Goal: Task Accomplishment & Management: Manage account settings

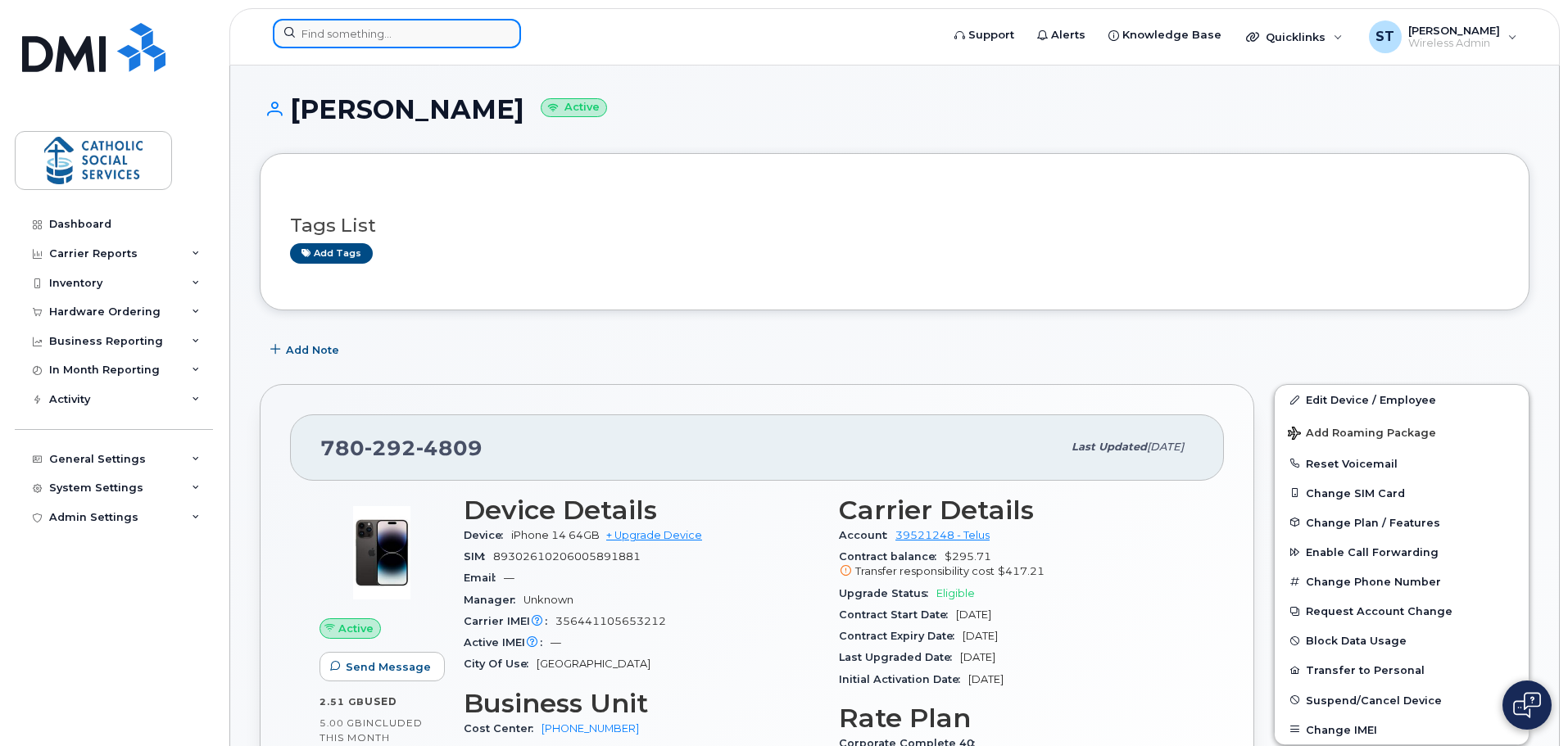
click at [360, 38] on input at bounding box center [396, 33] width 248 height 29
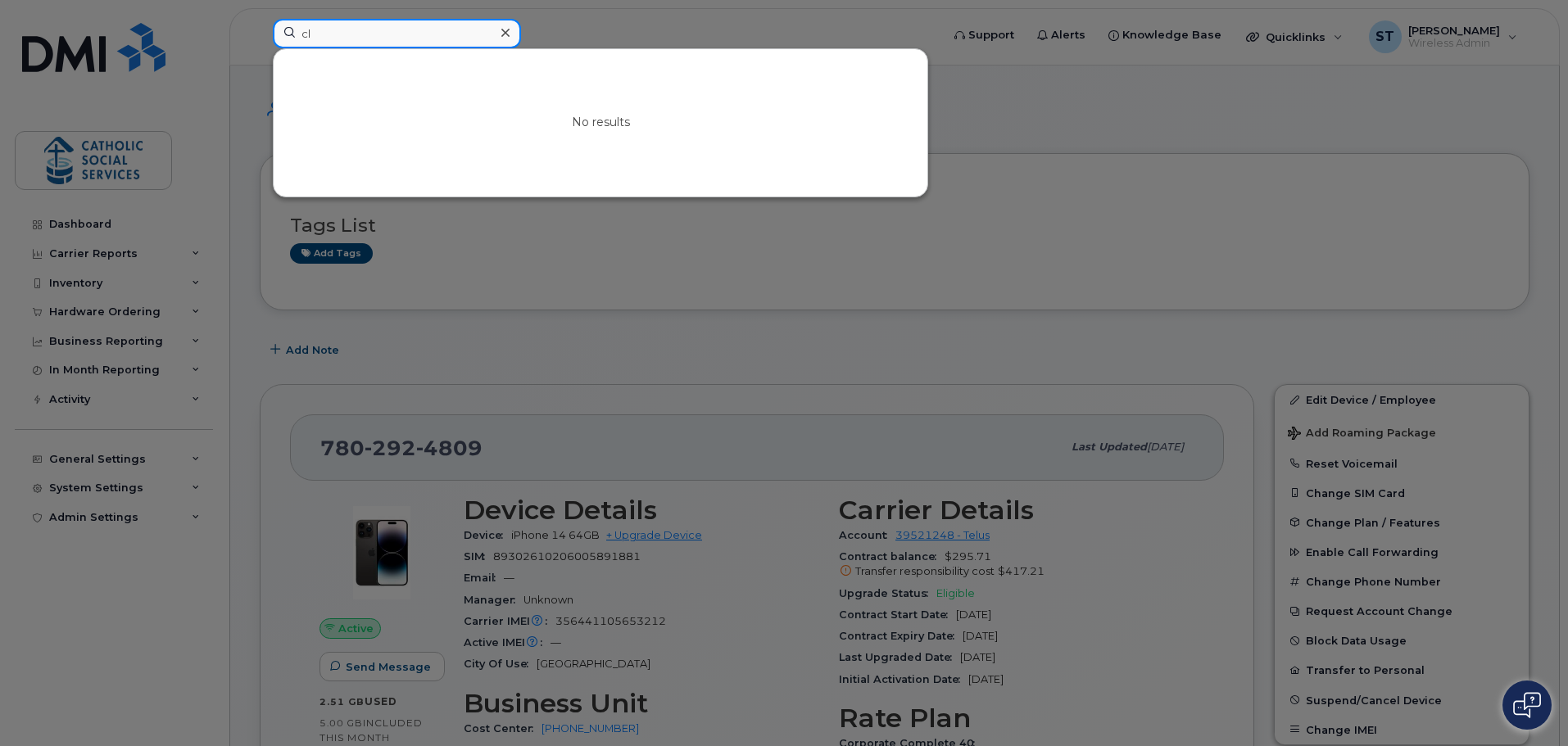
type input "c"
type input "r"
click at [1086, 204] on div at bounding box center [784, 373] width 1568 height 746
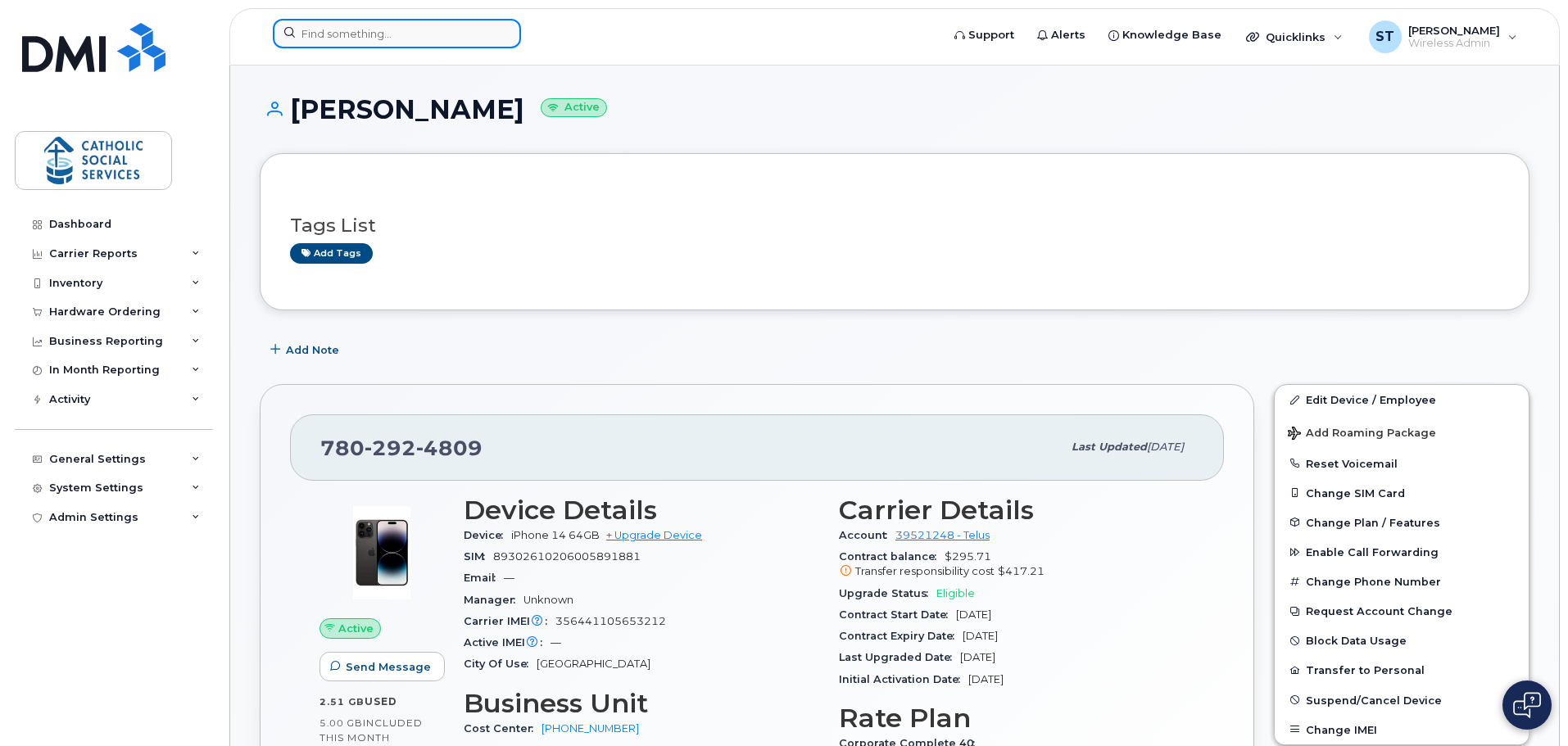
click at [344, 35] on input at bounding box center [396, 33] width 248 height 29
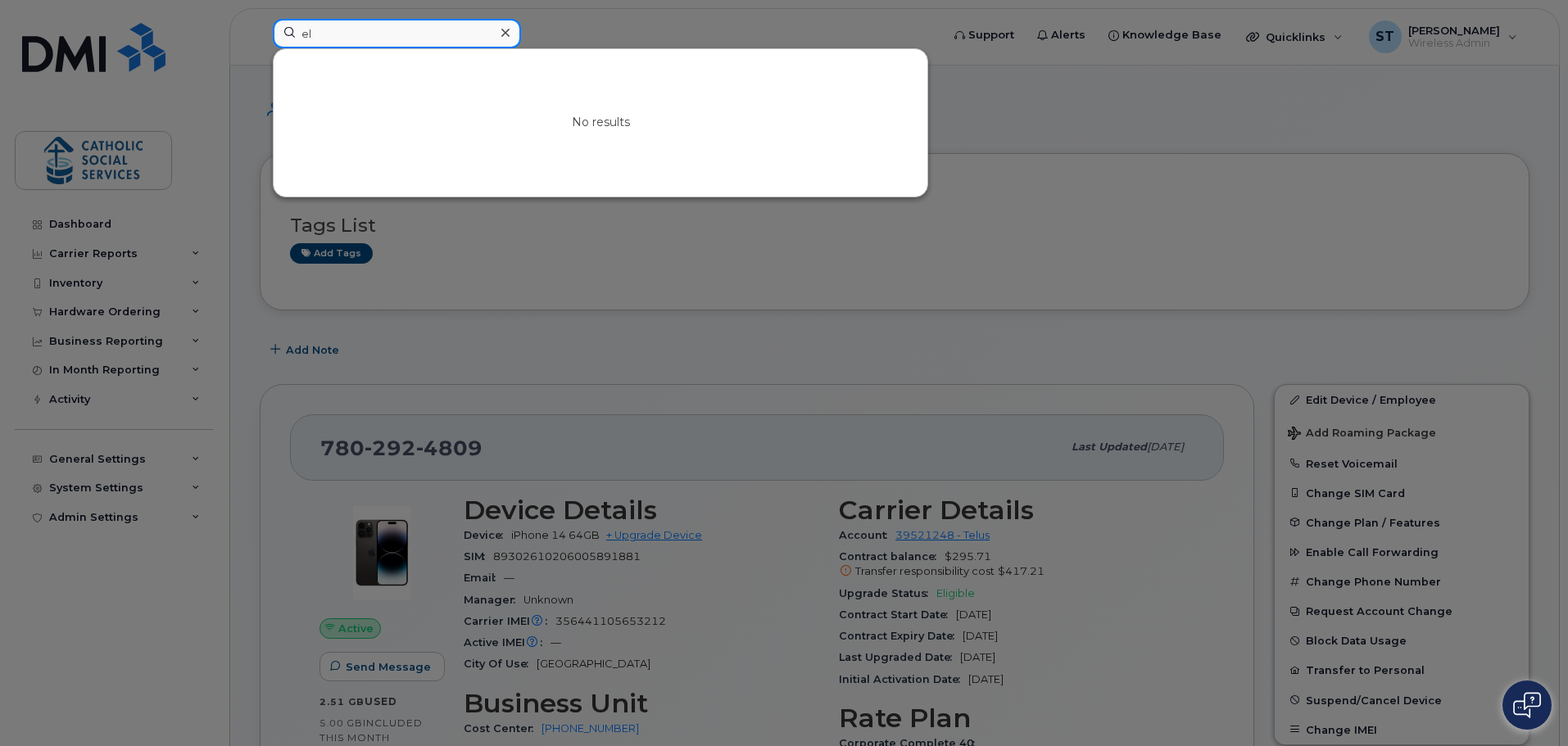
type input "e"
type input "m"
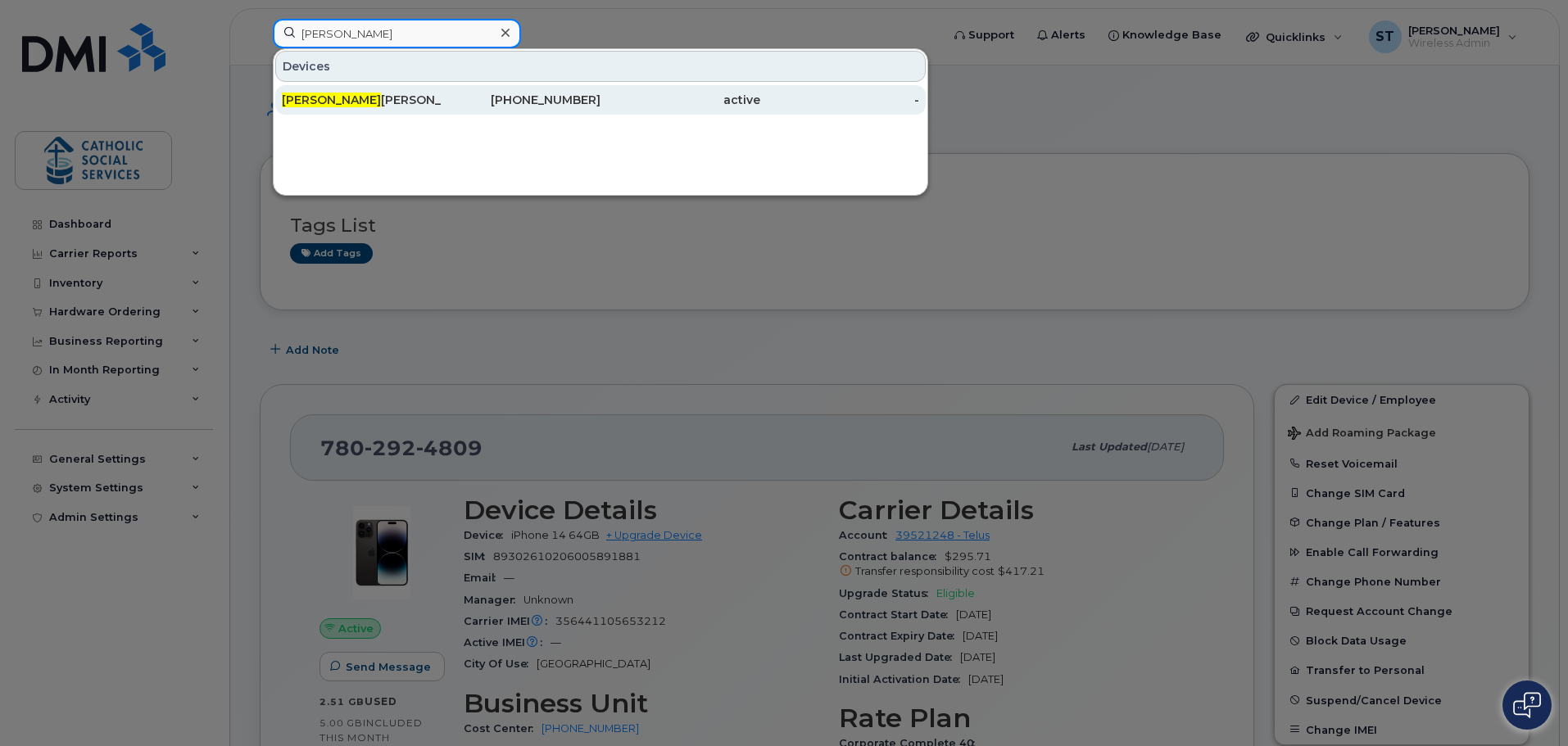
type input "thomas"
click at [361, 97] on div "Thomas Mckercher" at bounding box center [361, 100] width 160 height 17
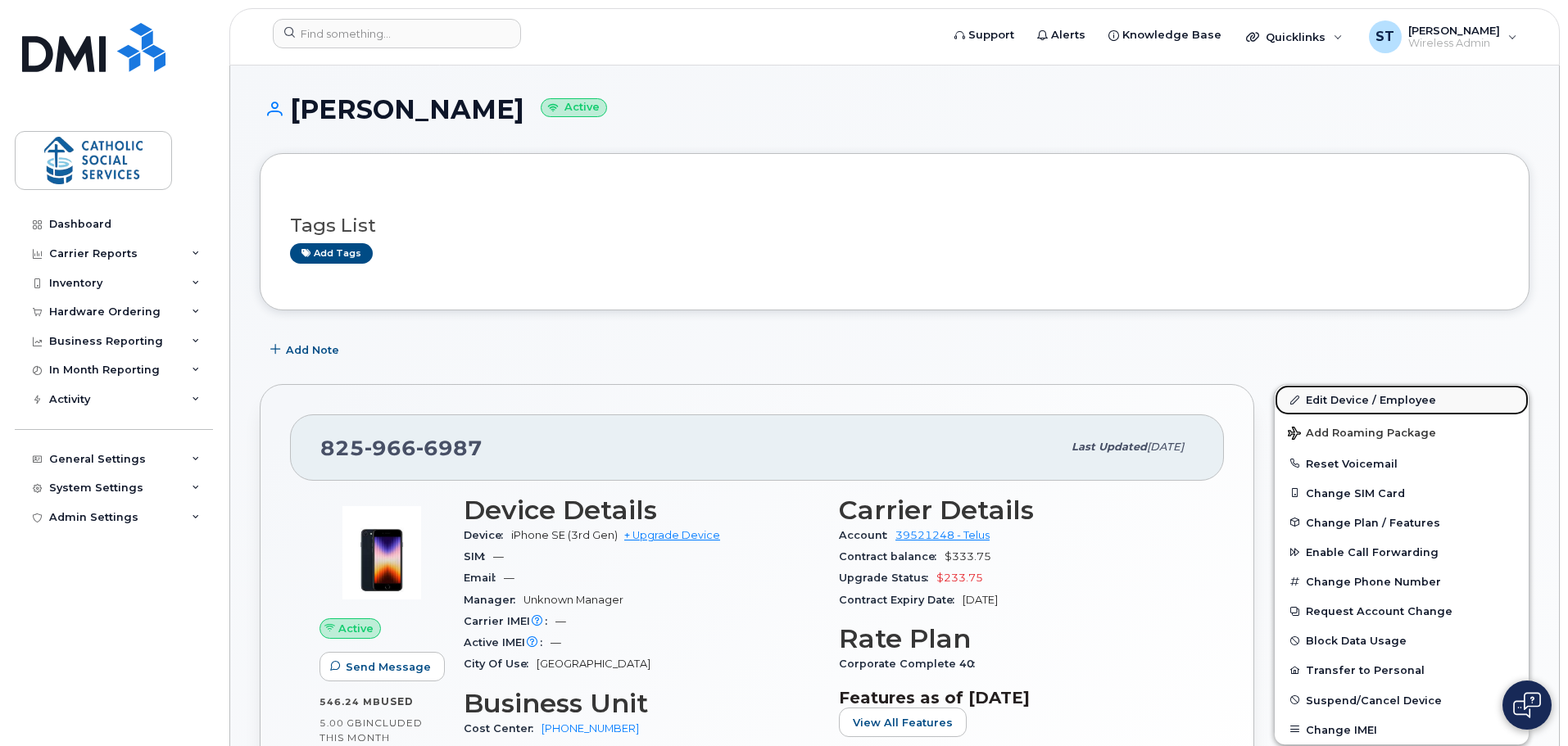
click at [1350, 399] on link "Edit Device / Employee" at bounding box center [1401, 400] width 254 height 29
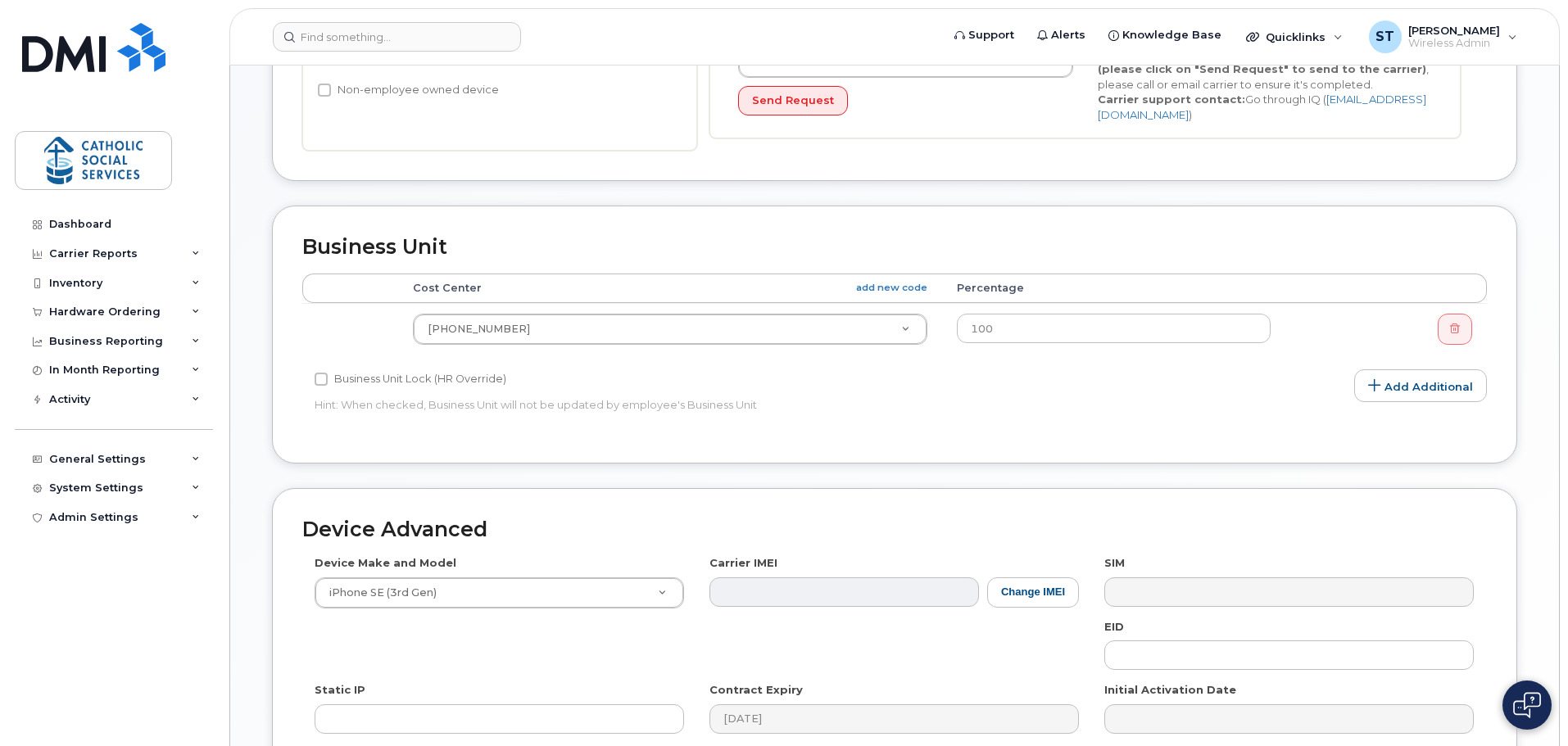
scroll to position [491, 0]
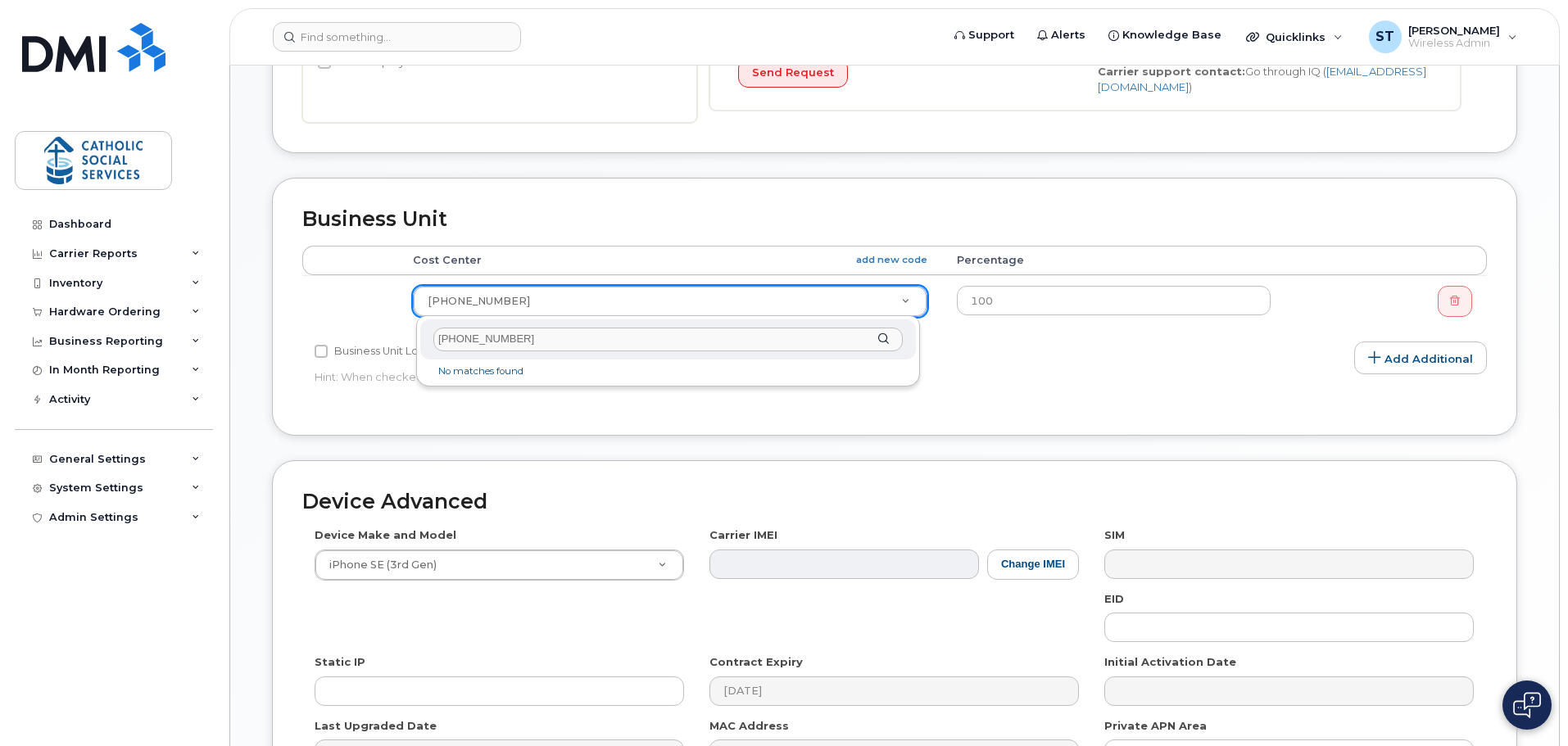
click at [537, 339] on input "1326-005-029" at bounding box center [668, 339] width 470 height 24
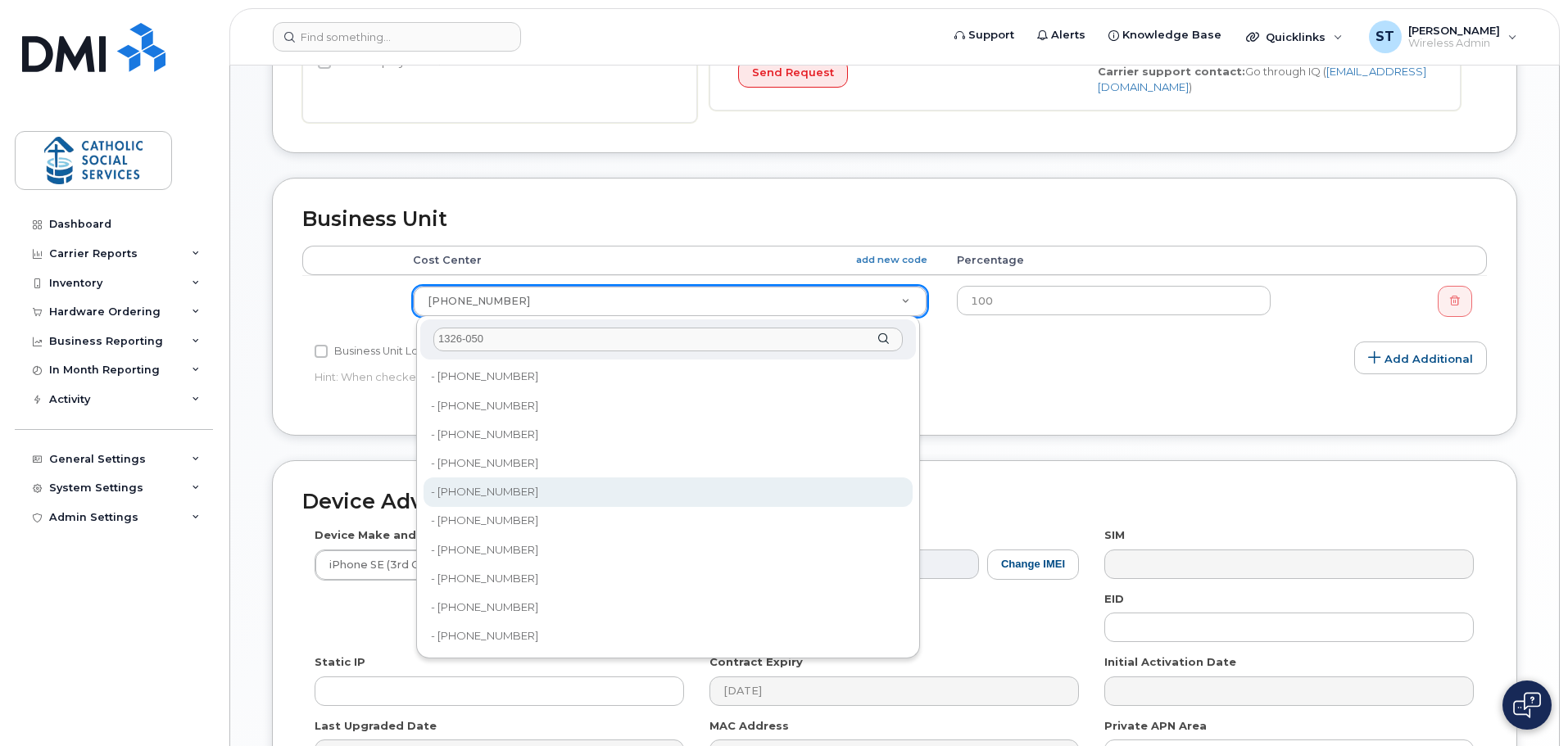
type input "1326-050"
type input "9902"
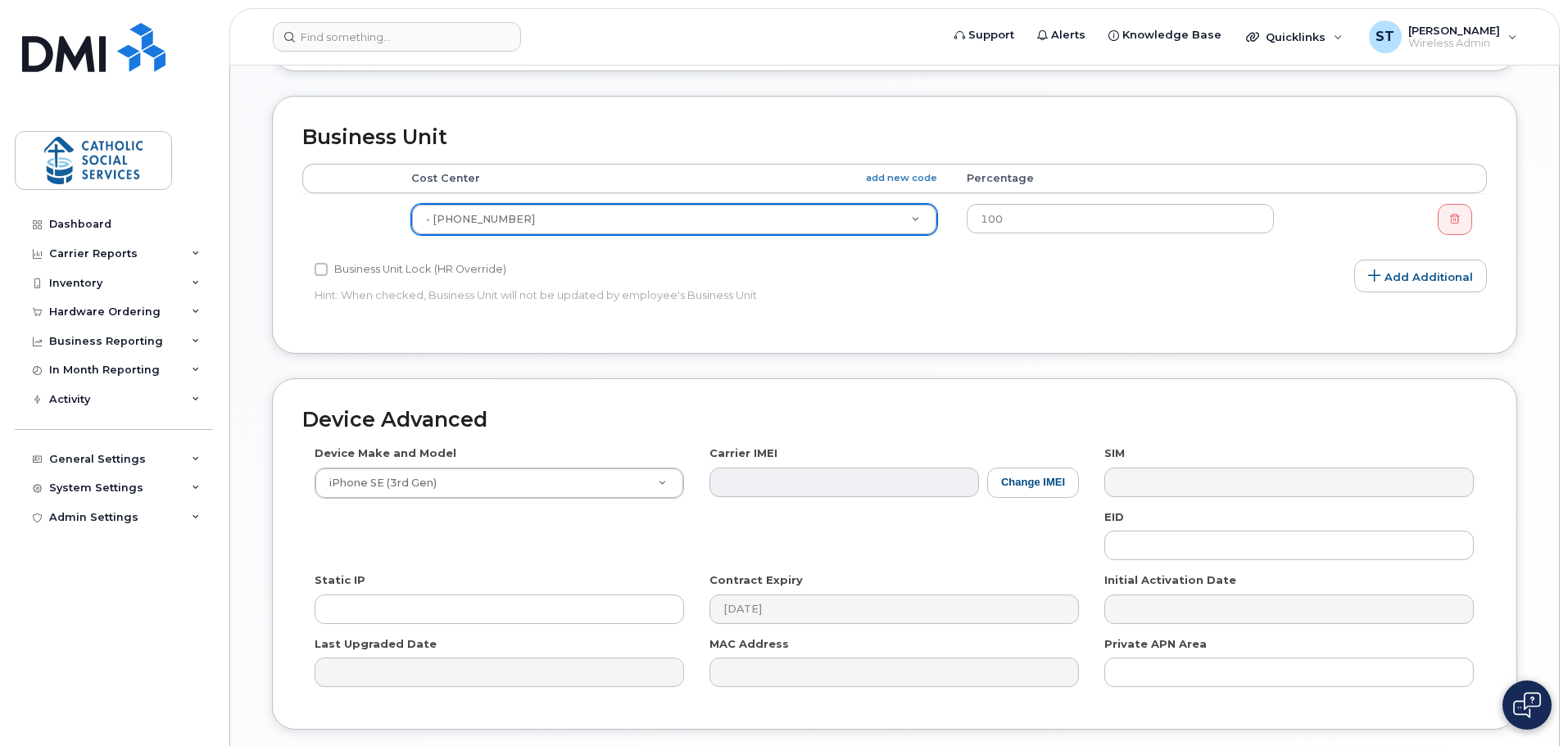
scroll to position [694, 0]
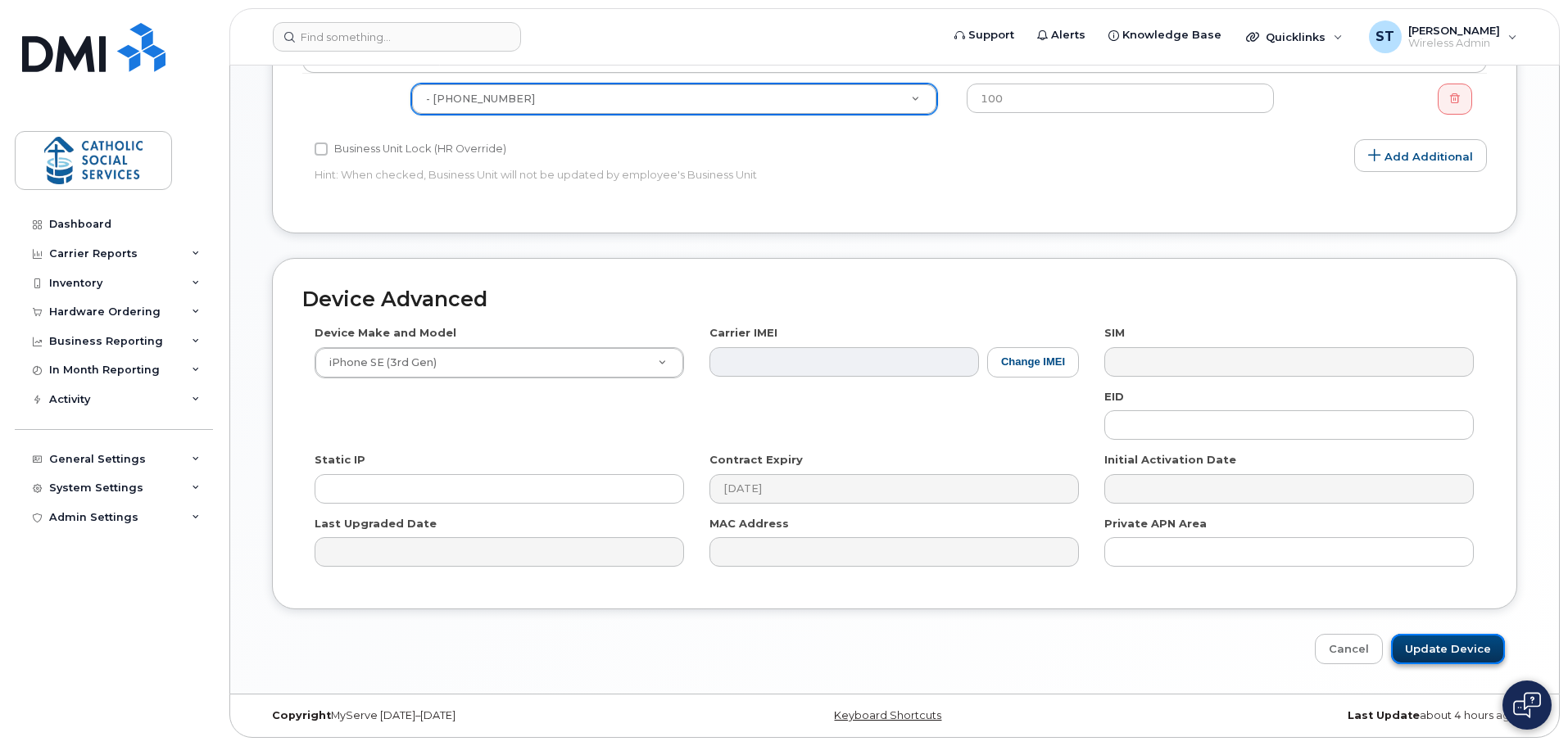
click at [1420, 644] on input "Update Device" at bounding box center [1448, 649] width 114 height 30
type input "Saving..."
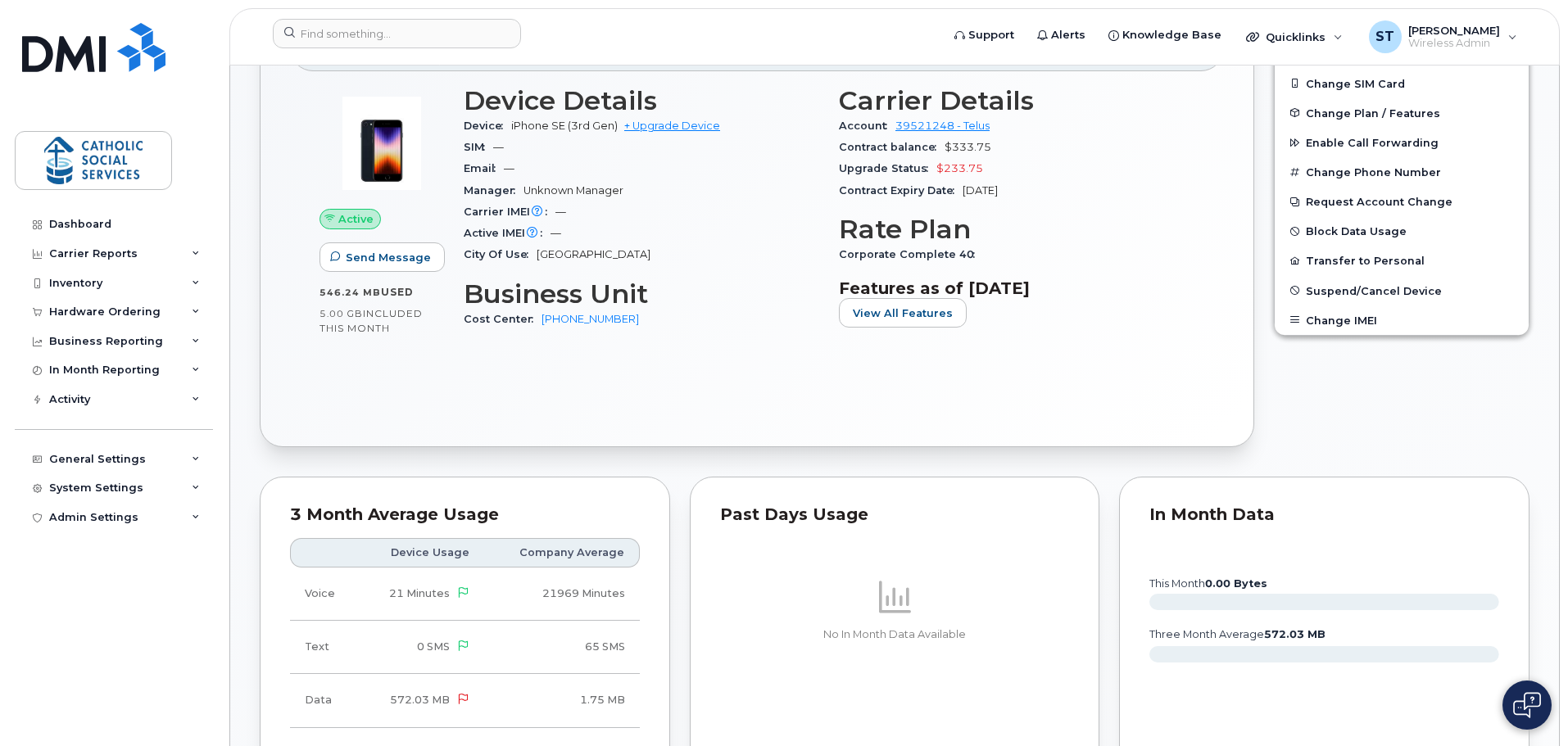
scroll to position [327, 0]
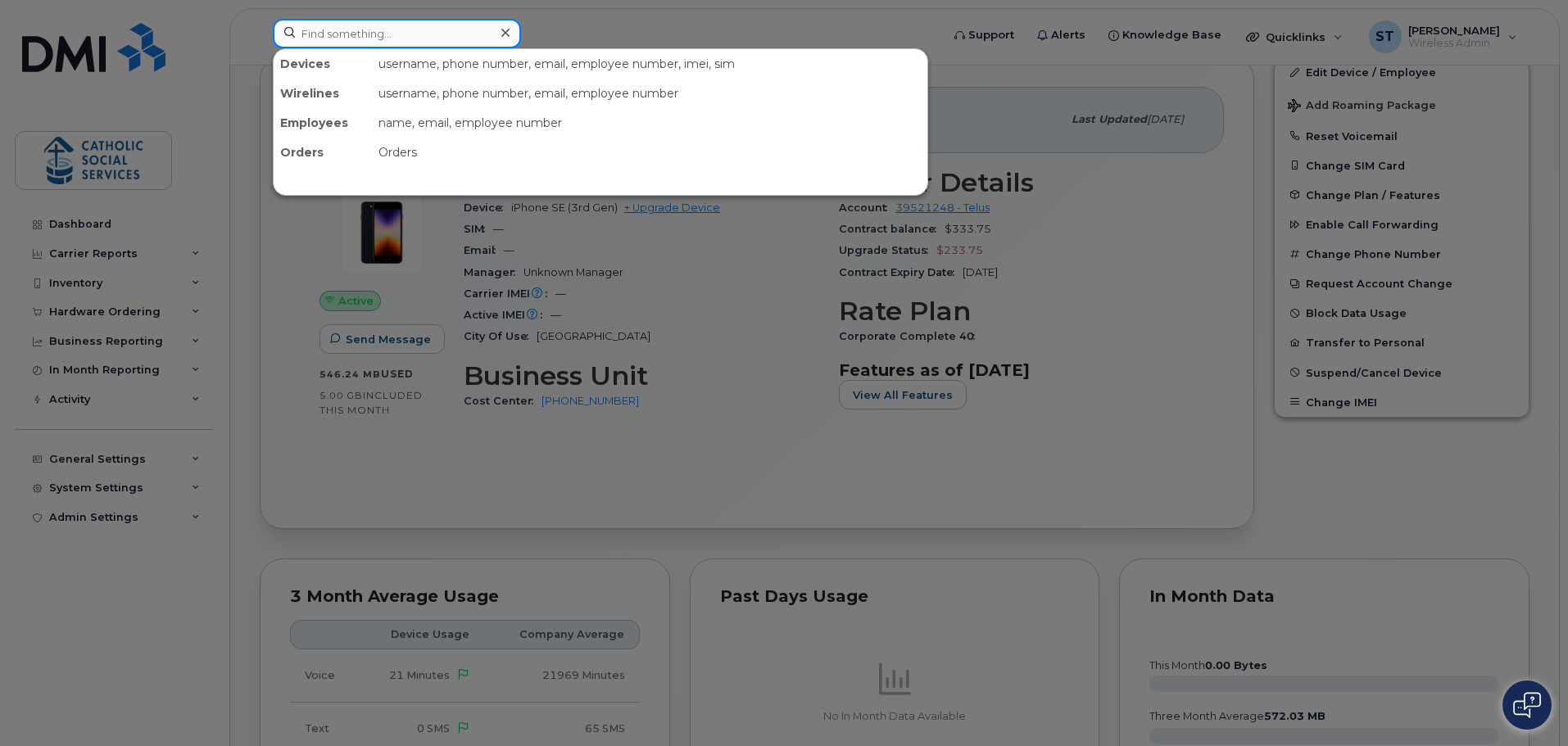
click at [379, 36] on input at bounding box center [396, 33] width 248 height 29
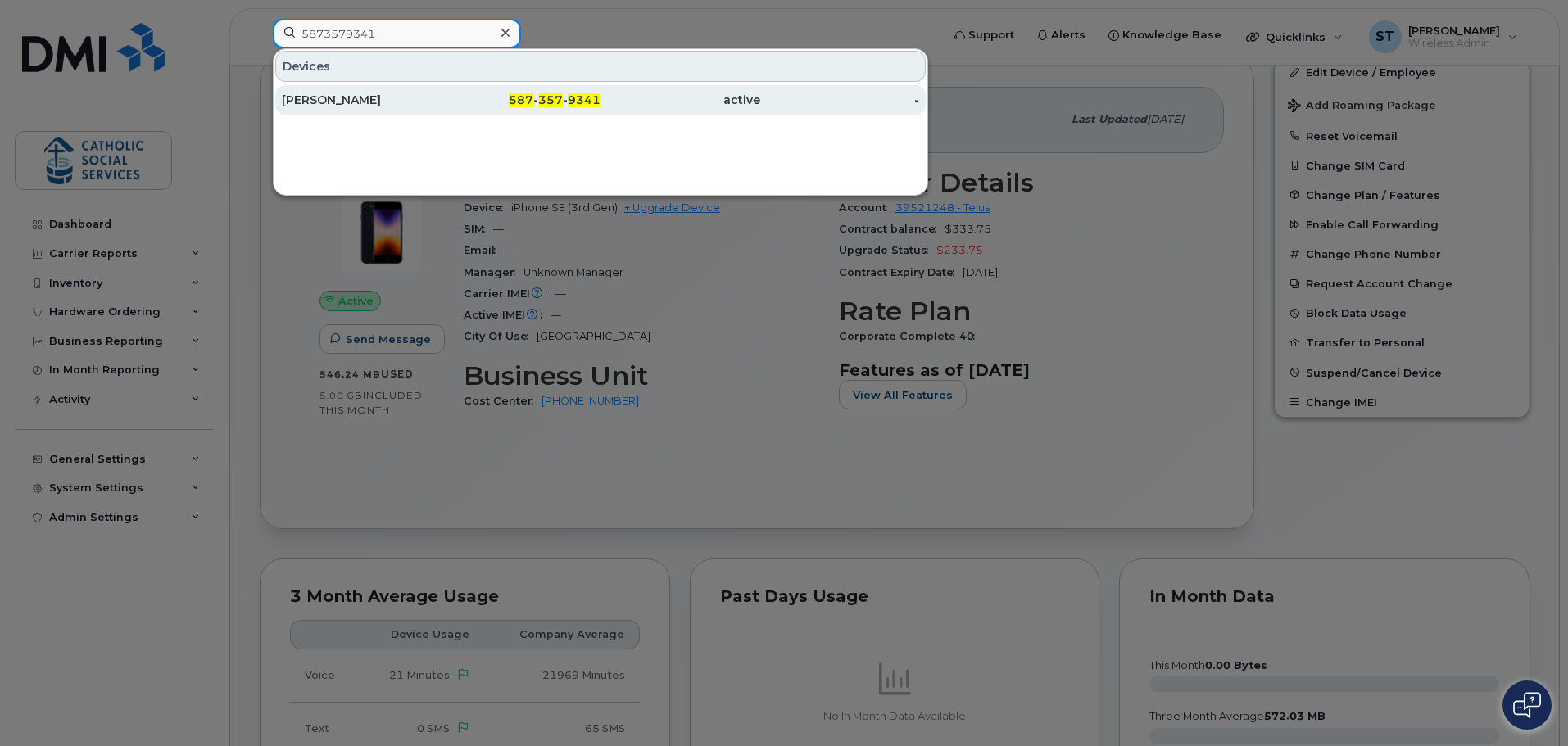
type input "5873579341"
click at [441, 92] on div "[PERSON_NAME]" at bounding box center [521, 100] width 160 height 29
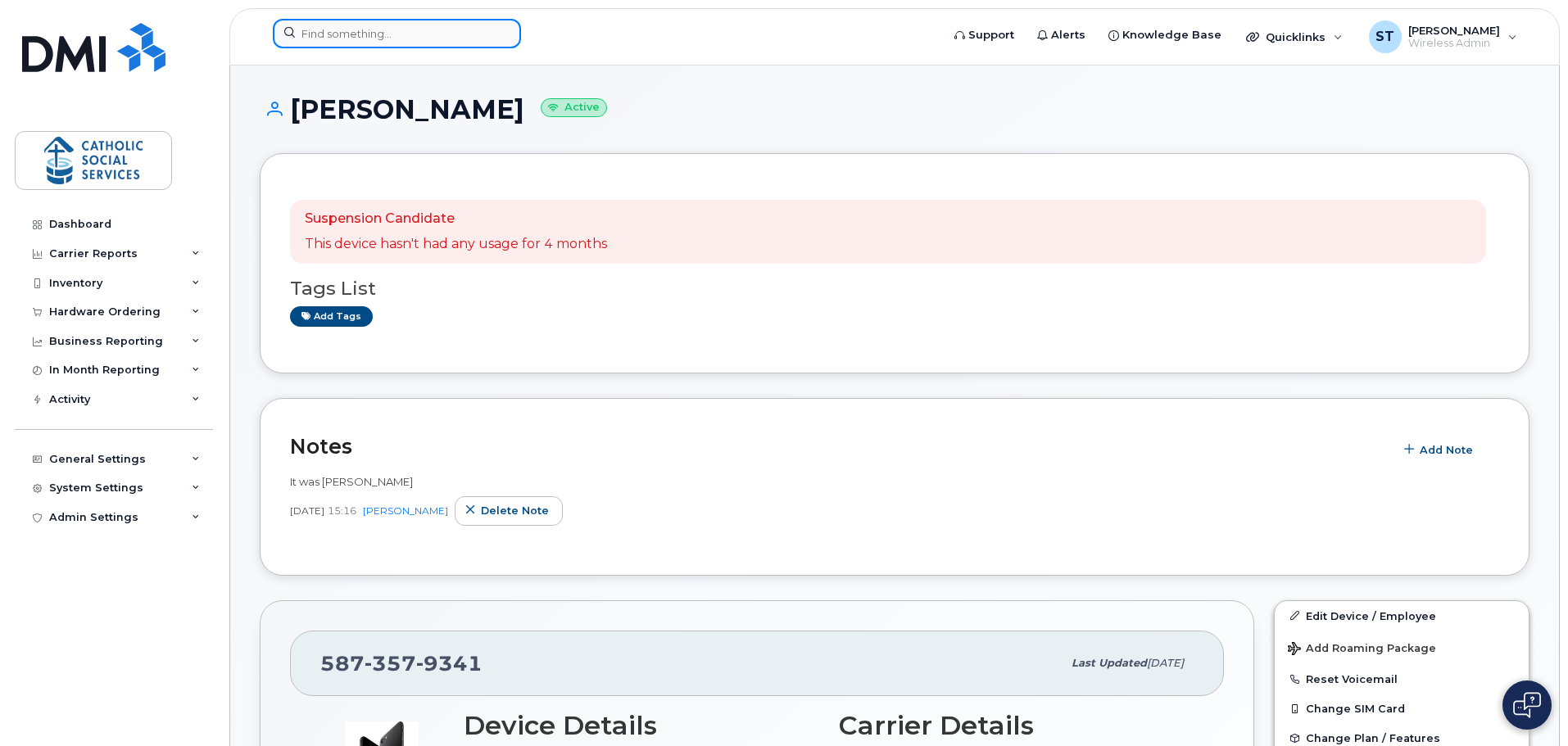
click at [379, 32] on input at bounding box center [396, 33] width 248 height 29
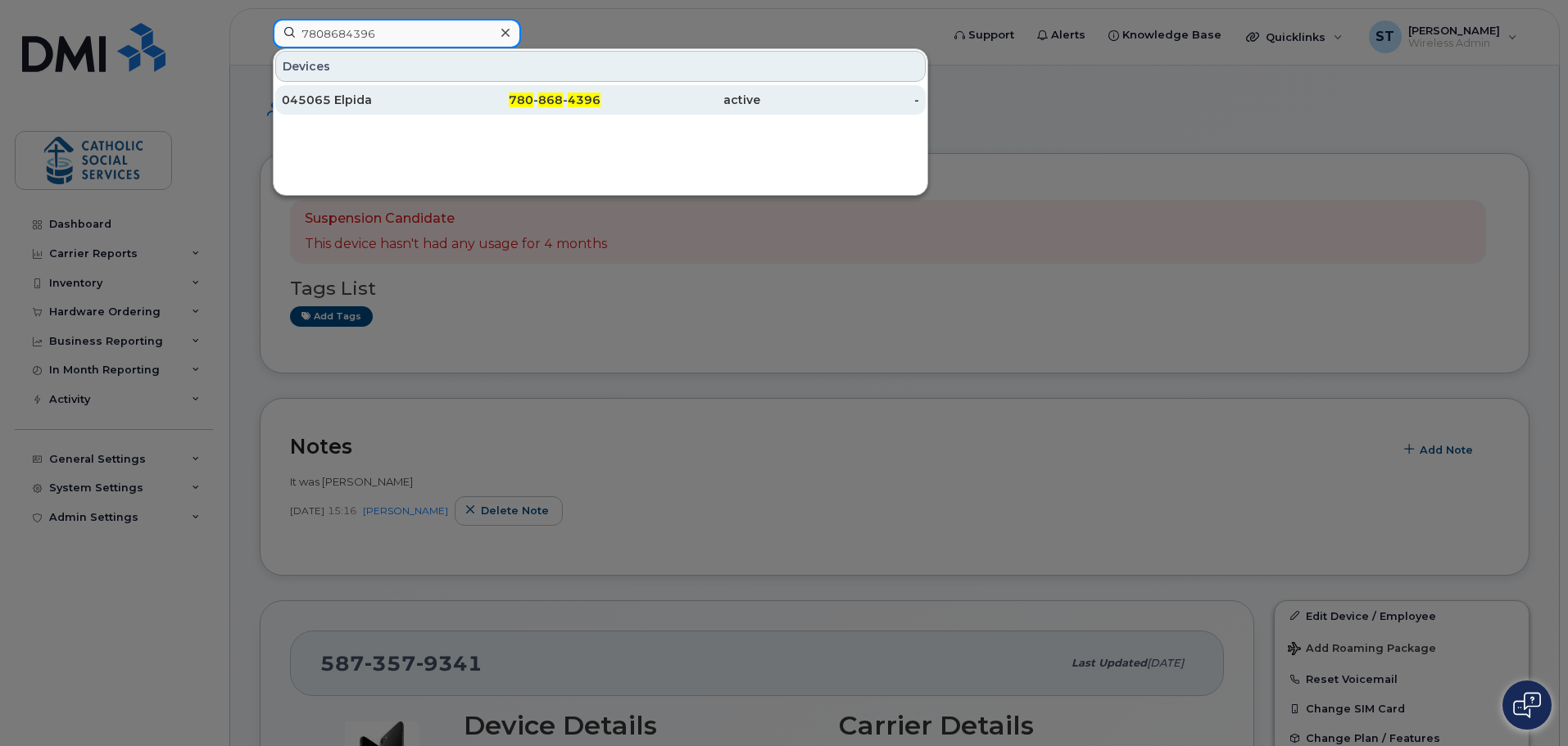
type input "7808684396"
click at [367, 94] on div "045065 Elpida" at bounding box center [361, 100] width 160 height 17
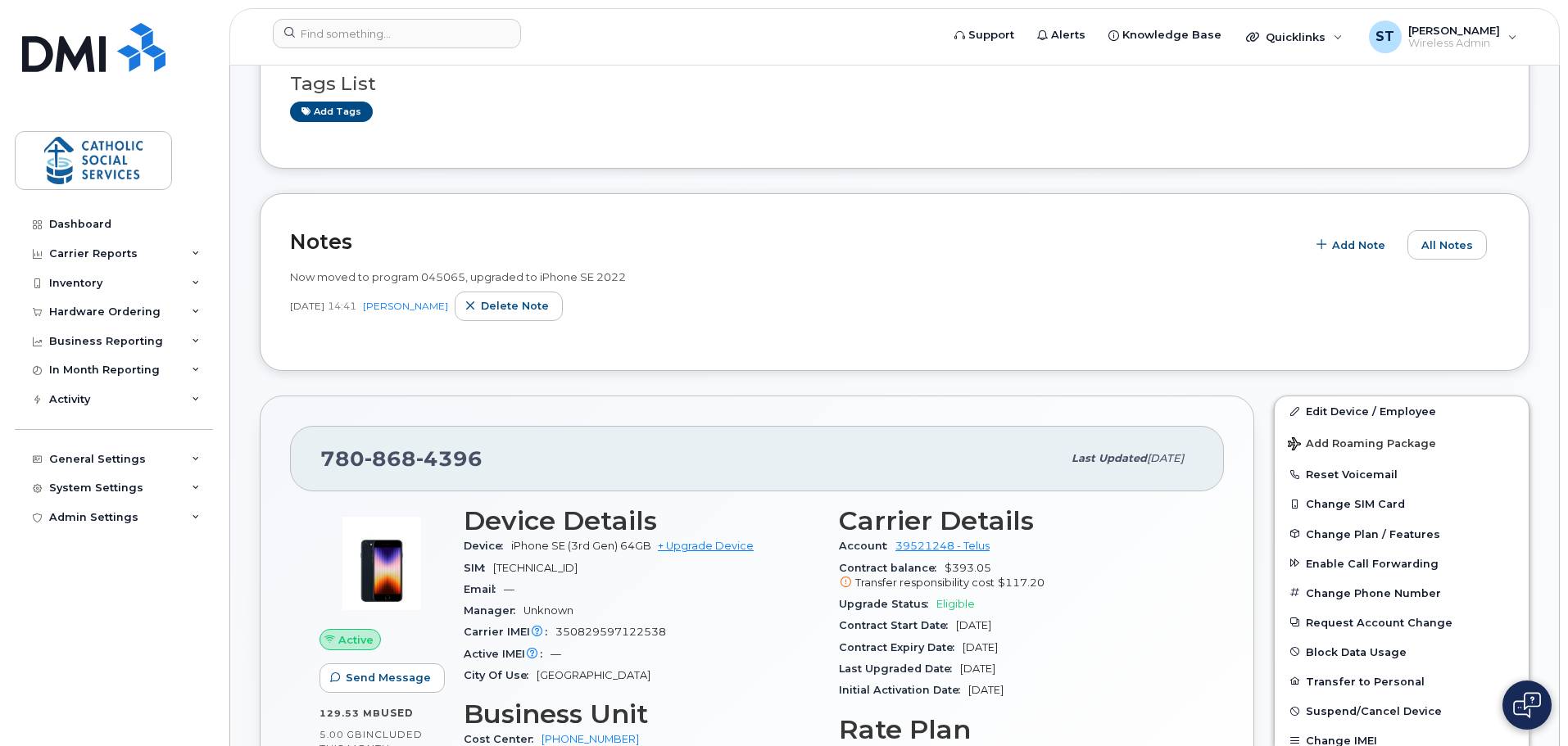
scroll to position [246, 0]
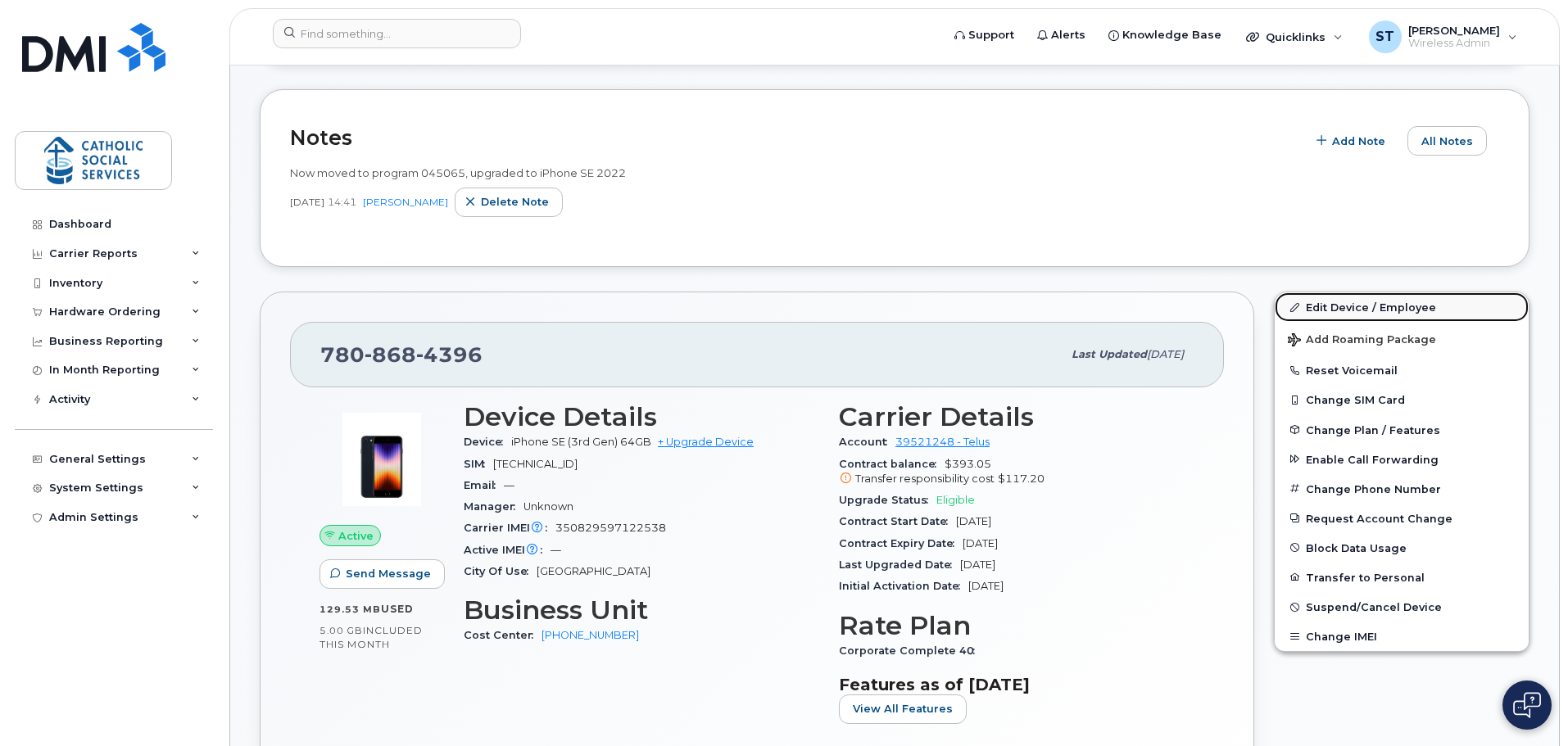
click at [1347, 307] on link "Edit Device / Employee" at bounding box center [1401, 307] width 254 height 29
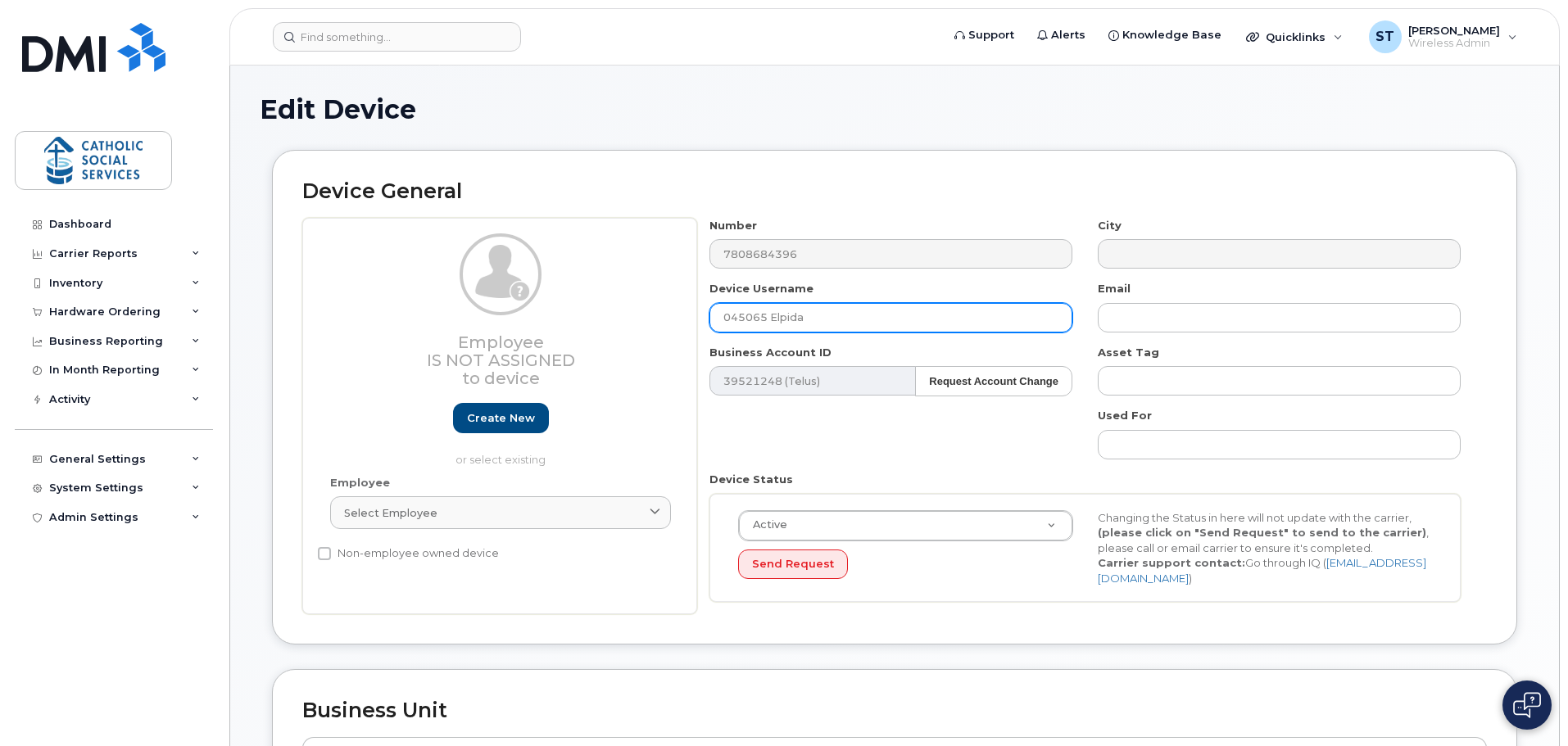
drag, startPoint x: 823, startPoint y: 314, endPoint x: 705, endPoint y: 317, distance: 118.0
click at [707, 315] on div "Device Username 045065 Elpida" at bounding box center [891, 307] width 388 height 52
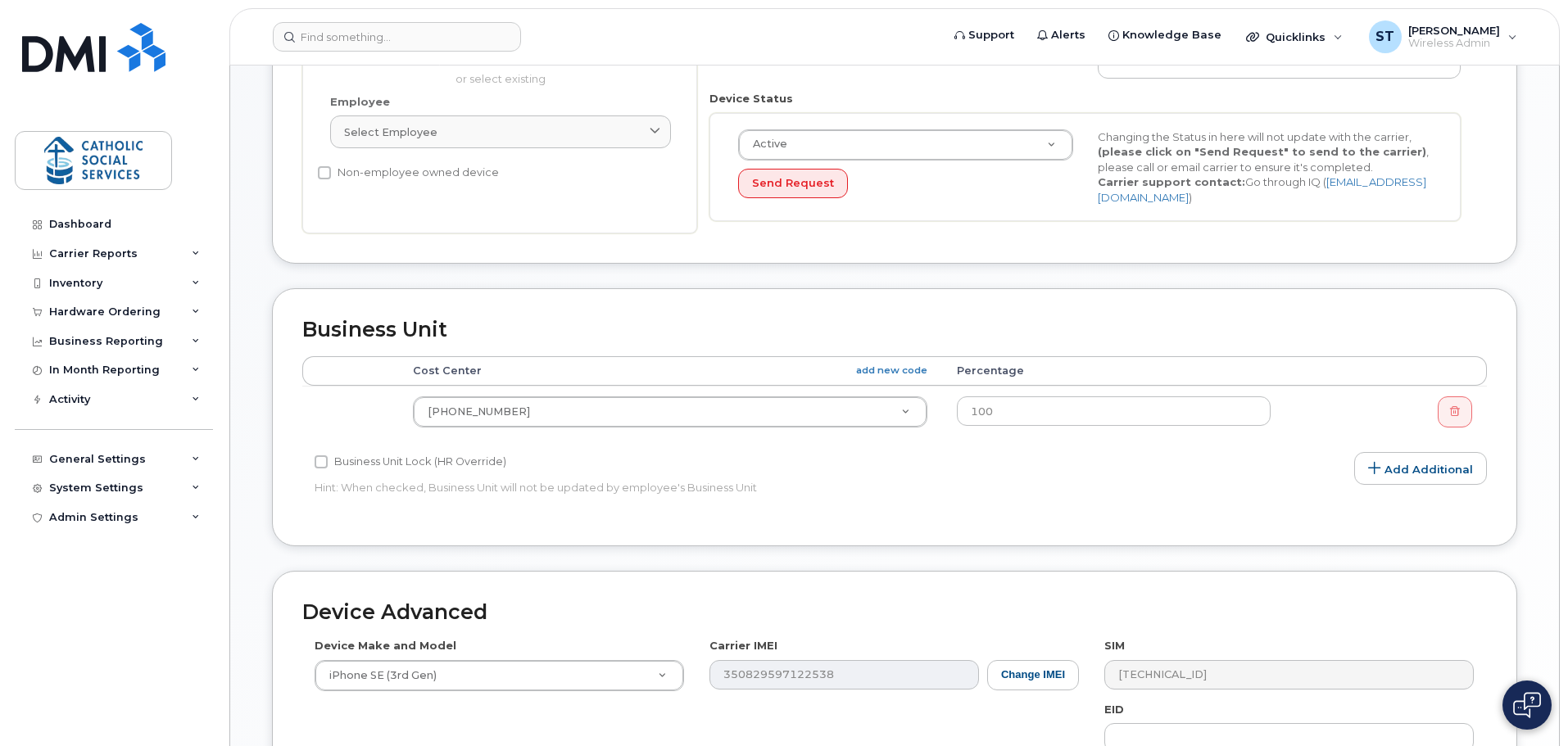
scroll to position [410, 0]
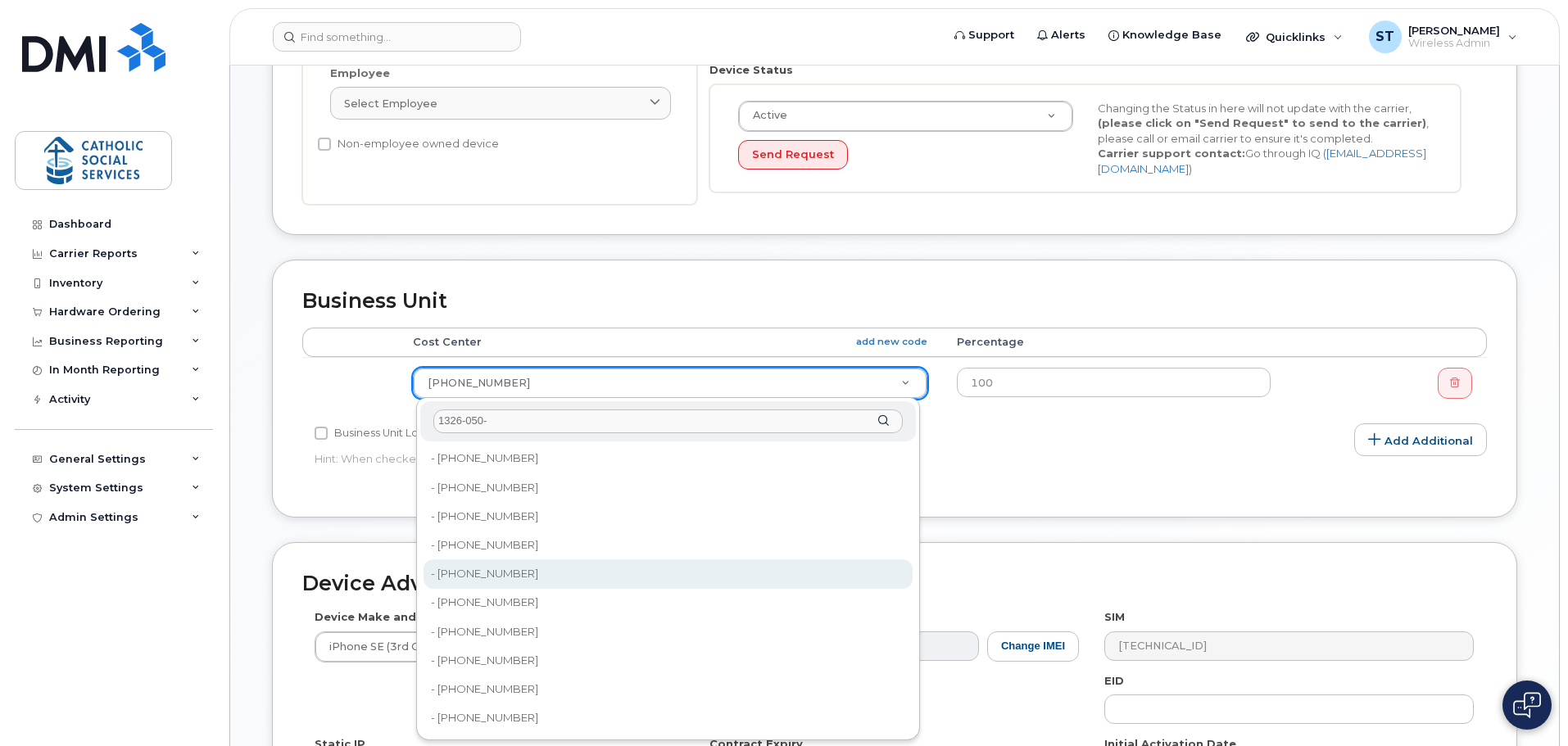
type input "1326-050-"
type input "9902"
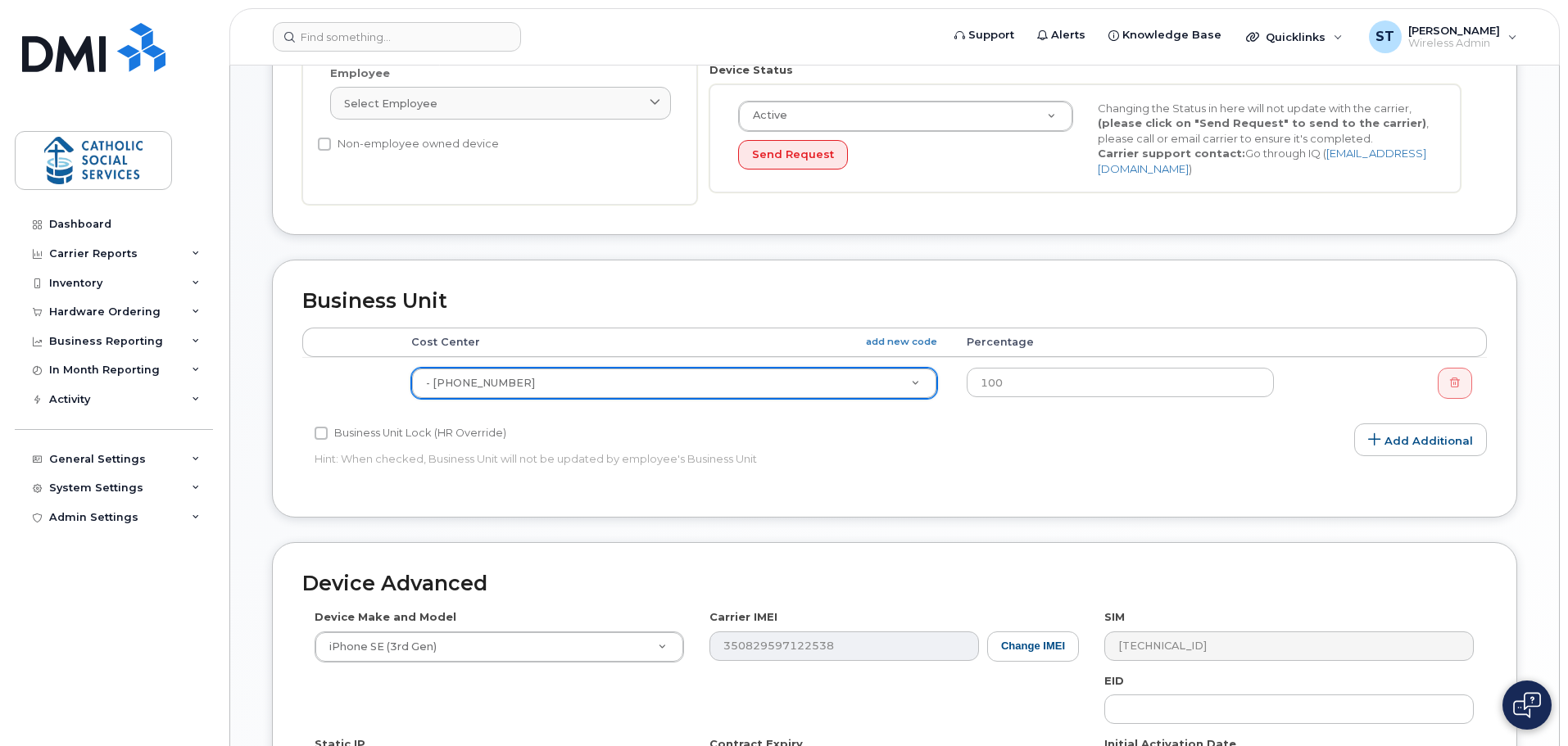
click at [761, 441] on div "Business Unit Lock (HR Override)" at bounding box center [696, 433] width 764 height 20
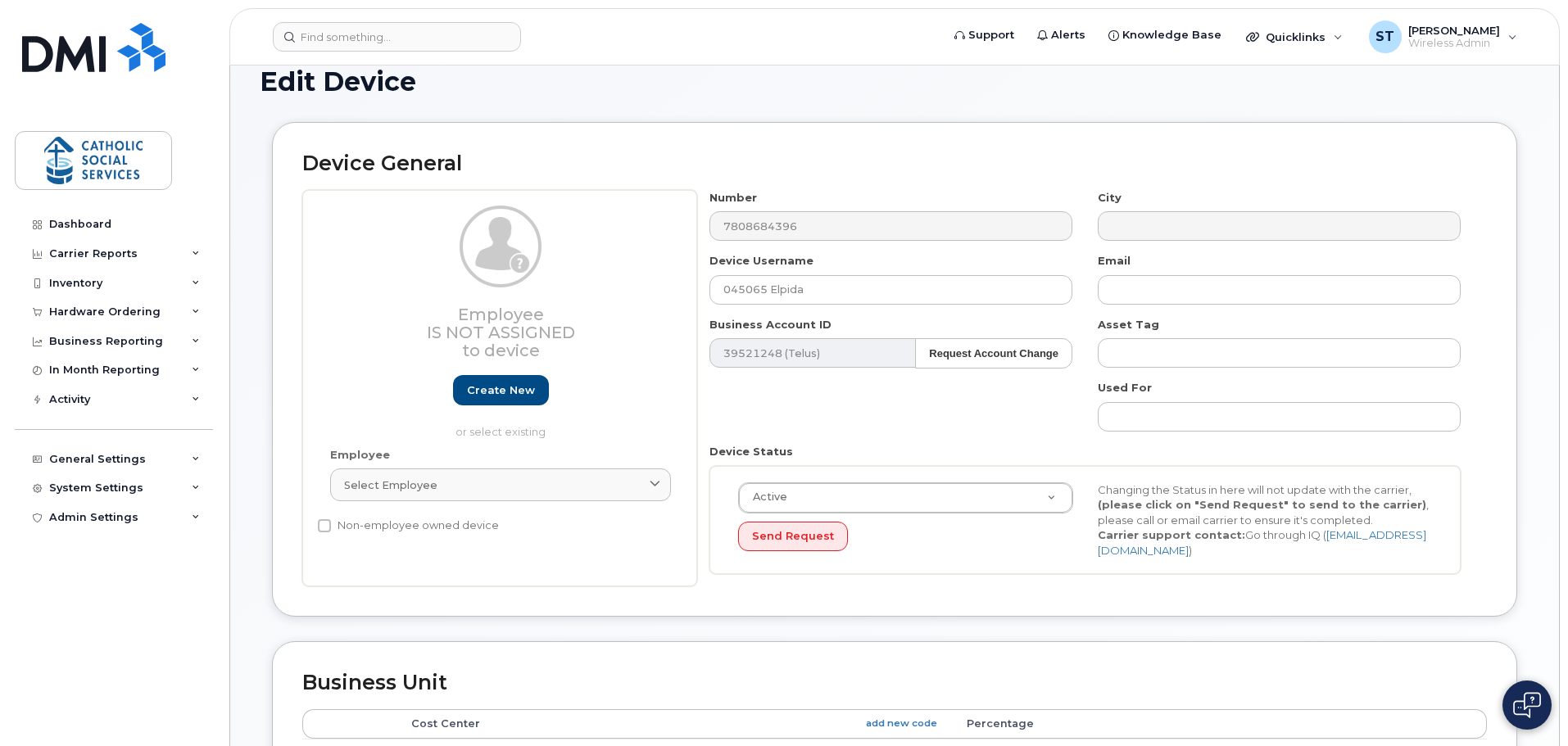
scroll to position [0, 0]
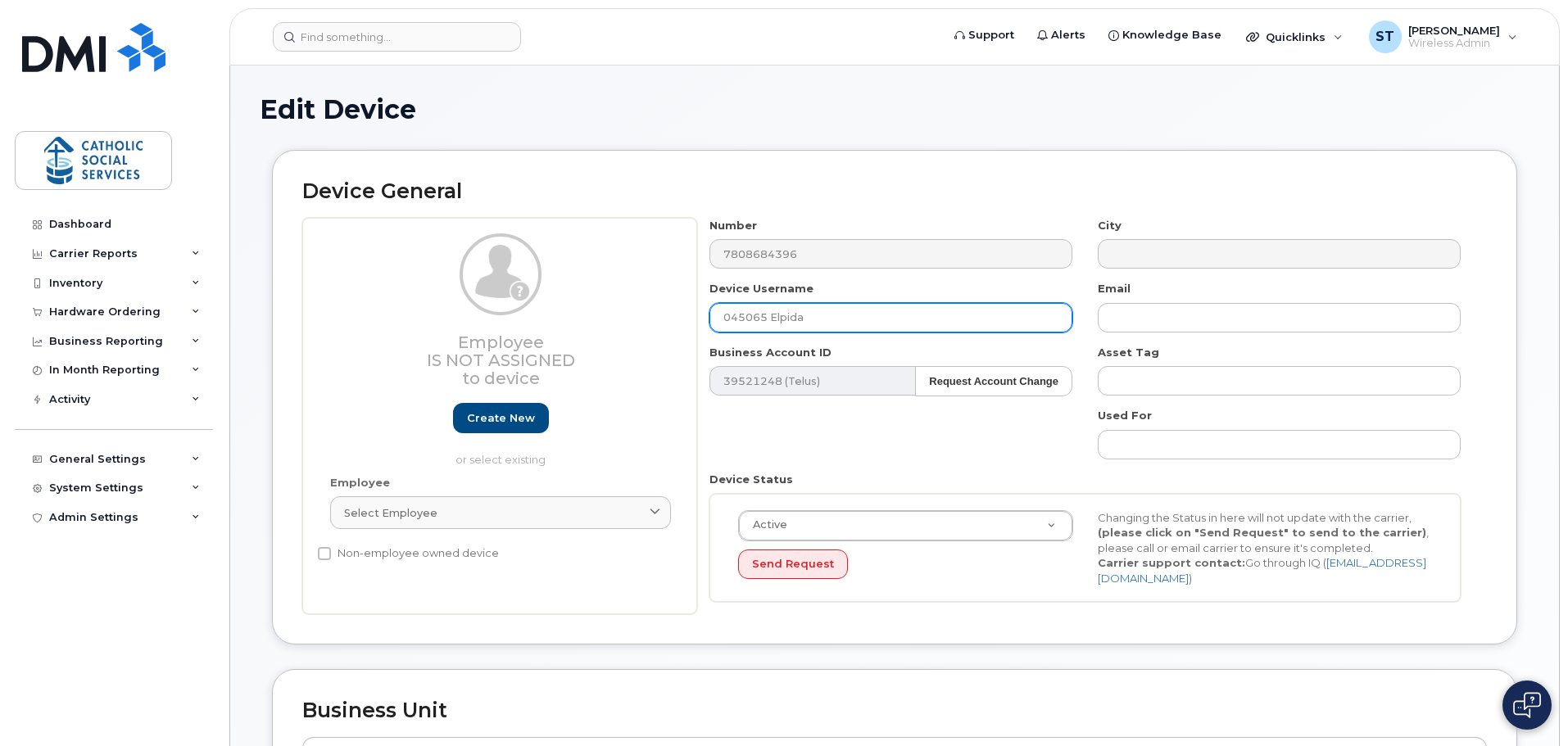
click at [822, 317] on input "045065 Elpida" at bounding box center [890, 318] width 363 height 29
drag, startPoint x: 794, startPoint y: 316, endPoint x: 661, endPoint y: 315, distance: 133.0
click at [664, 317] on div "Employee Is not assigned to device Create new or select existing Employee Selec…" at bounding box center [894, 416] width 1185 height 397
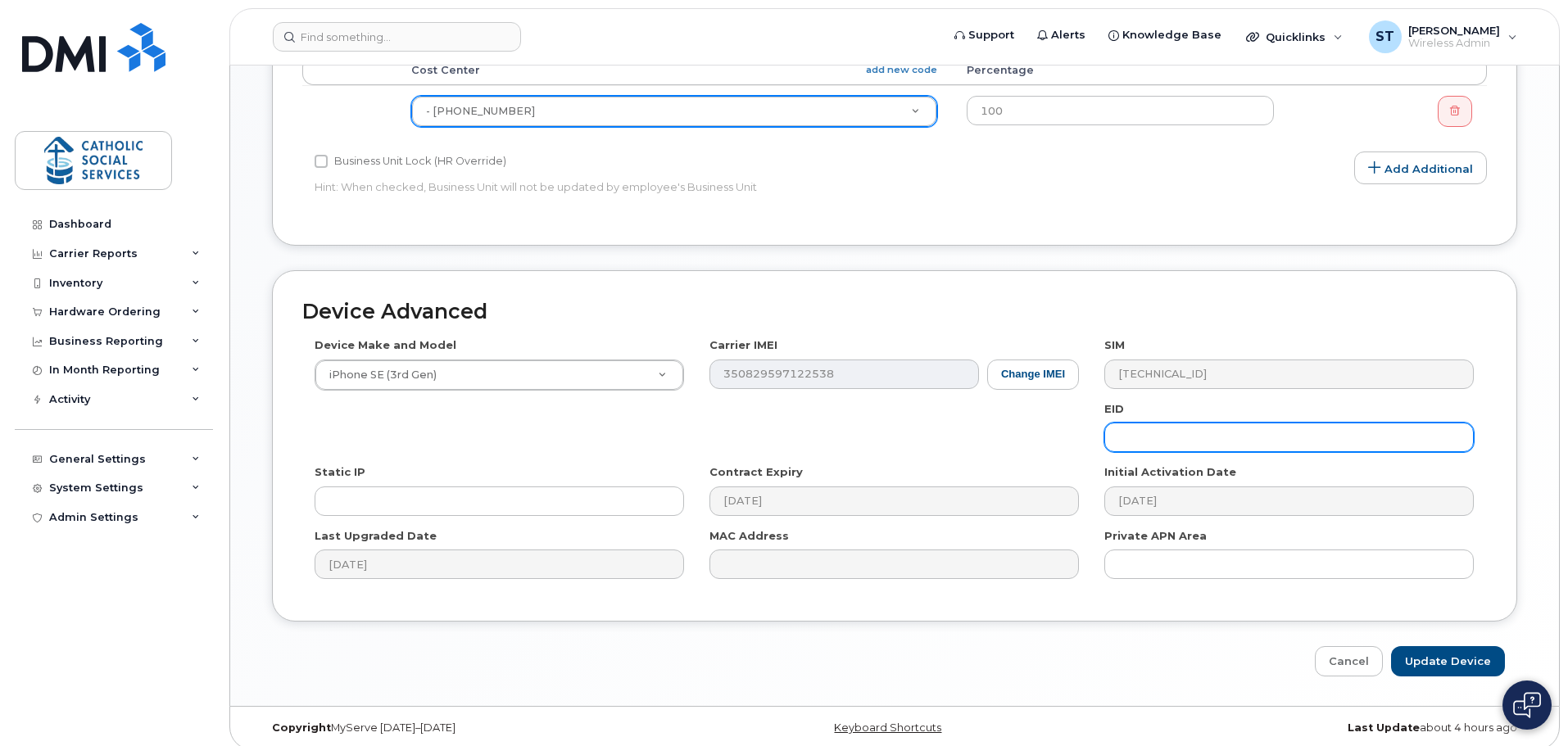
scroll to position [694, 0]
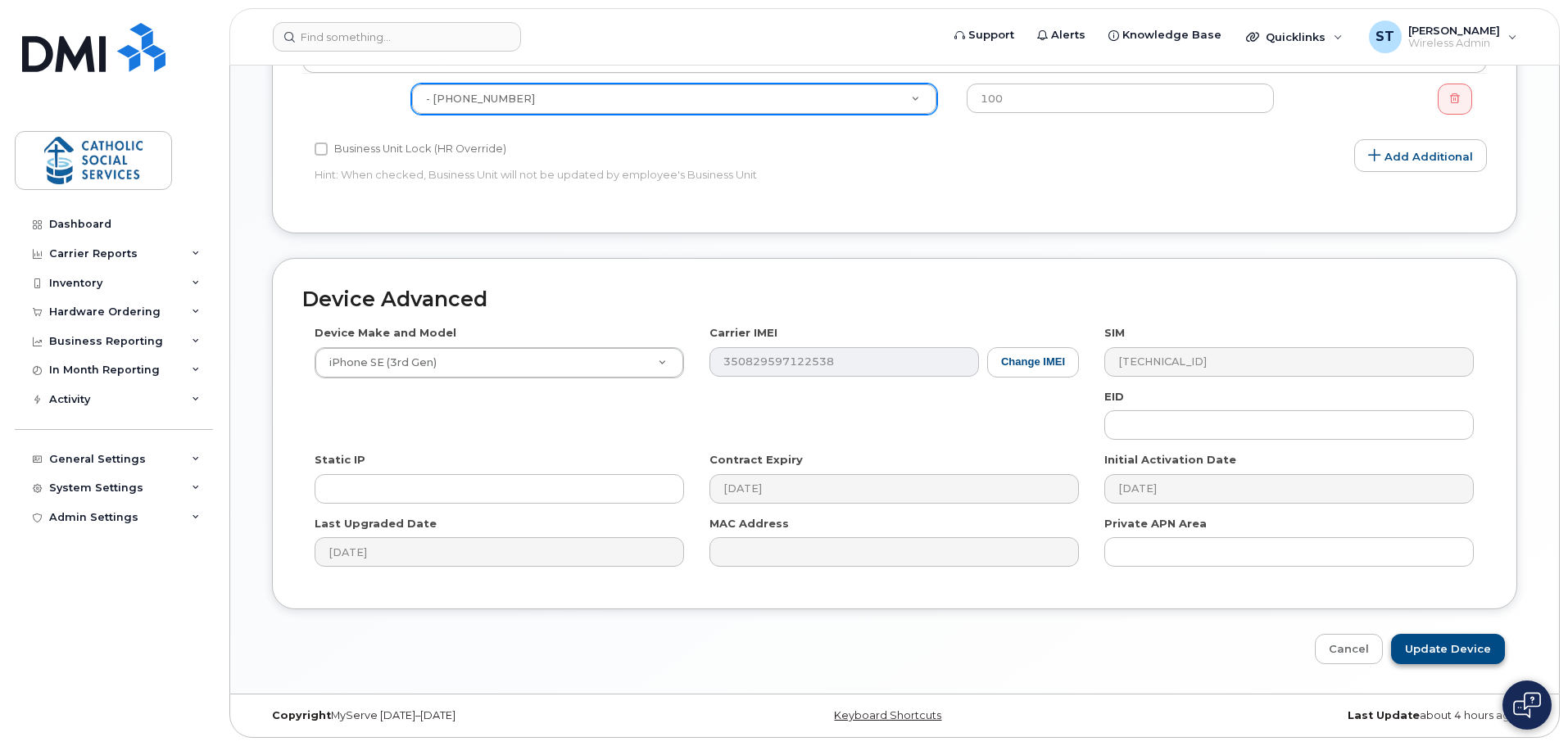
type input "Elisabeth Melvin"
click at [1445, 646] on input "Update Device" at bounding box center [1448, 649] width 114 height 30
type input "Saving..."
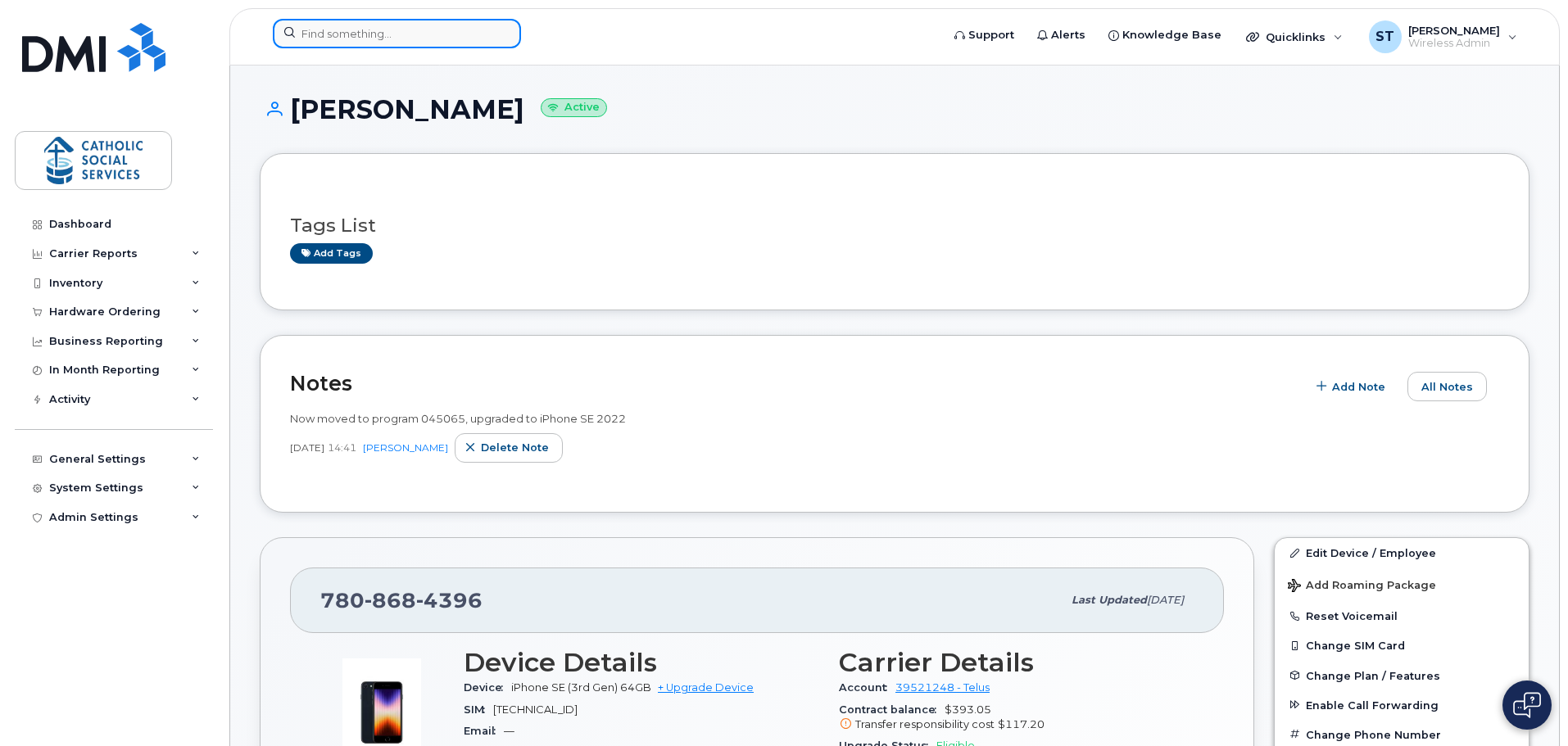
click at [361, 27] on input at bounding box center [396, 33] width 248 height 29
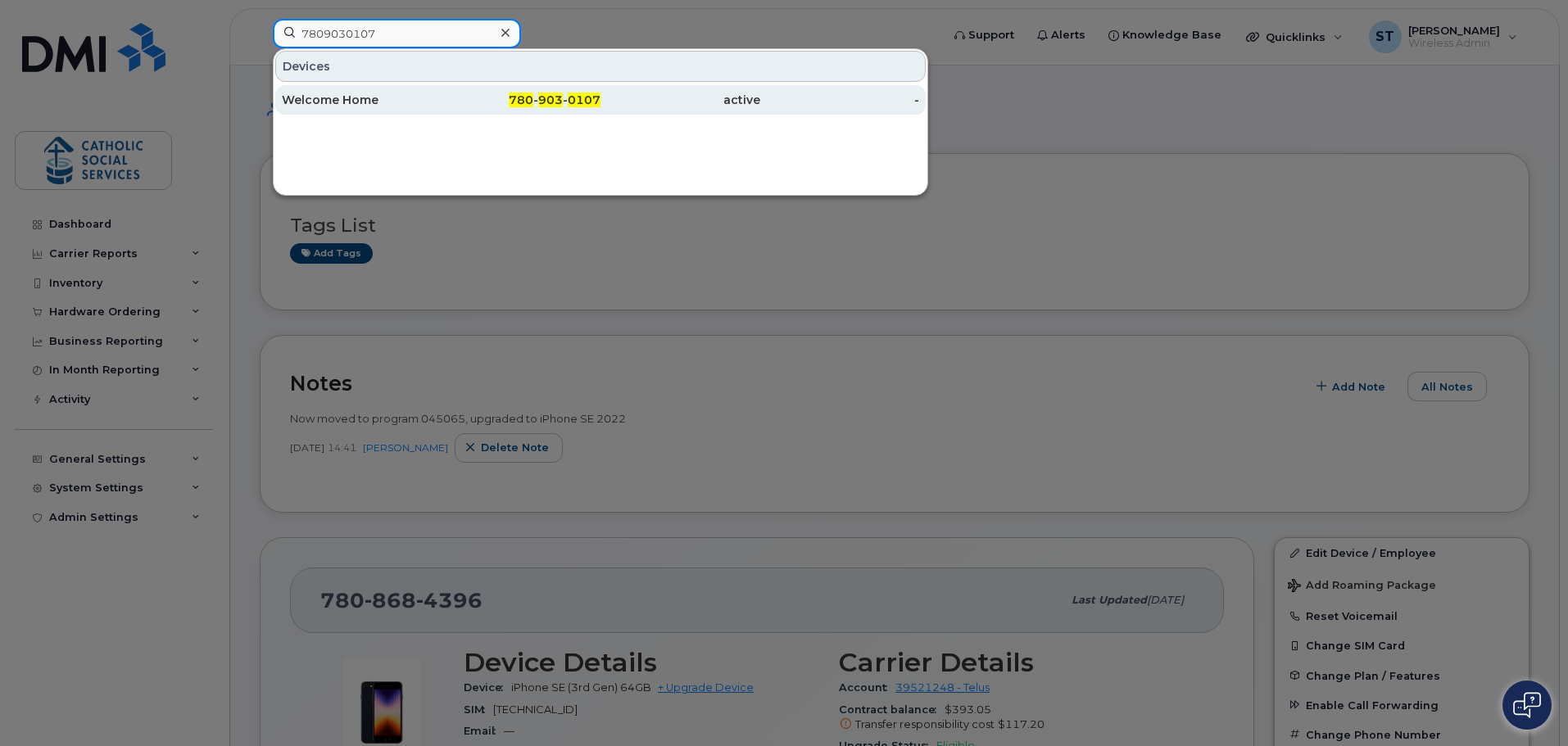
type input "7809030107"
click at [349, 99] on div "Welcome Home" at bounding box center [361, 100] width 160 height 17
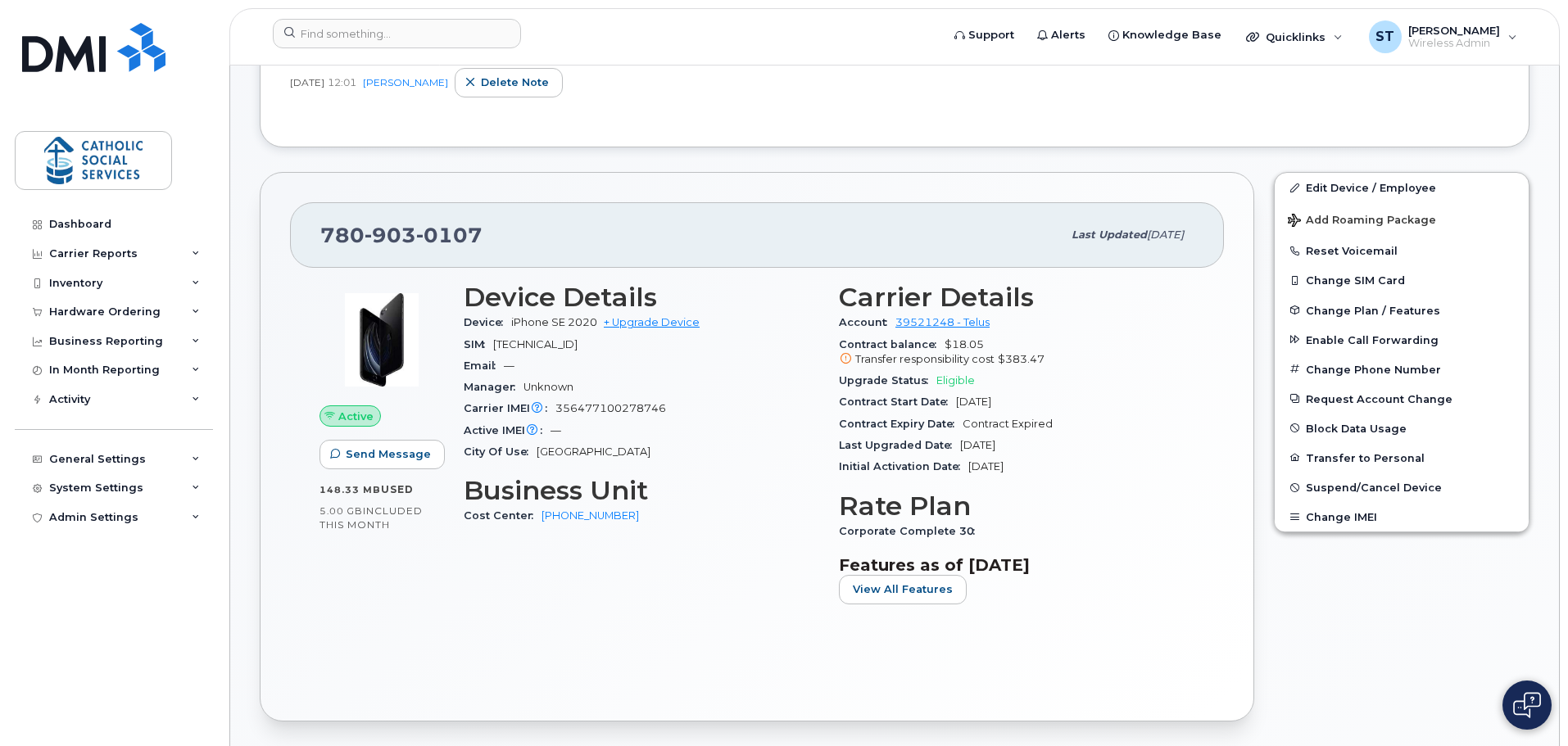
scroll to position [327, 0]
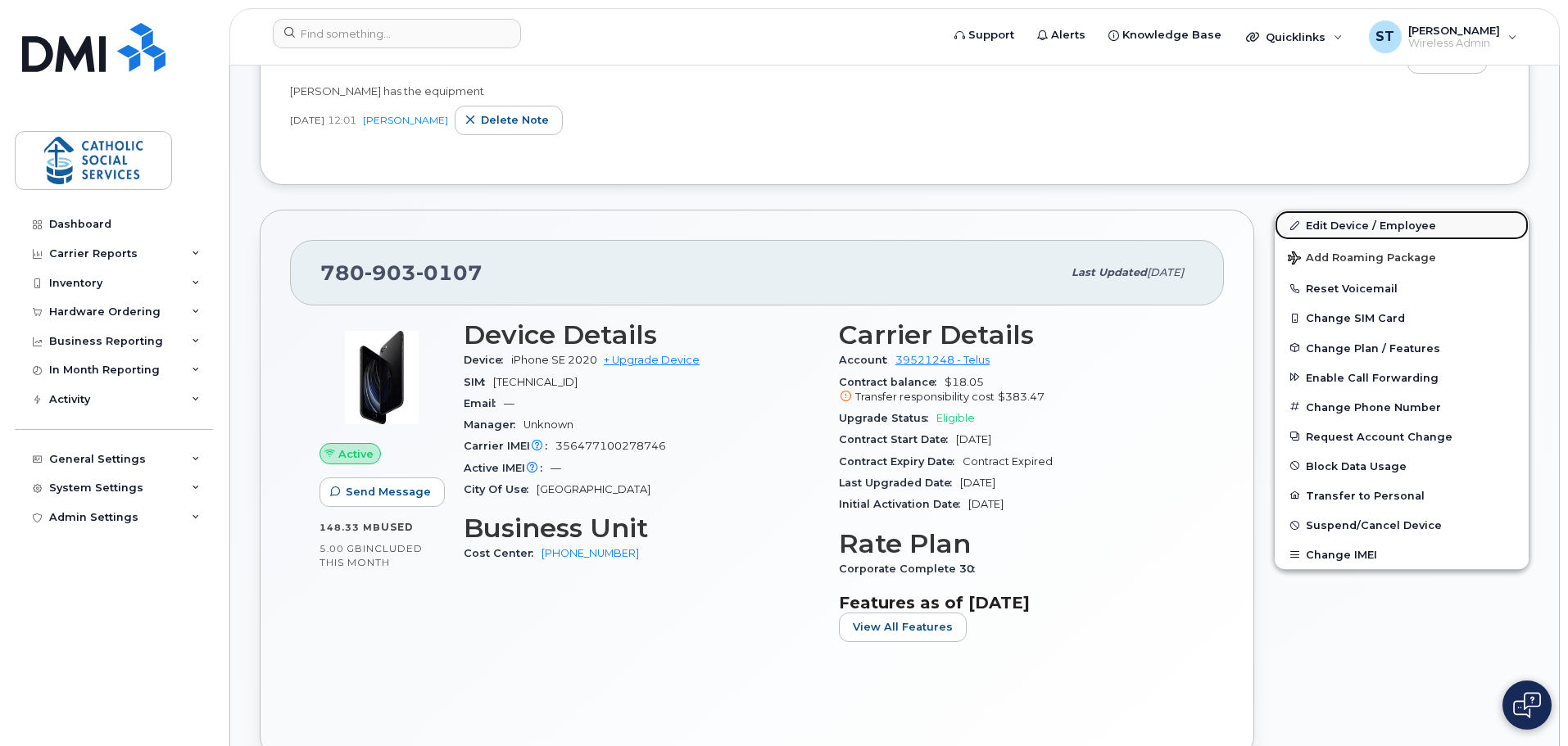
click at [1340, 223] on link "Edit Device / Employee" at bounding box center [1401, 225] width 254 height 29
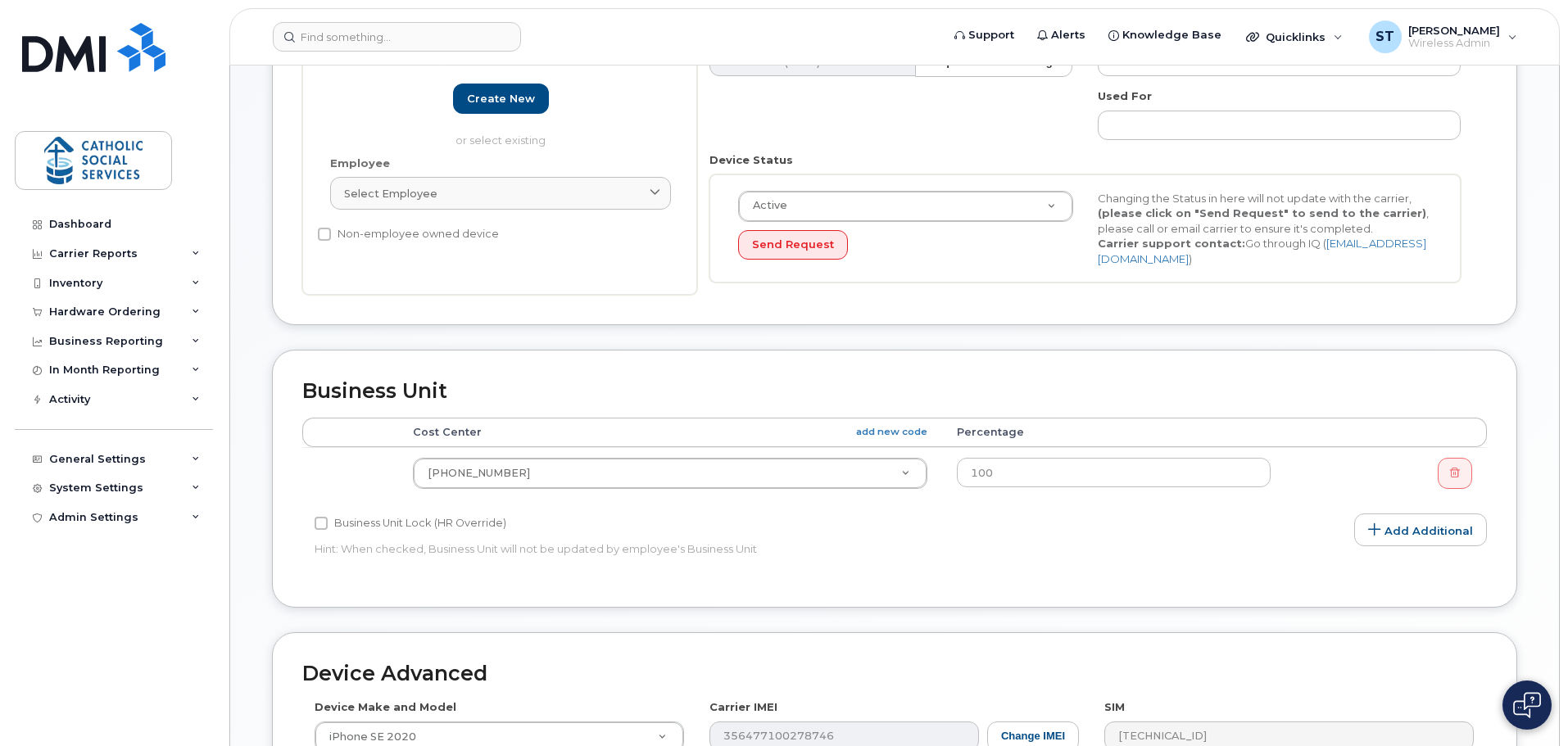
scroll to position [355, 0]
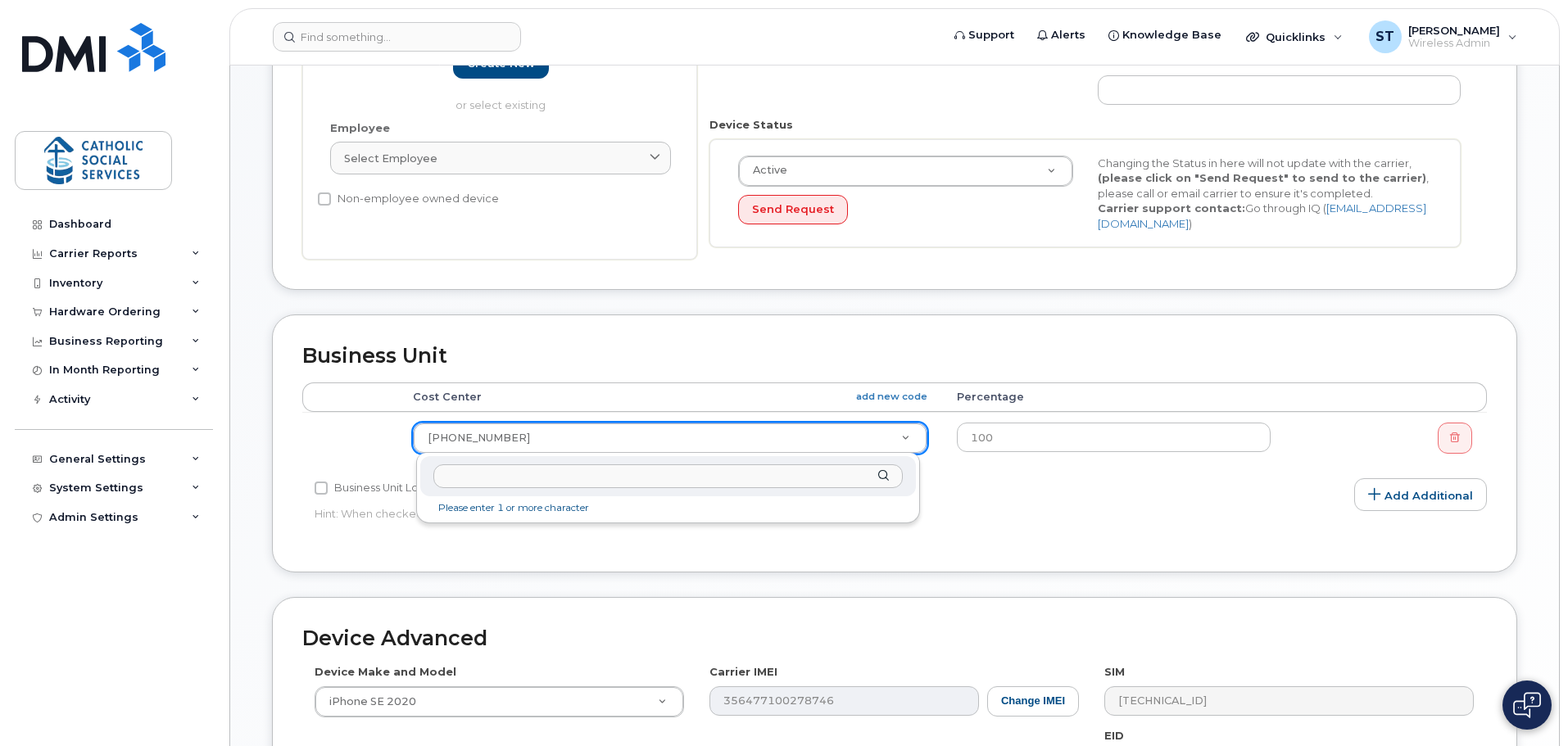
click at [599, 476] on input "text" at bounding box center [668, 476] width 470 height 24
type input "050"
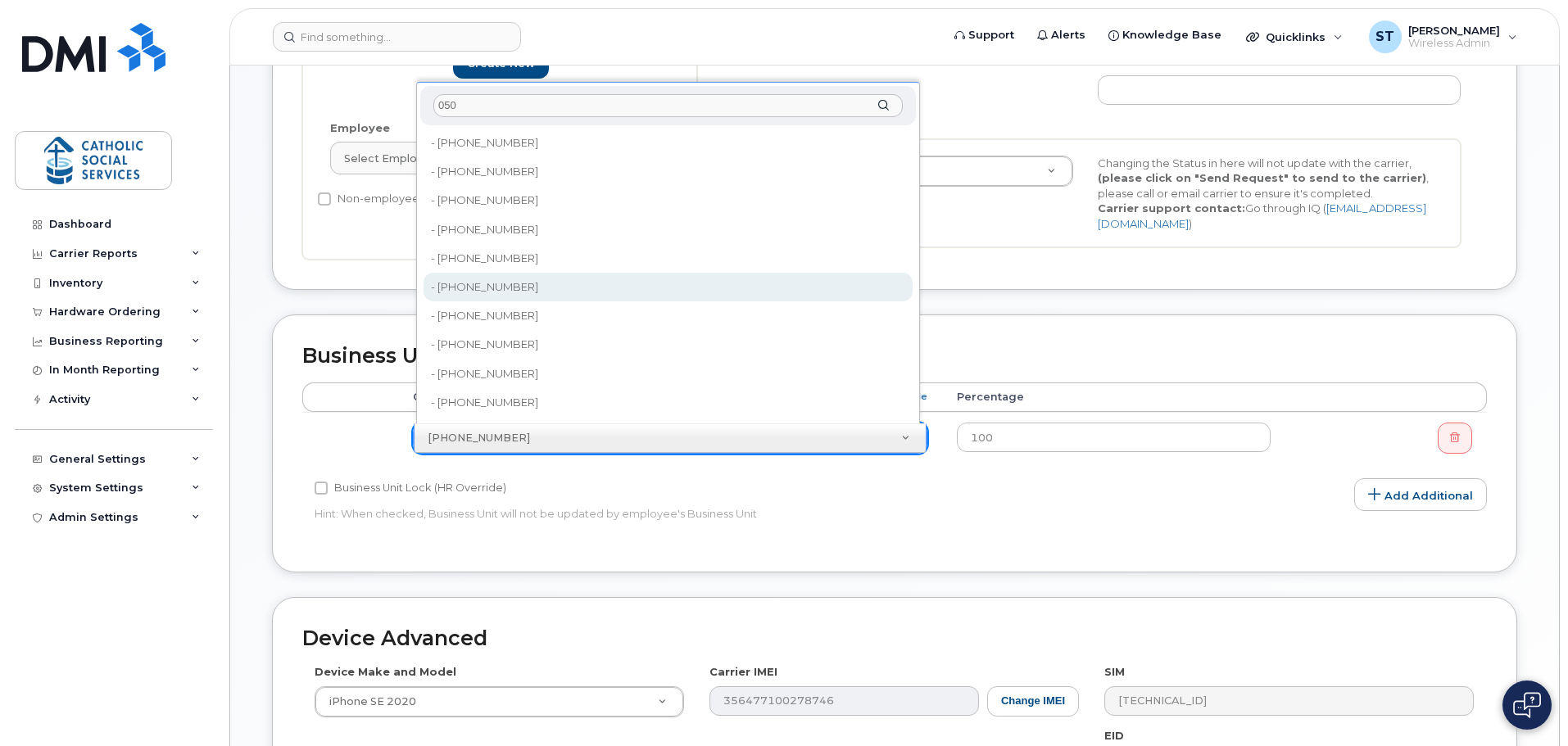
type input "9902"
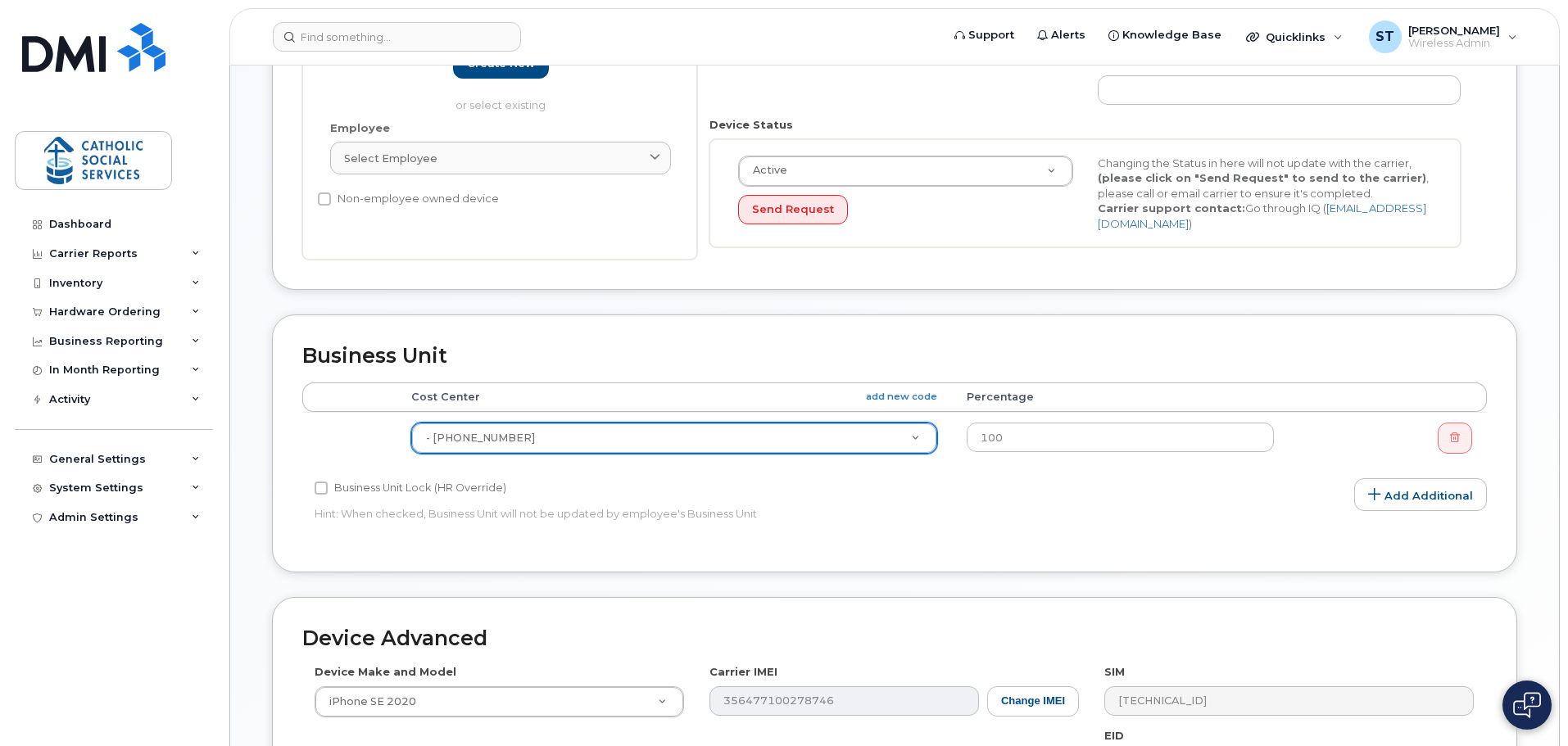
click at [963, 496] on div "Business Unit Lock (HR Override)" at bounding box center [696, 488] width 764 height 20
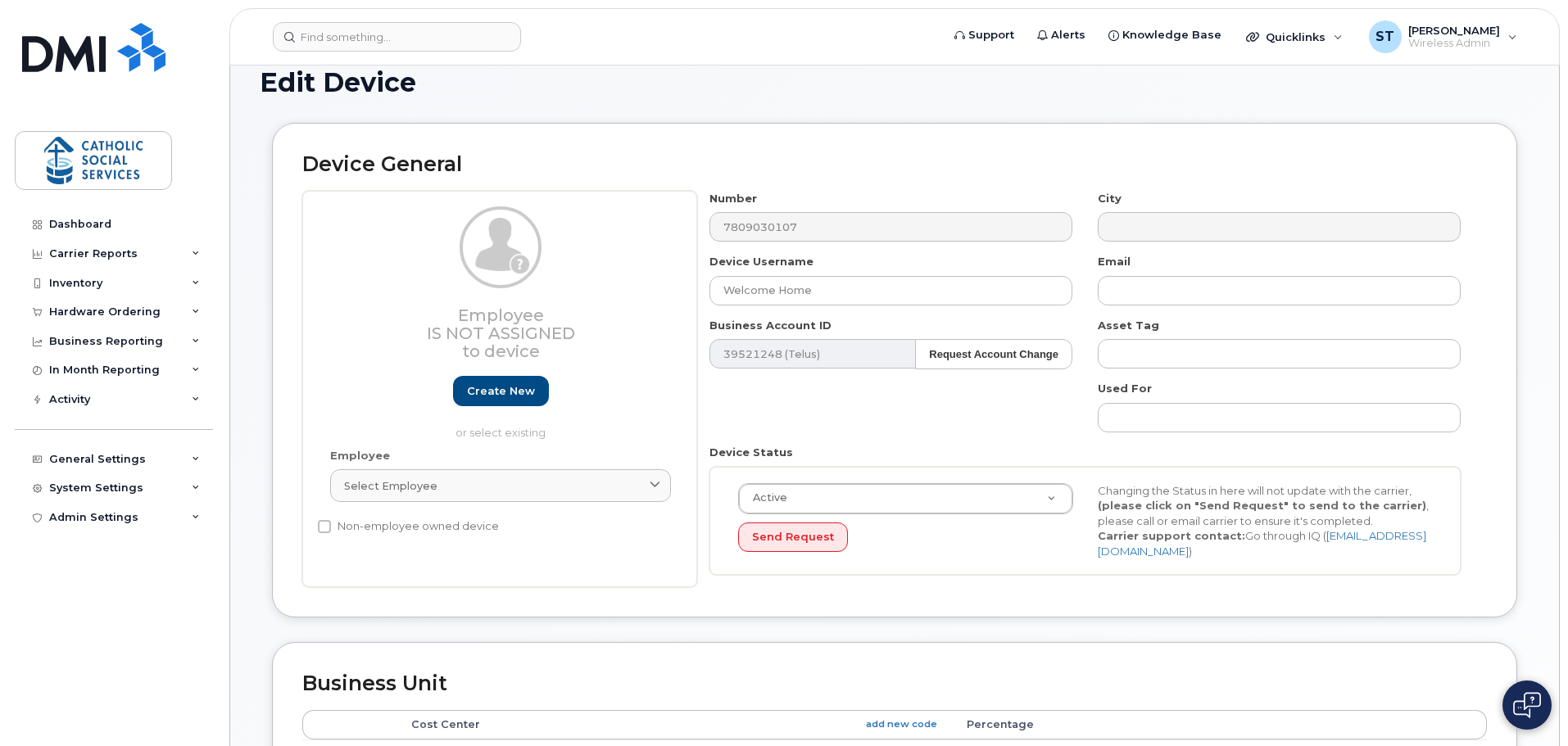
scroll to position [0, 0]
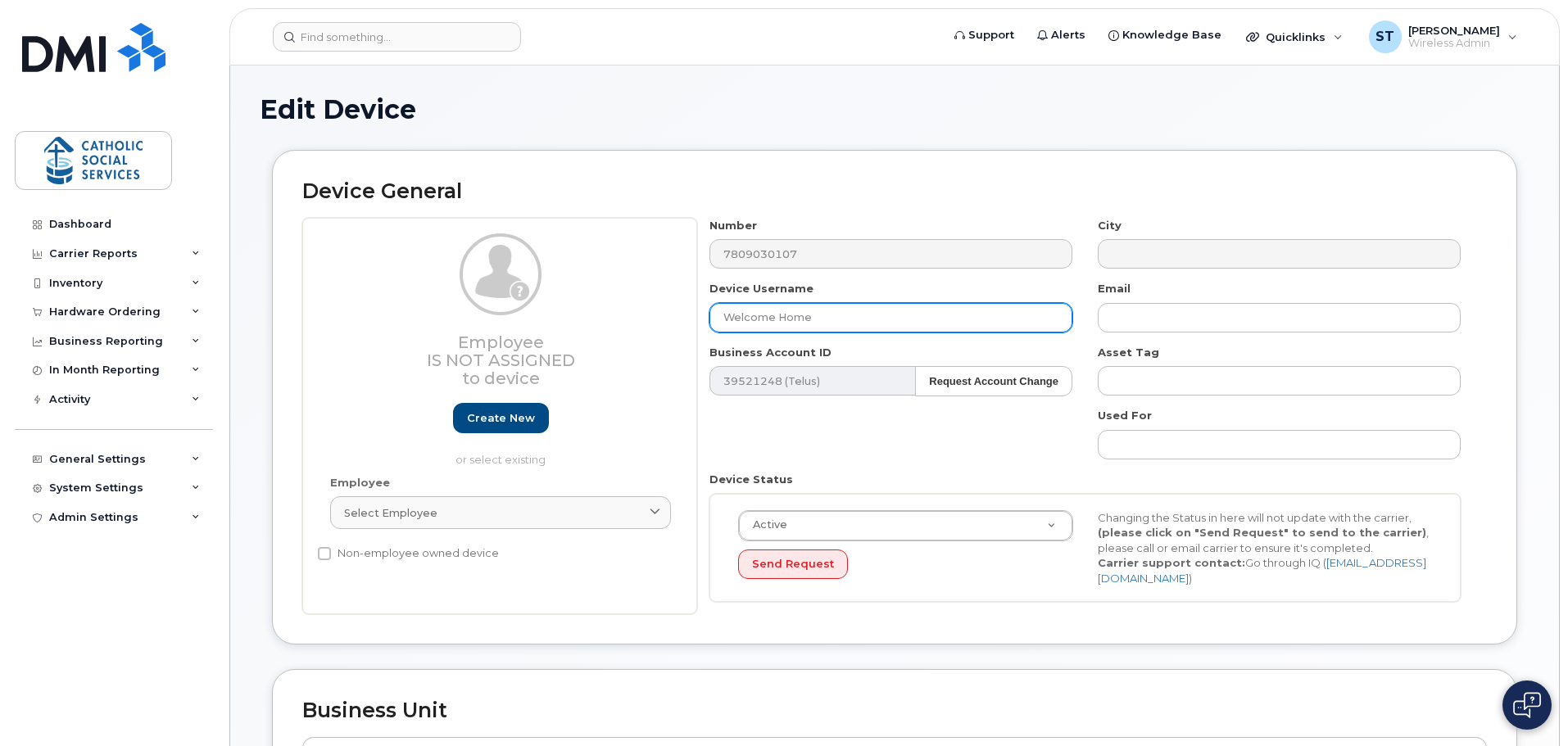
click at [860, 325] on input "Welcome Home" at bounding box center [890, 318] width 363 height 29
drag, startPoint x: 852, startPoint y: 321, endPoint x: 699, endPoint y: 318, distance: 153.0
click at [699, 318] on div "Device Username Welcome Home" at bounding box center [891, 307] width 388 height 52
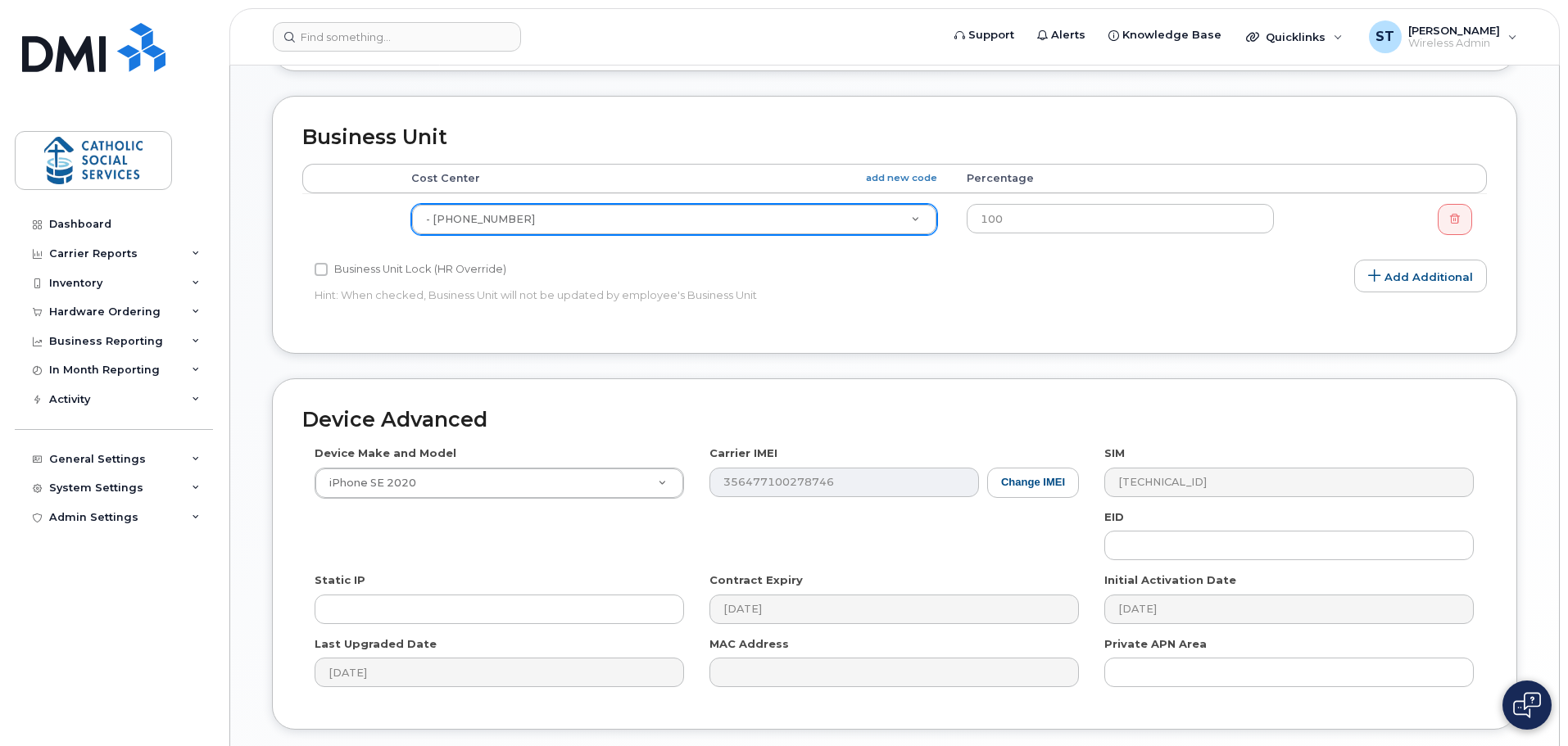
scroll to position [694, 0]
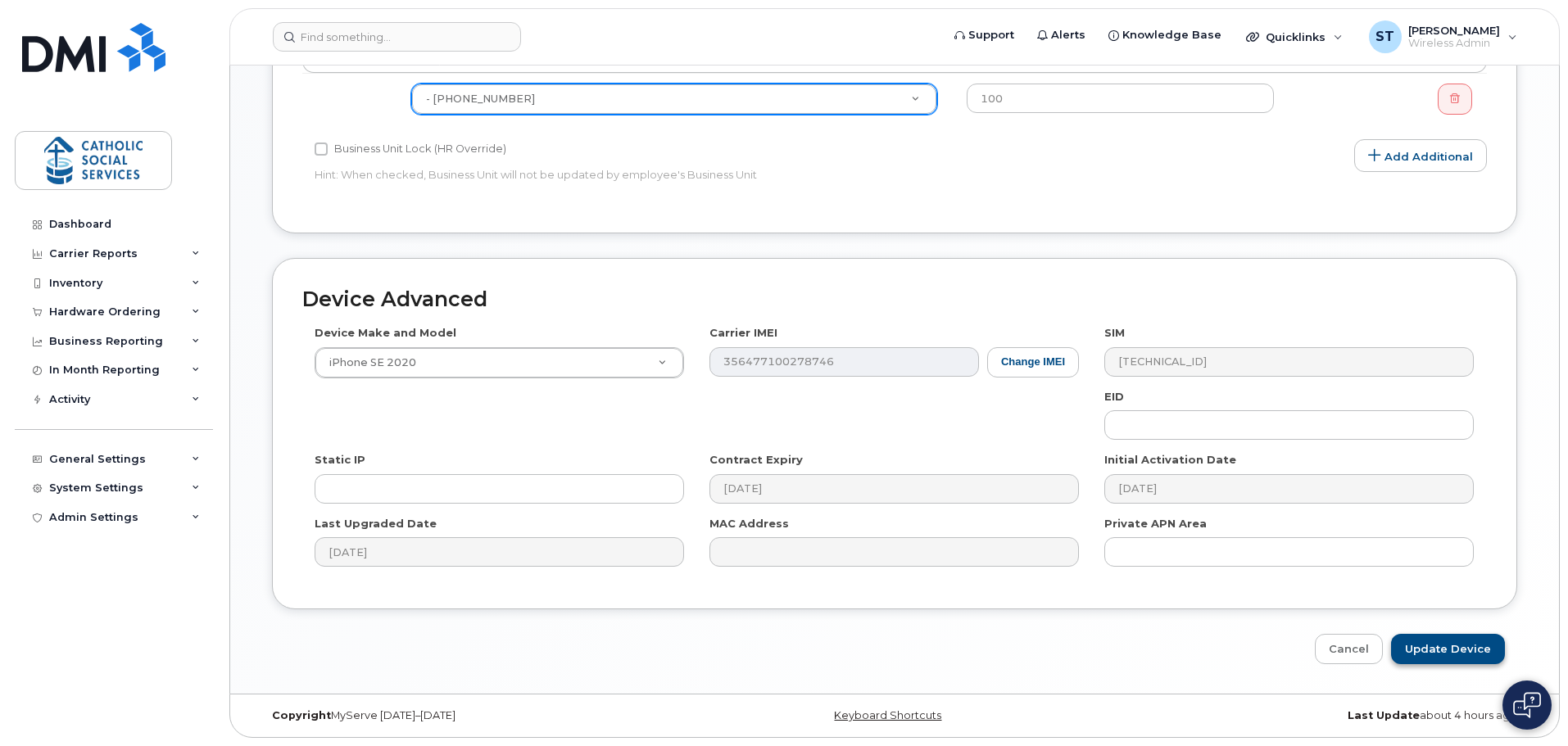
type input "Irene St Savard"
click at [1439, 642] on input "Update Device" at bounding box center [1448, 649] width 114 height 30
type input "Saving..."
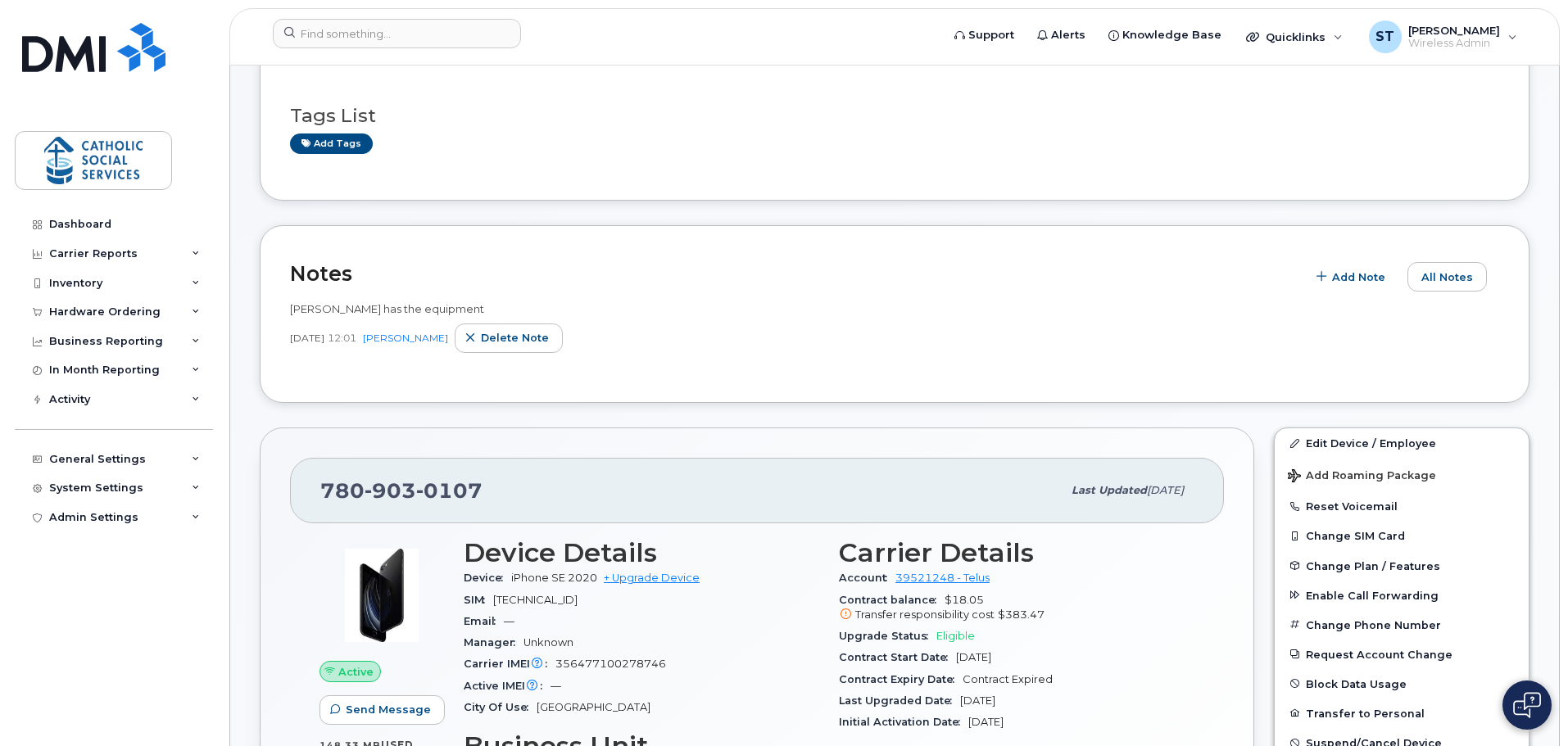
scroll to position [82, 0]
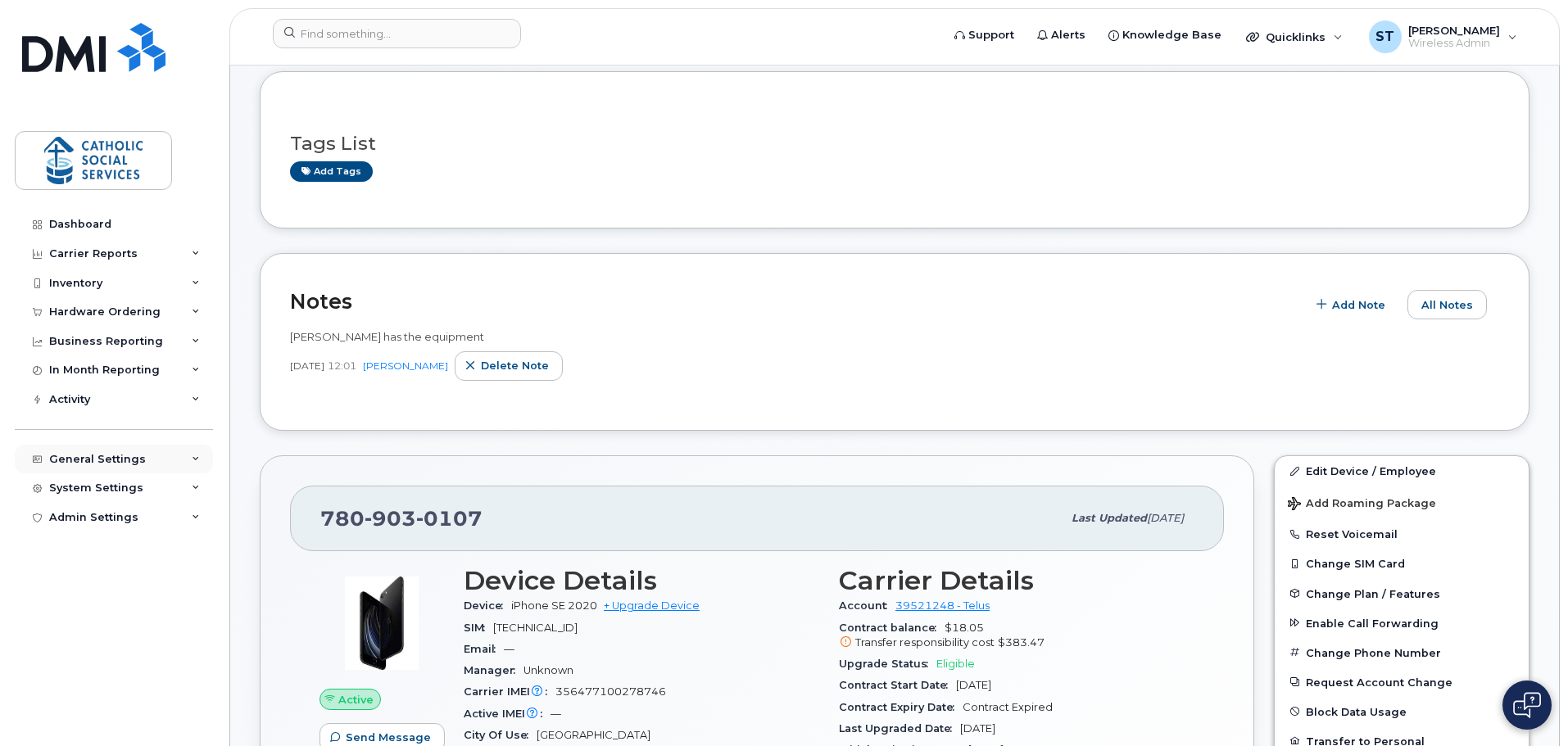
click at [198, 460] on icon at bounding box center [195, 460] width 8 height 8
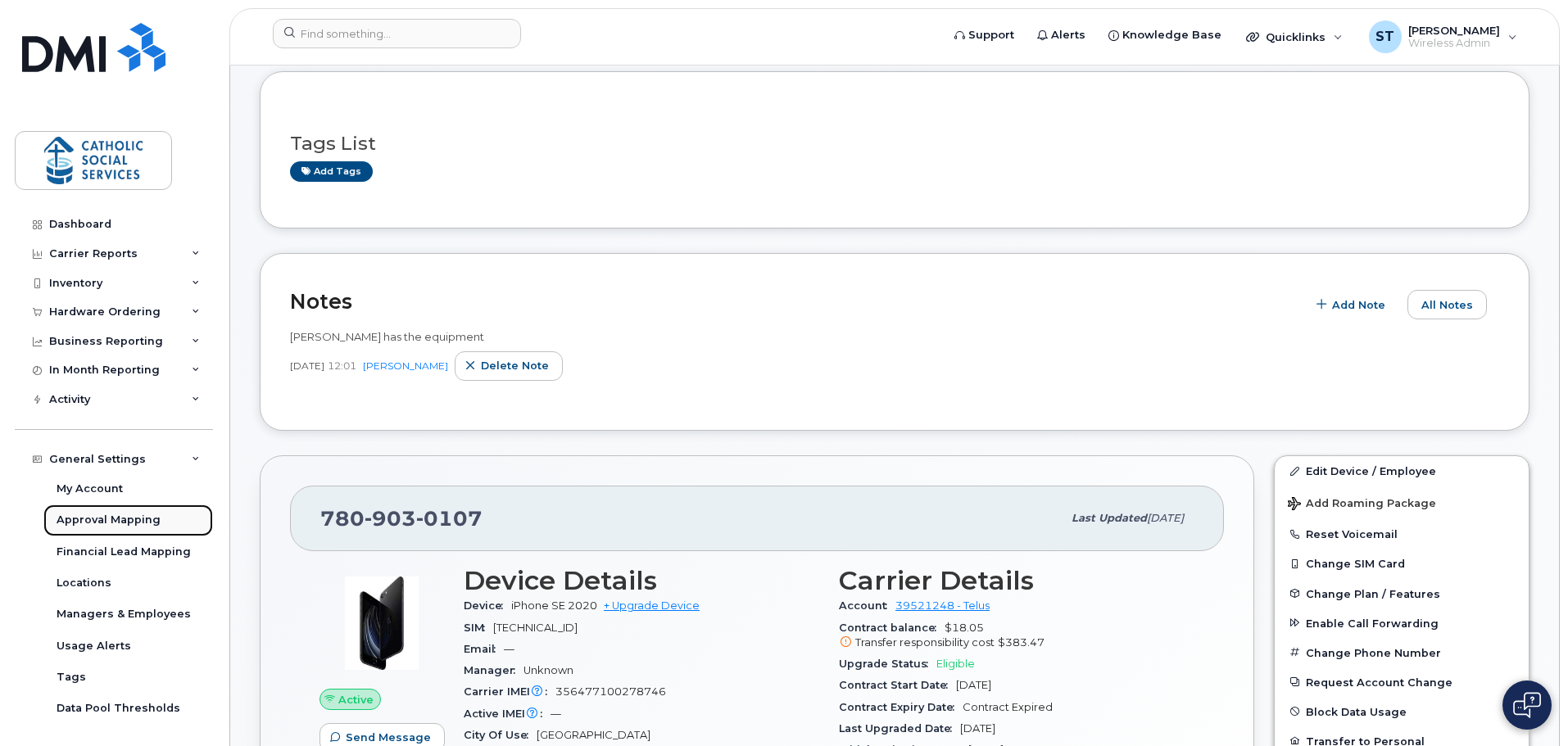
click at [125, 518] on div "Approval Mapping" at bounding box center [109, 520] width 104 height 15
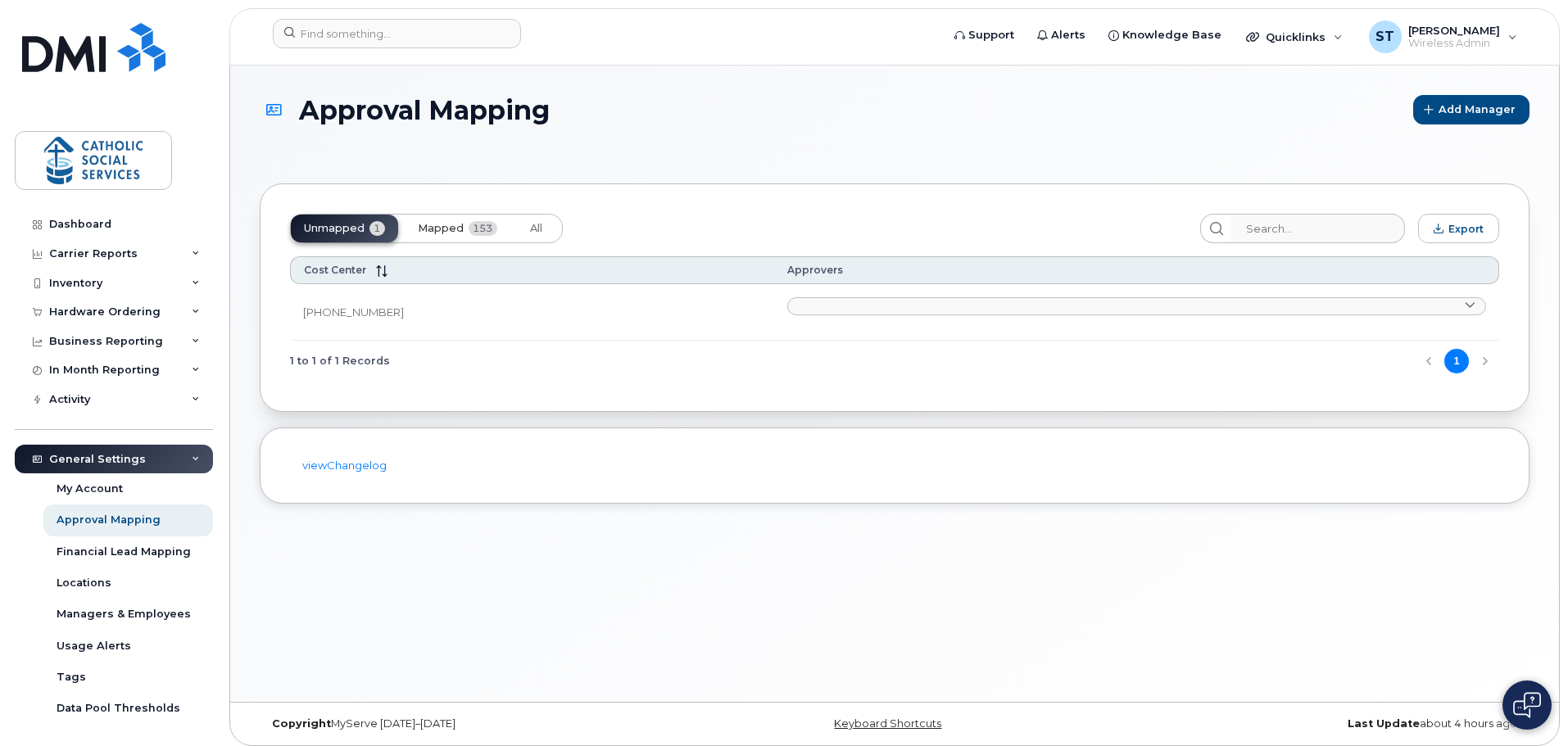
click at [478, 224] on span "153" at bounding box center [482, 228] width 28 height 15
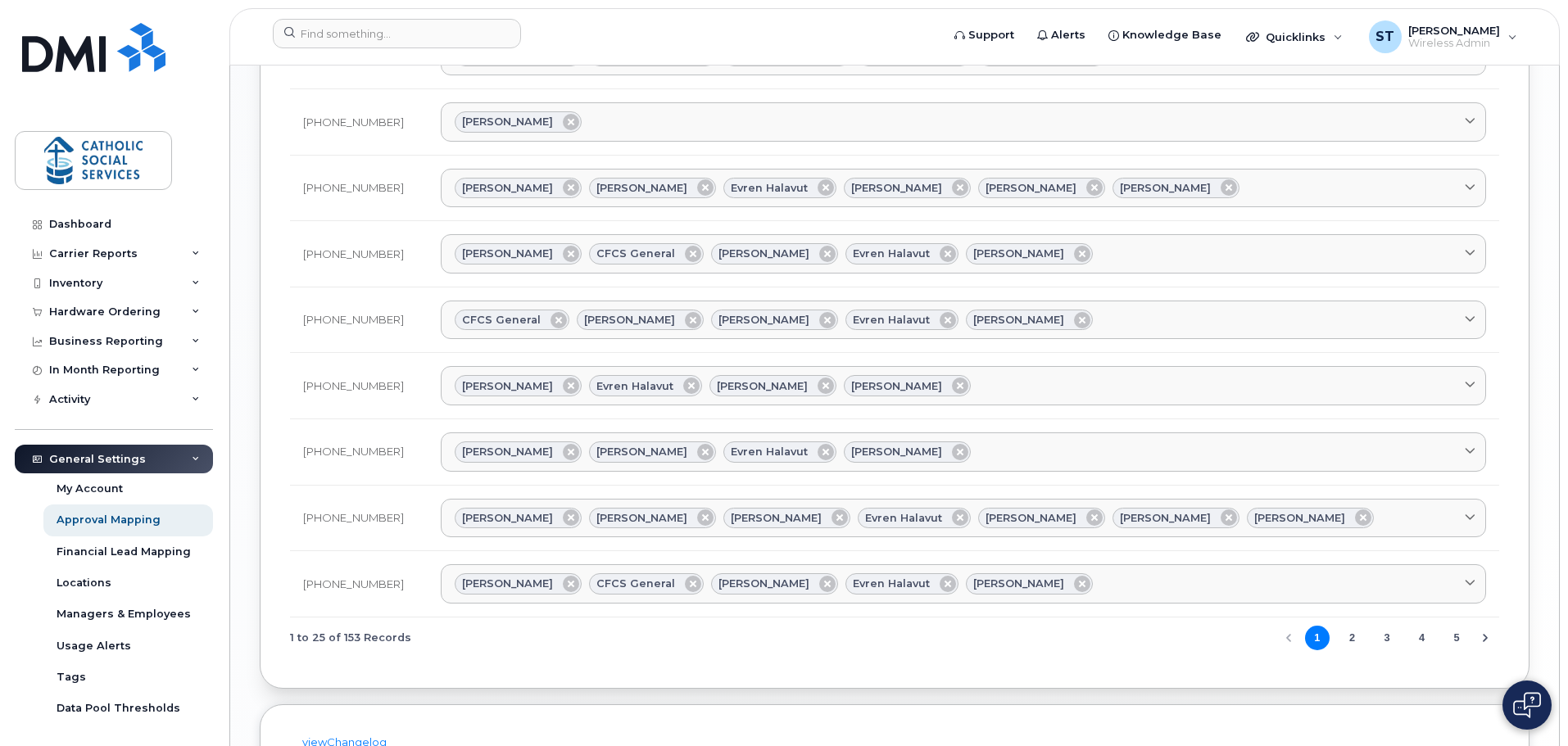
scroll to position [1457, 0]
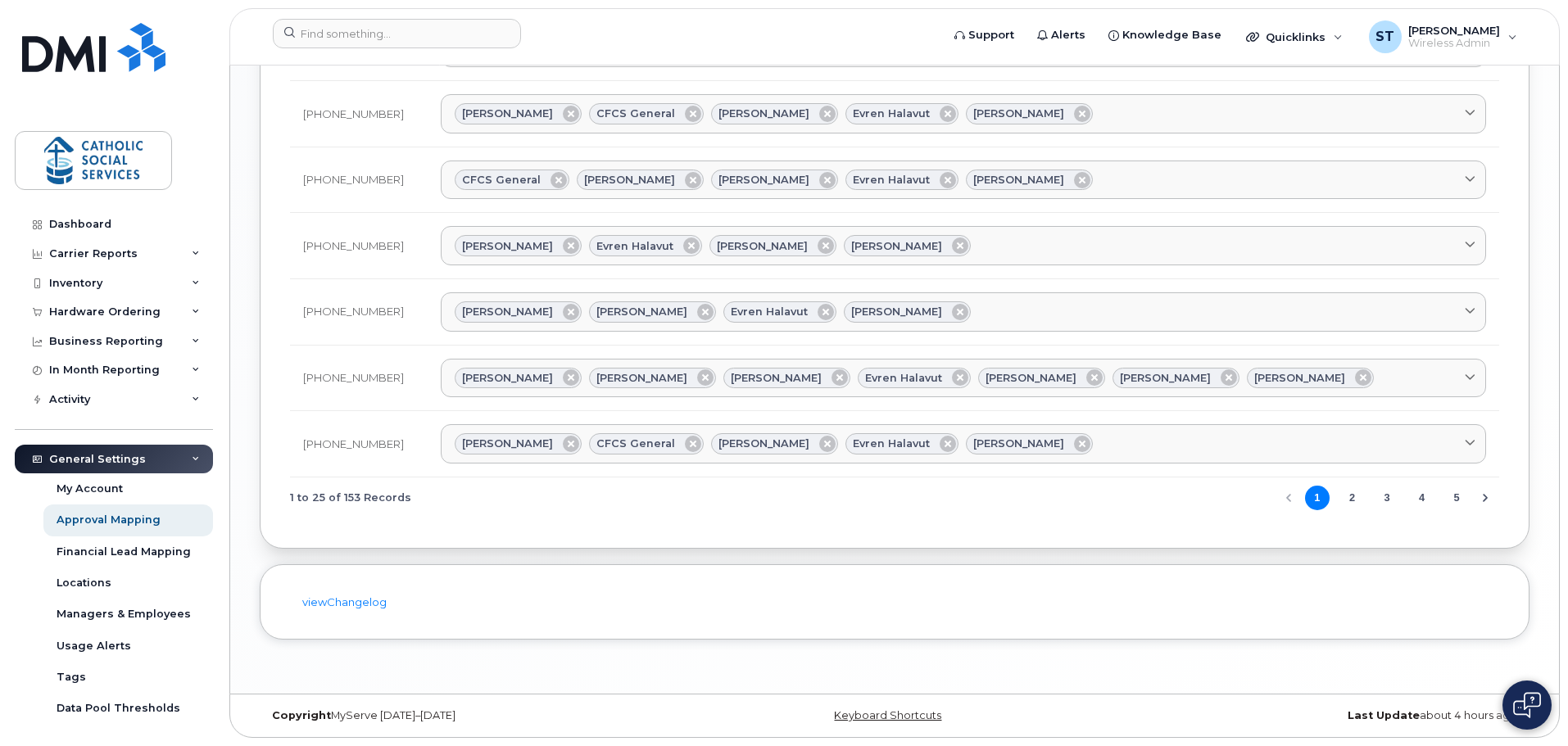
click at [1387, 495] on button "3" at bounding box center [1387, 497] width 25 height 25
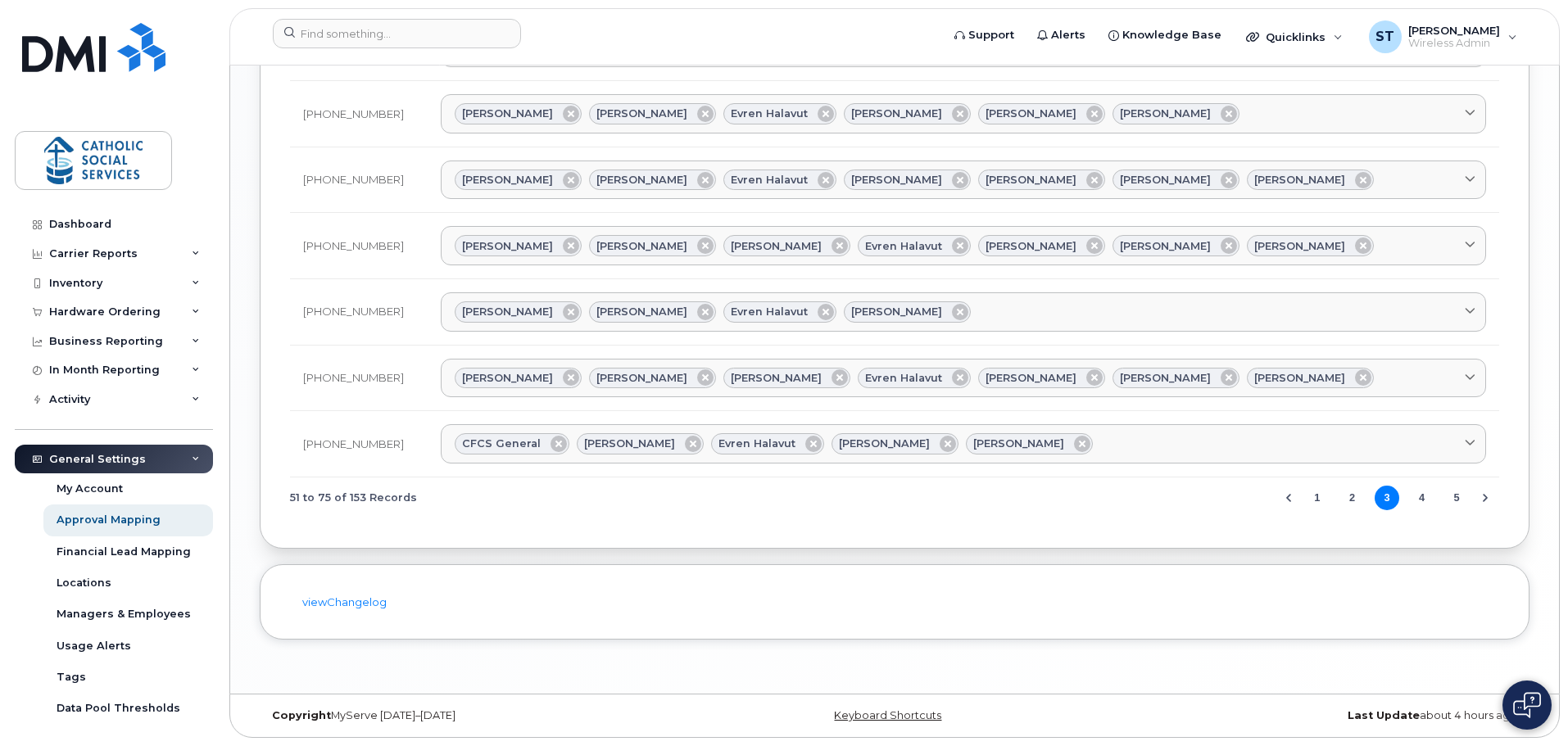
click at [1423, 498] on button "4" at bounding box center [1422, 497] width 25 height 25
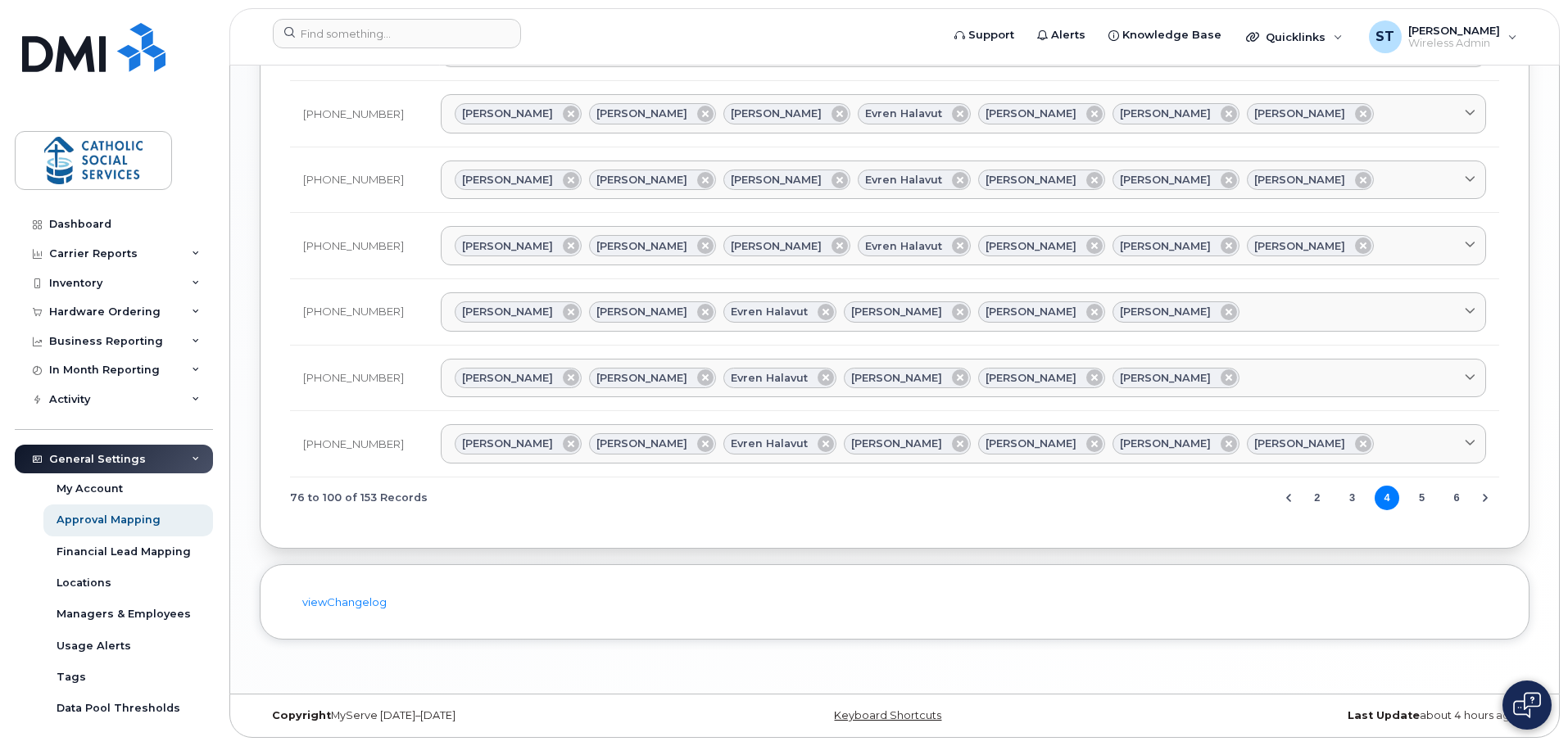
click at [1421, 500] on button "5" at bounding box center [1422, 497] width 25 height 25
click at [1422, 500] on button "6" at bounding box center [1422, 497] width 25 height 25
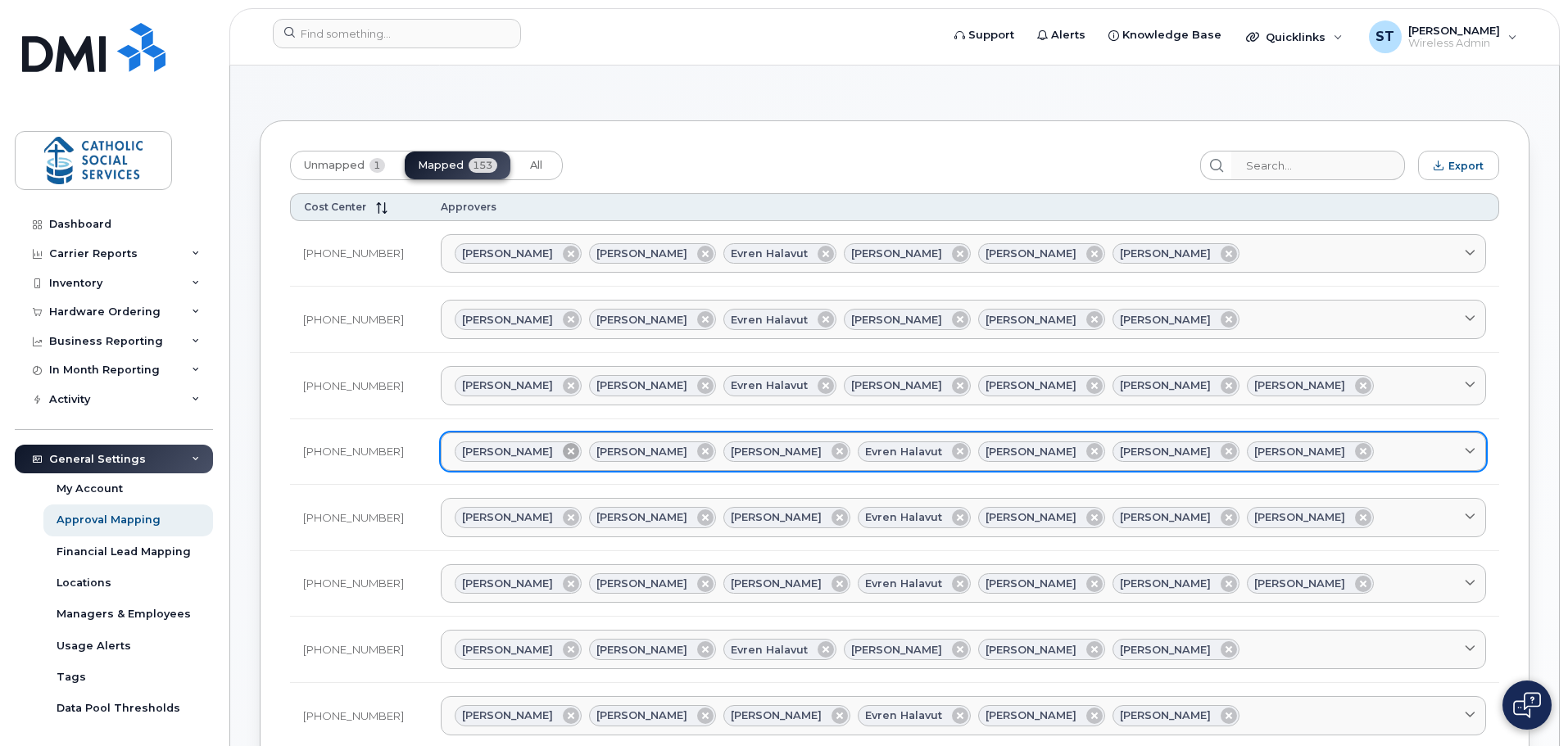
scroll to position [0, 0]
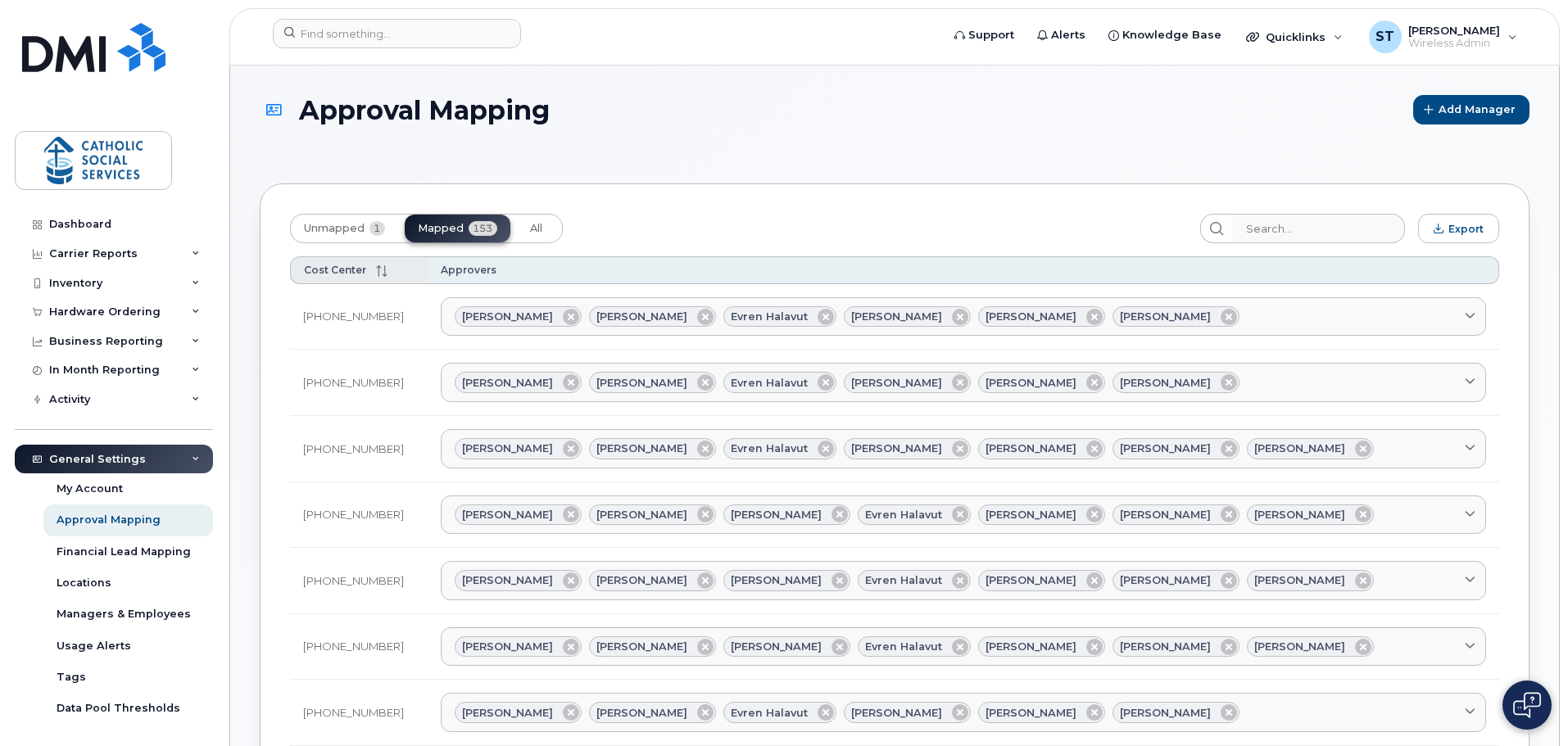
click at [376, 268] on icon at bounding box center [381, 272] width 12 height 12
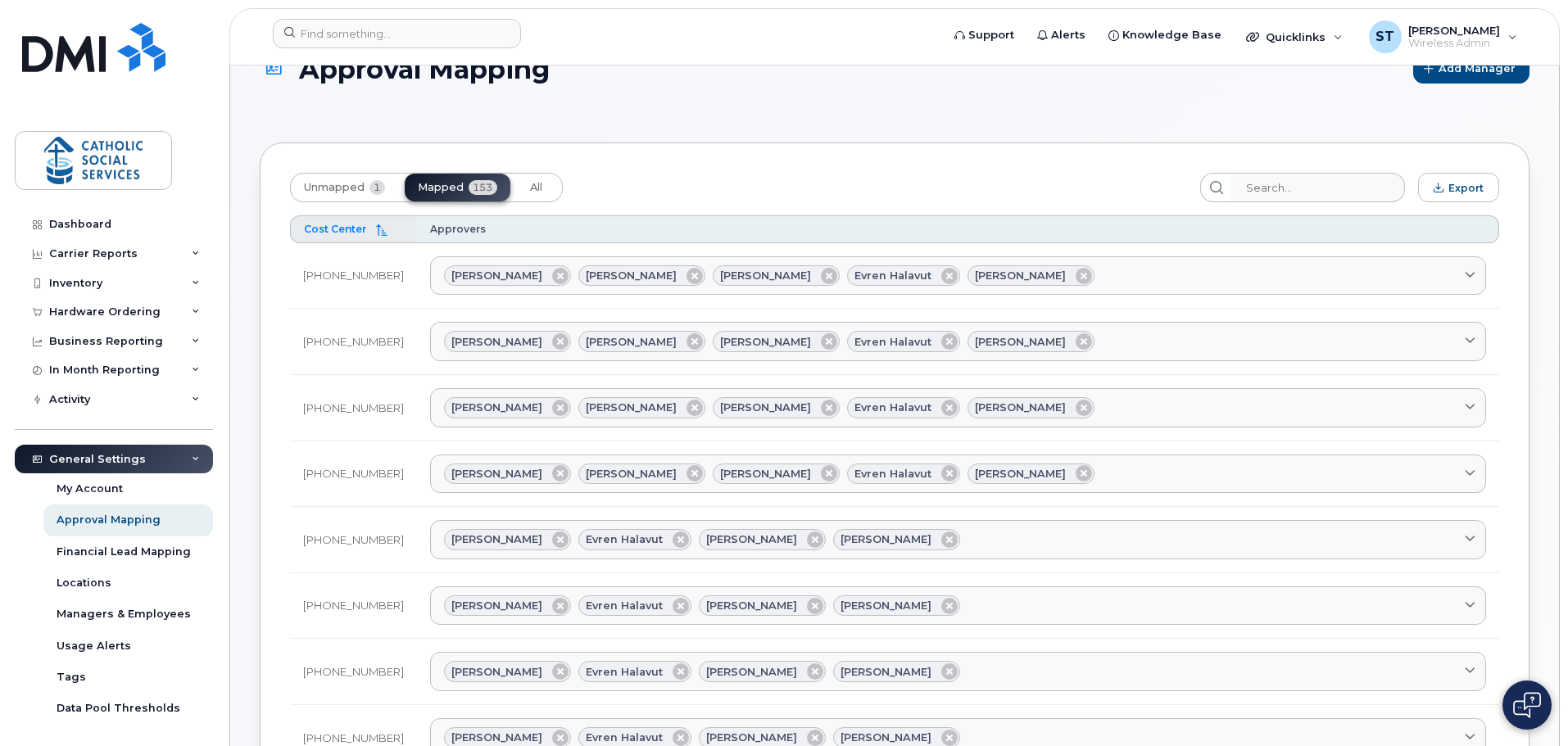
scroll to position [82, 0]
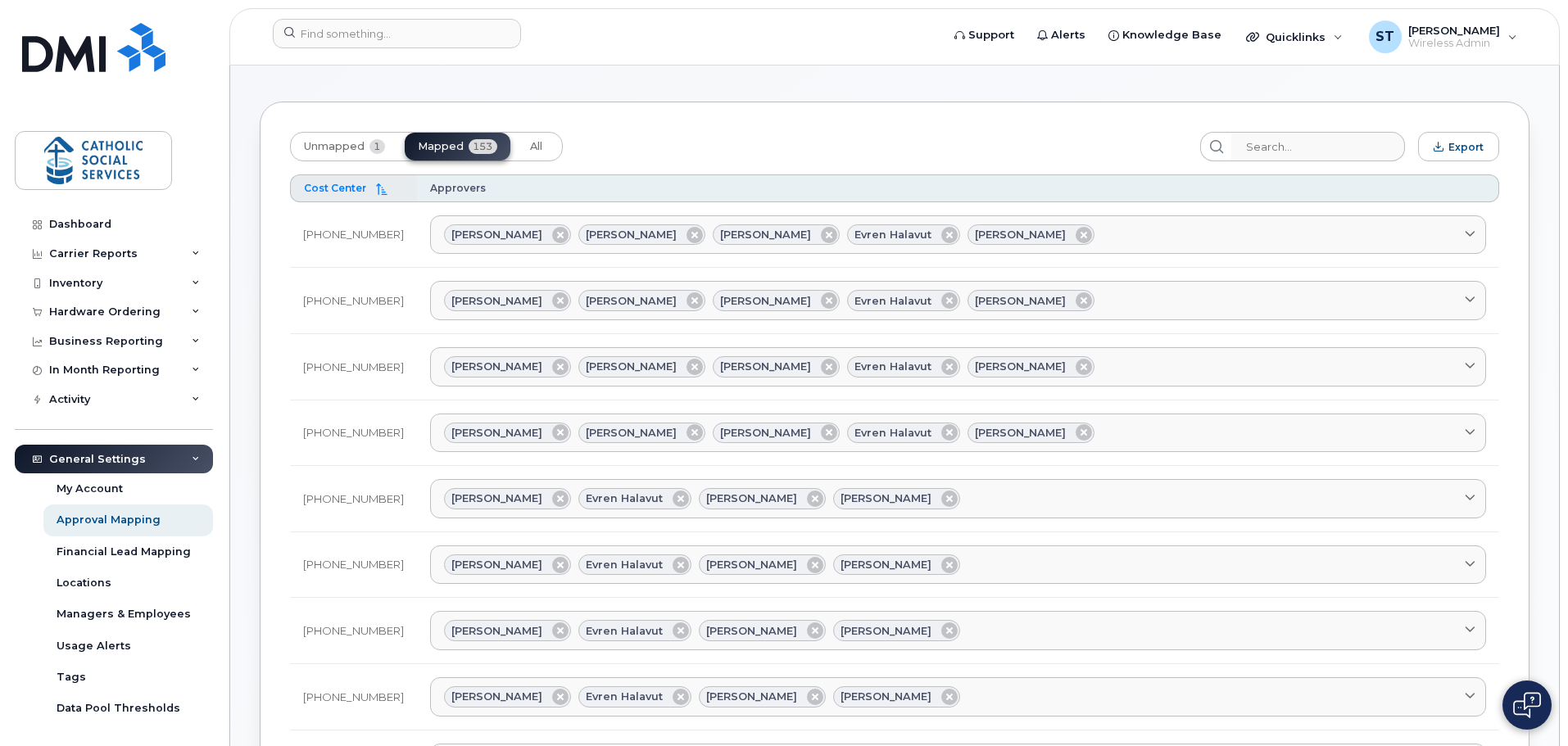
click at [377, 189] on icon at bounding box center [381, 189] width 12 height 12
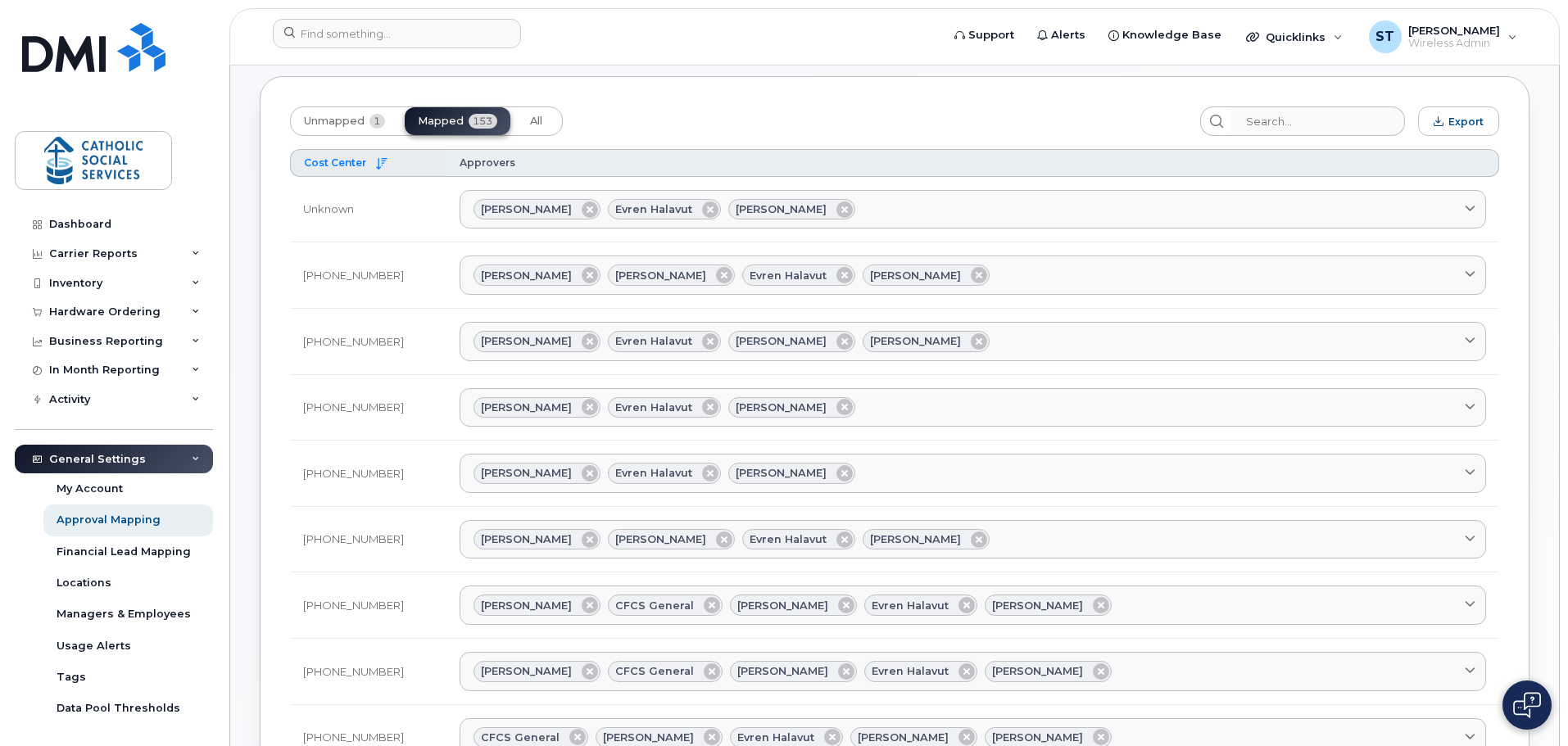
scroll to position [0, 0]
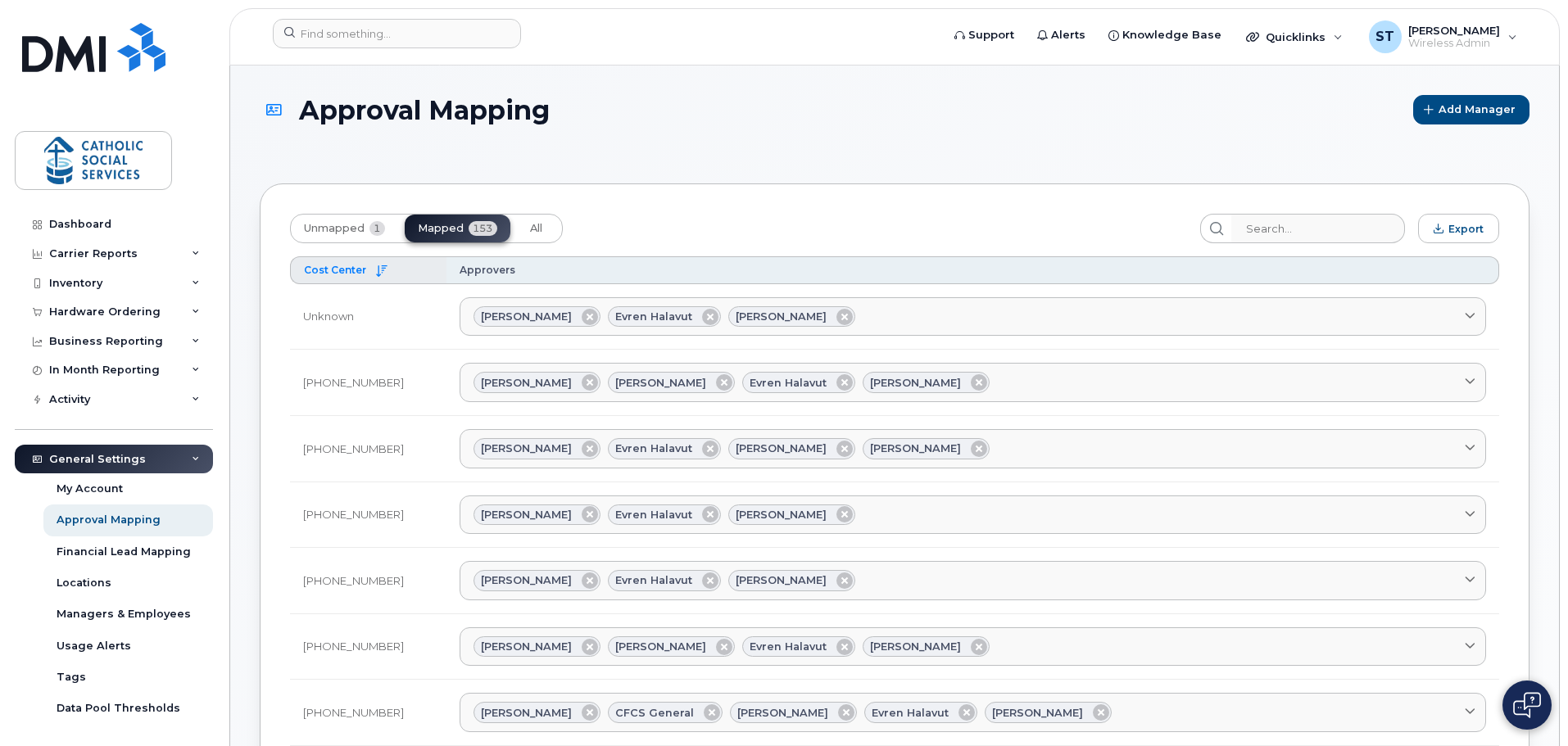
click at [377, 269] on icon at bounding box center [381, 272] width 12 height 12
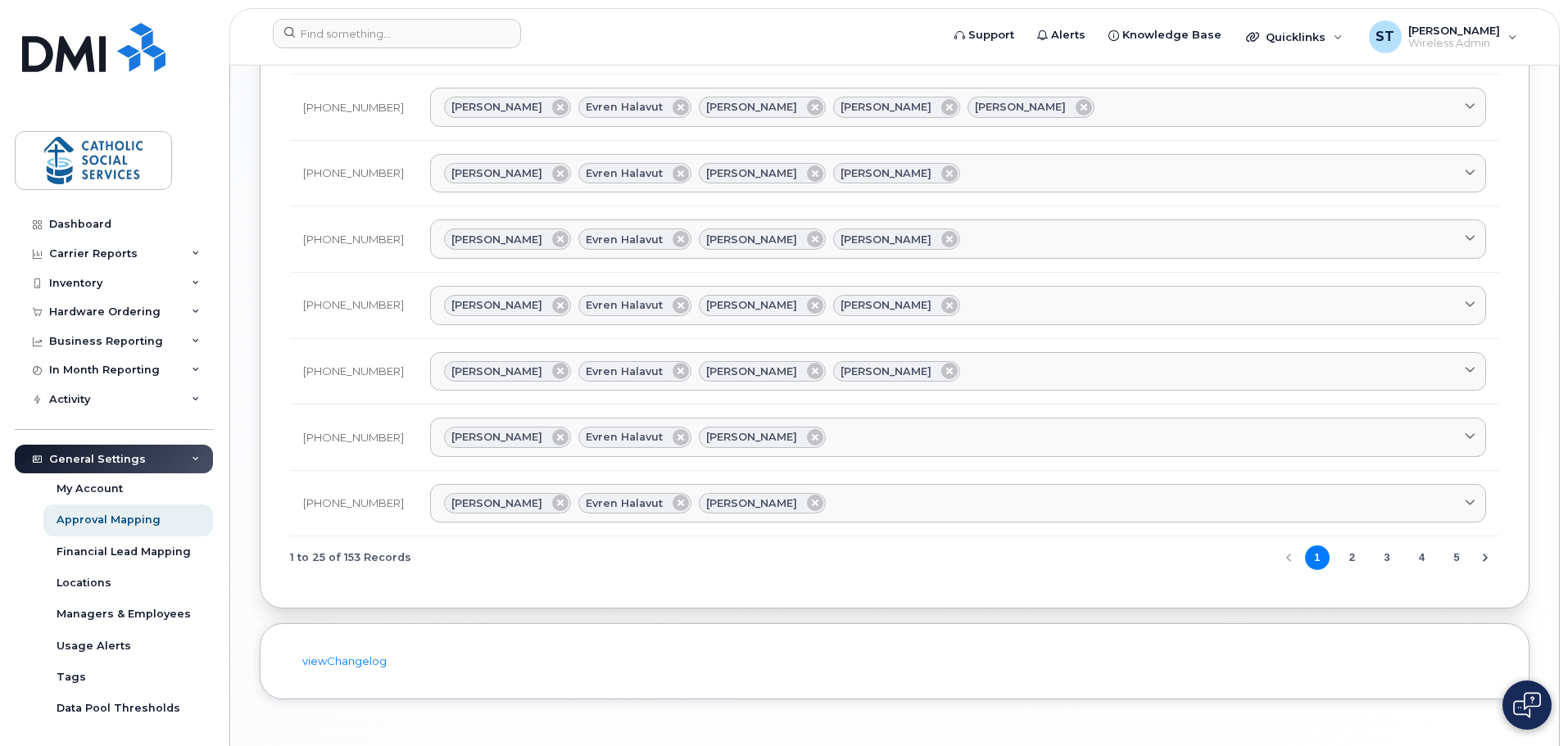
scroll to position [1457, 0]
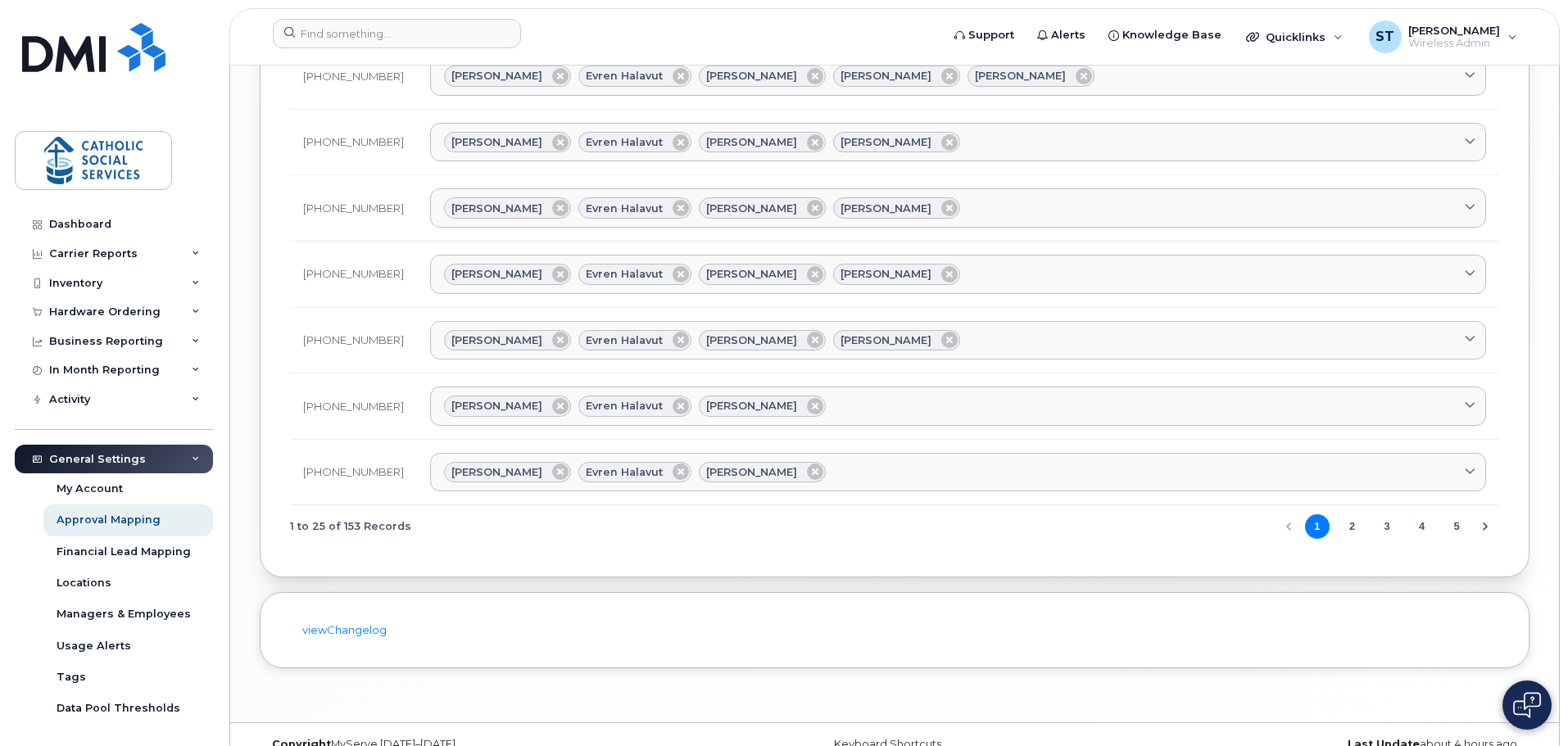
click at [1456, 515] on button "5" at bounding box center [1456, 526] width 25 height 25
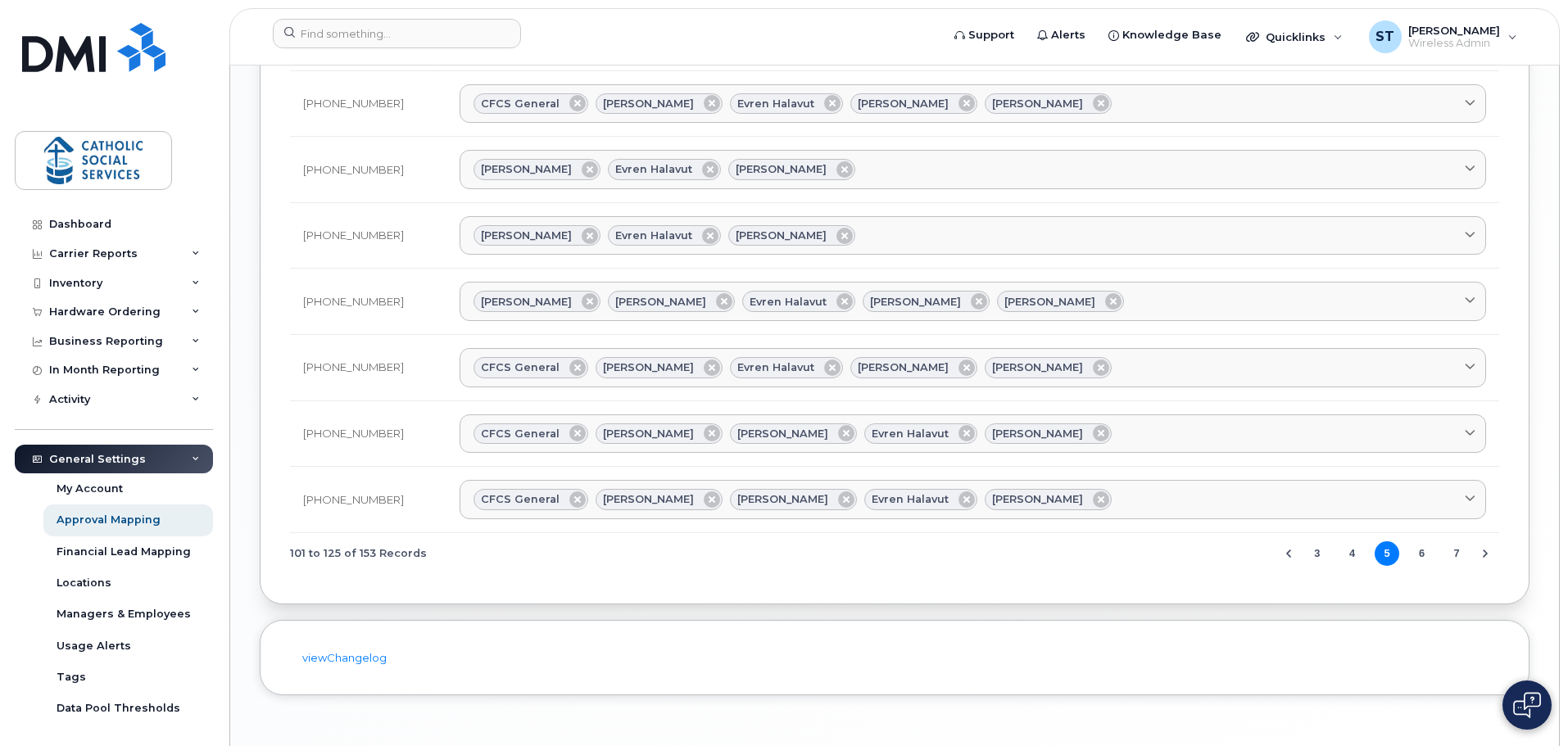
scroll to position [1375, 0]
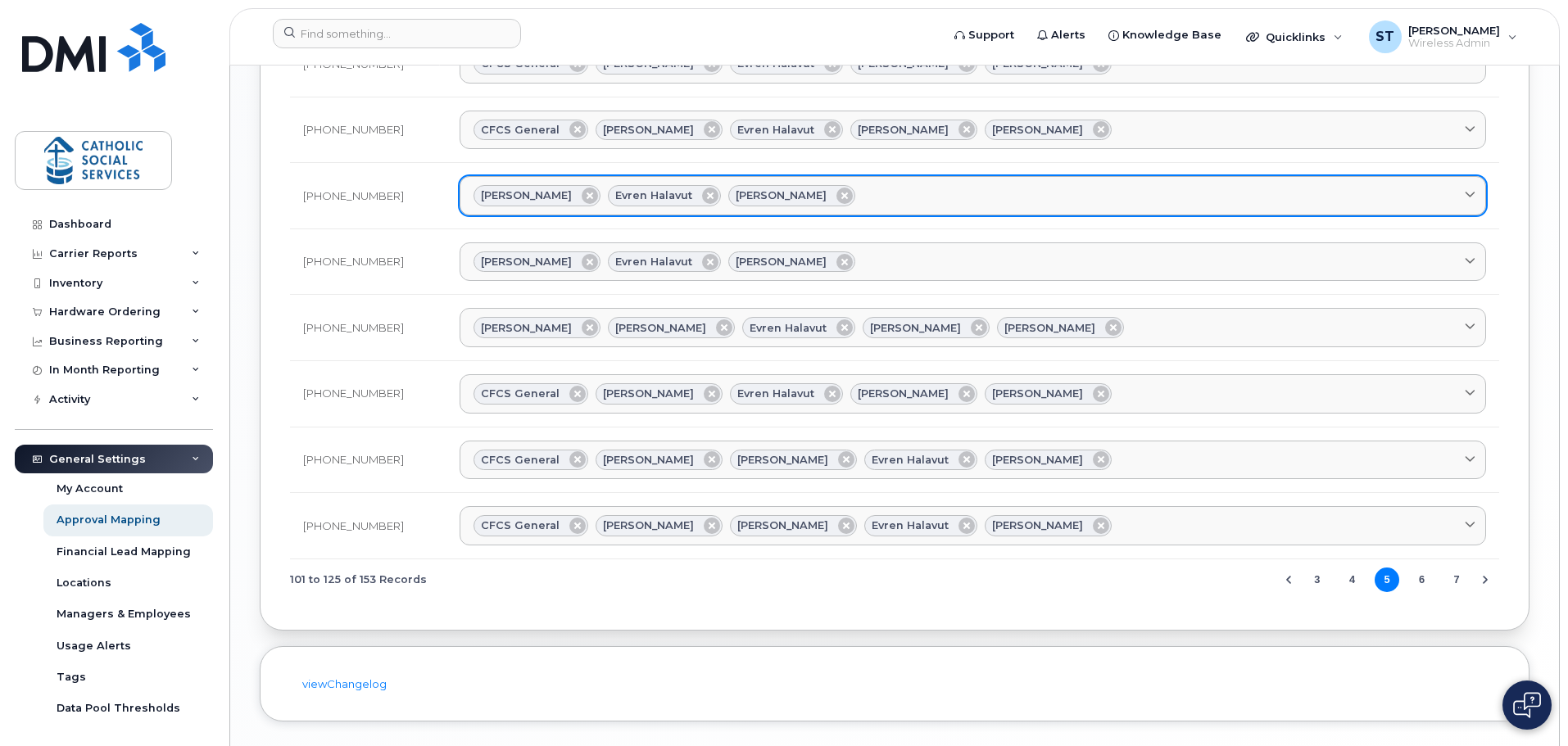
click at [833, 195] on div "[PERSON_NAME] Evren Halavut [PERSON_NAME]" at bounding box center [973, 196] width 998 height 22
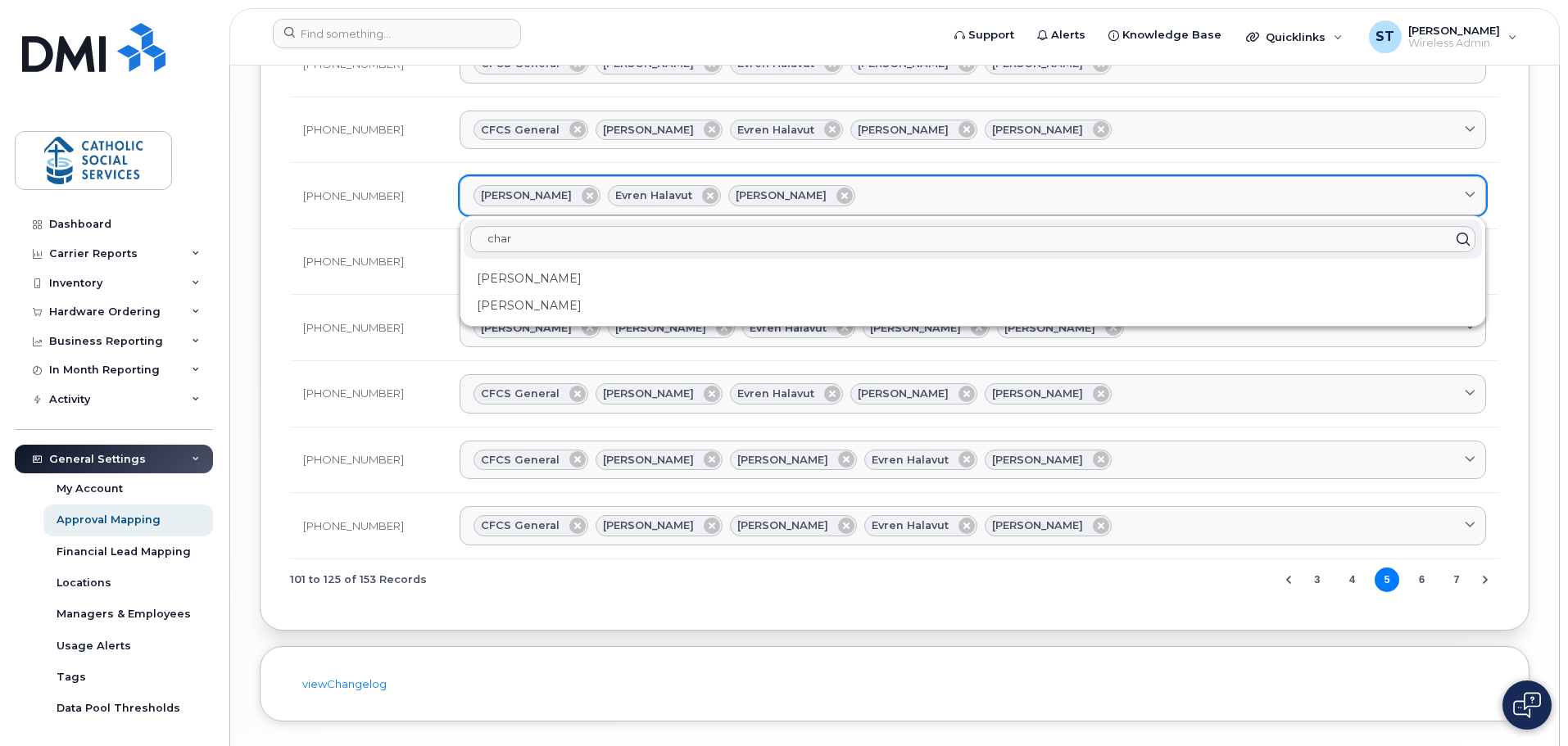
type input "charl"
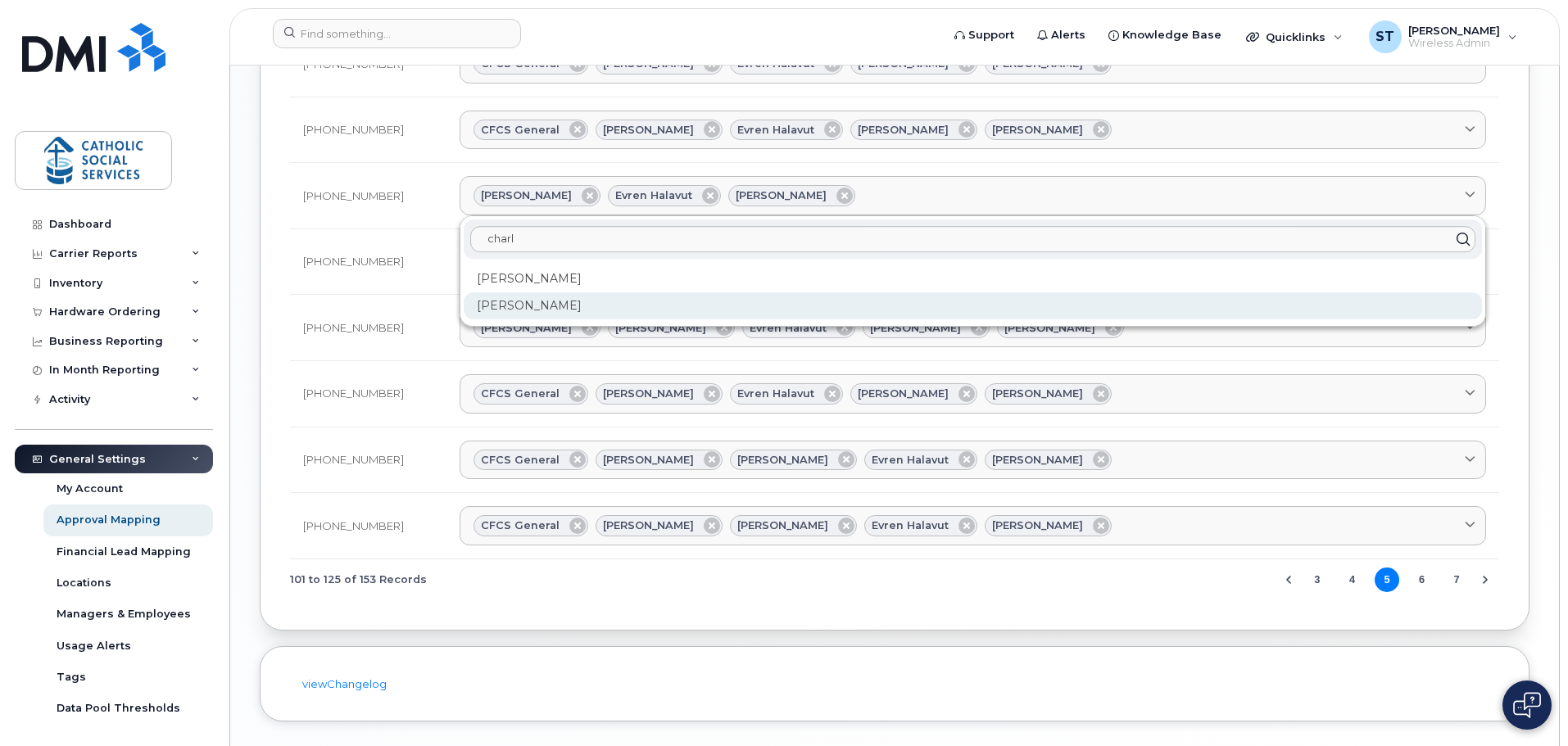
click at [537, 306] on div "[PERSON_NAME]" at bounding box center [973, 306] width 1018 height 27
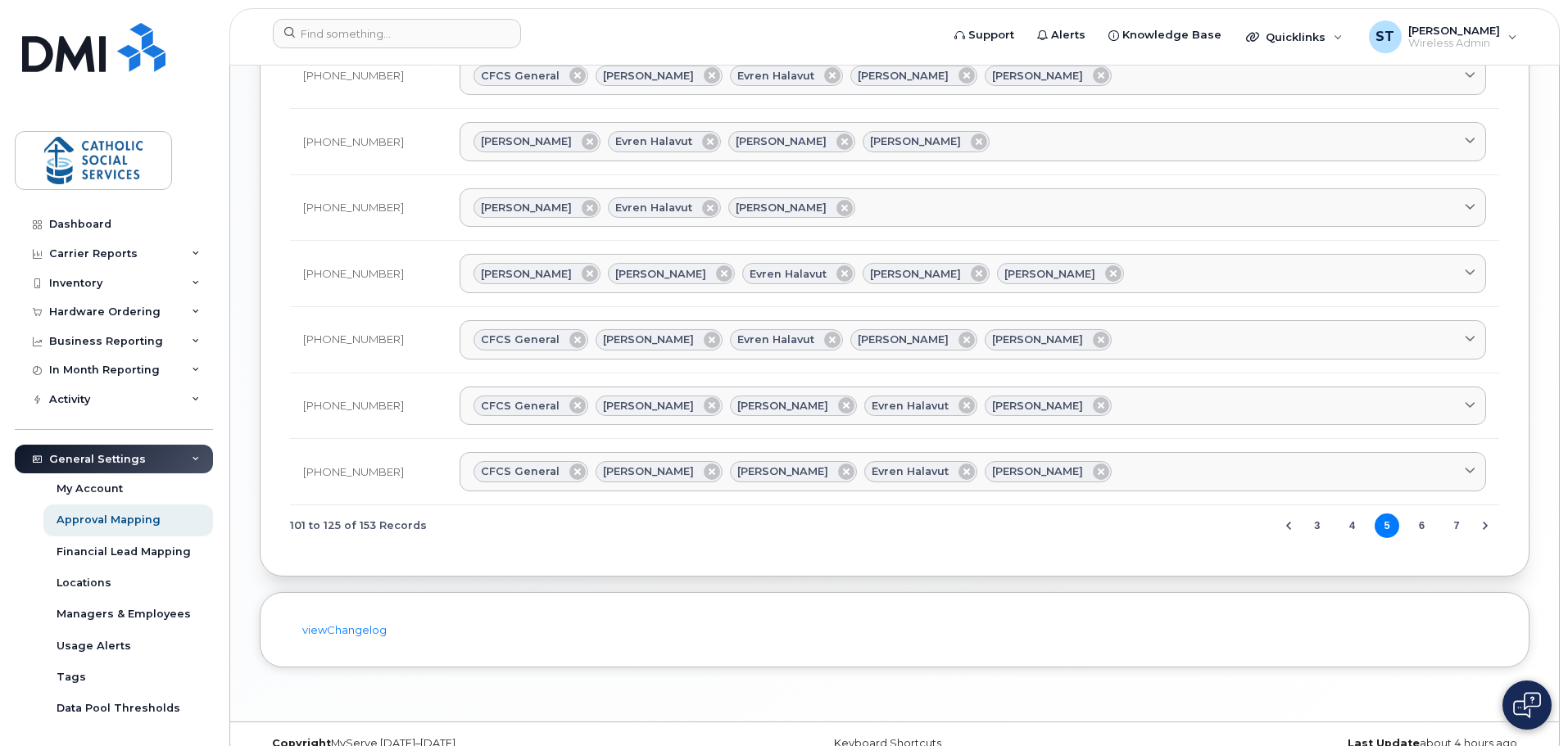
scroll to position [1457, 0]
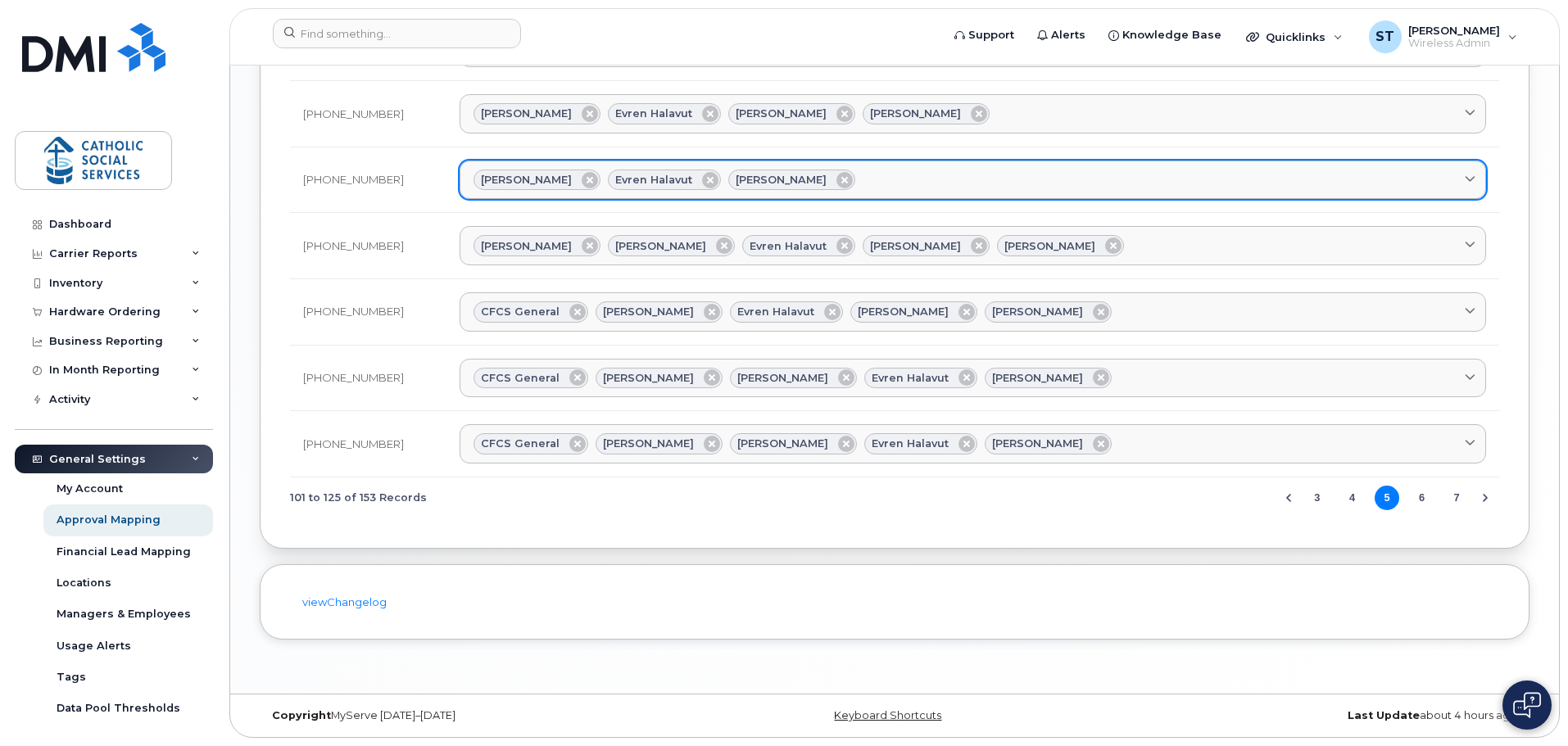
click at [848, 177] on div "Charles Wong Evren Halavut Ken Mercier" at bounding box center [973, 180] width 998 height 22
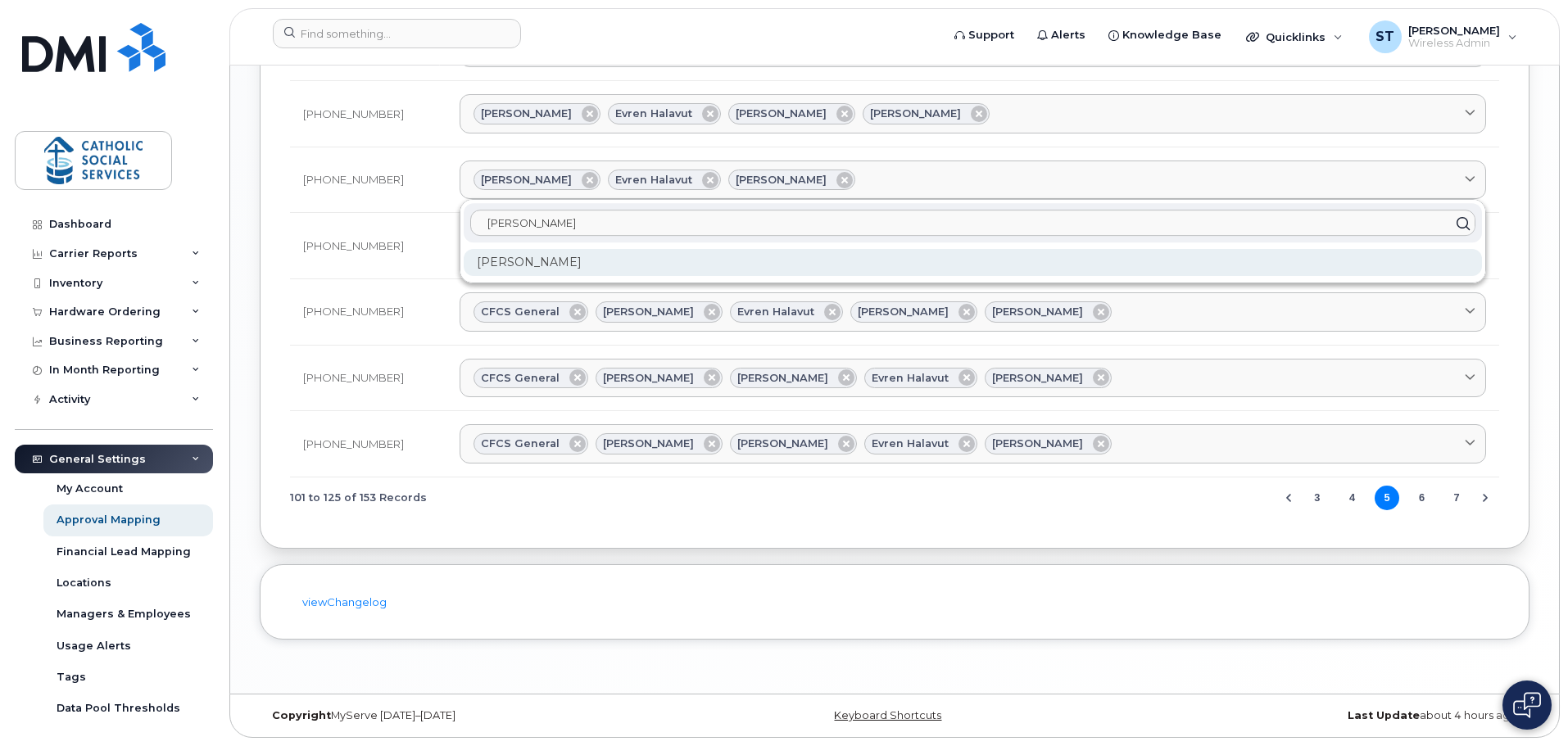
type input "charlott"
click at [535, 259] on div "Charlotte McKay" at bounding box center [973, 263] width 1018 height 27
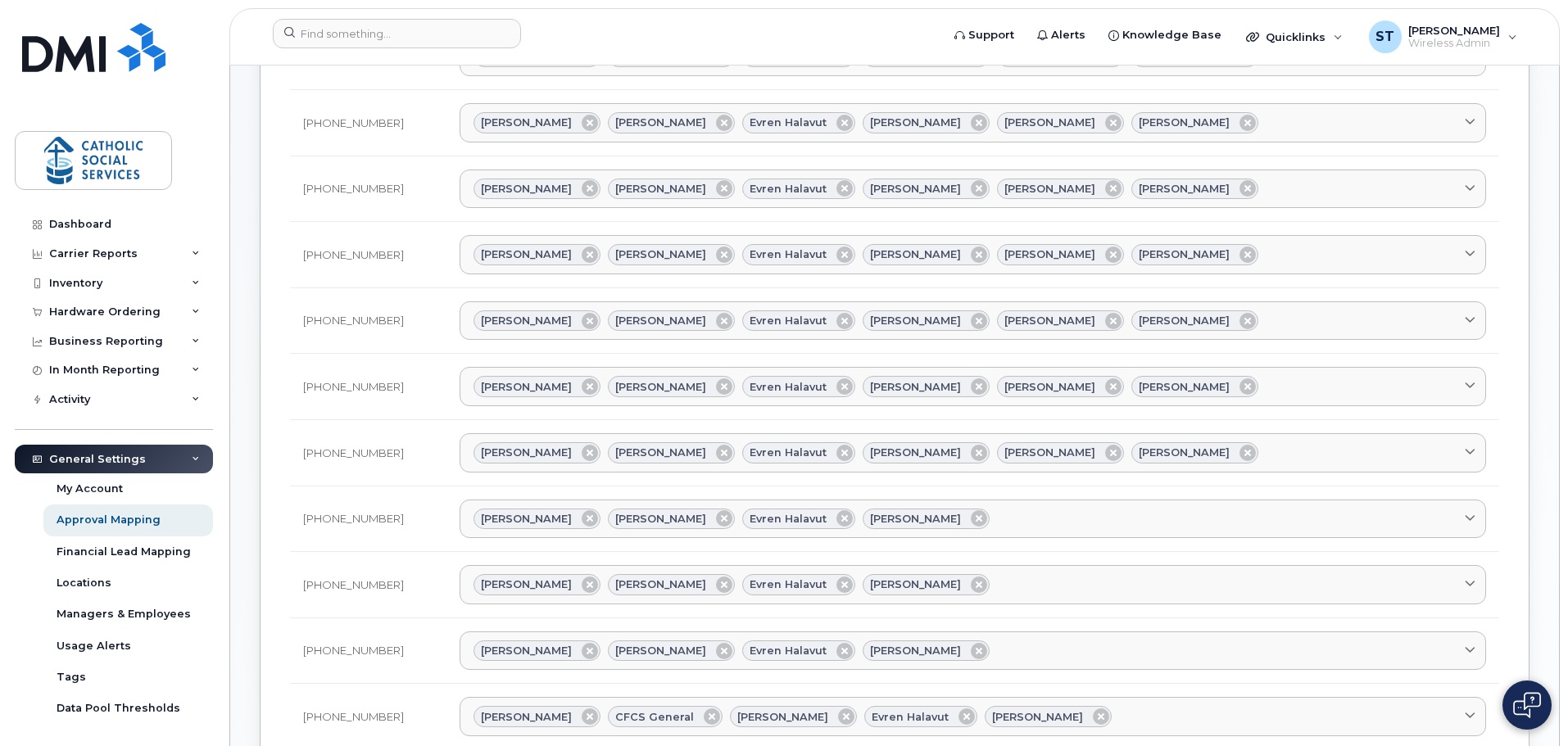
scroll to position [228, 0]
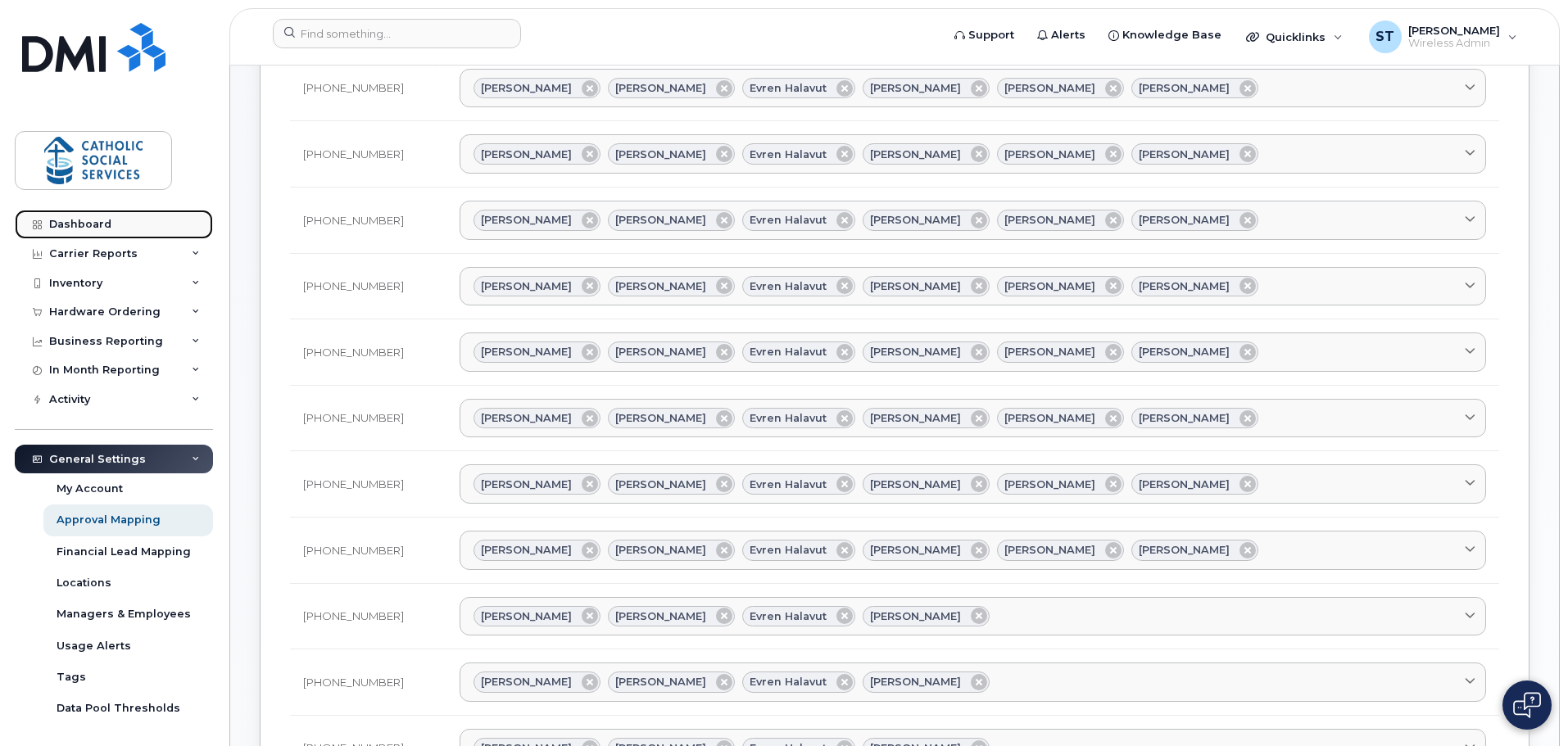
click at [81, 222] on div "Dashboard" at bounding box center [79, 224] width 62 height 13
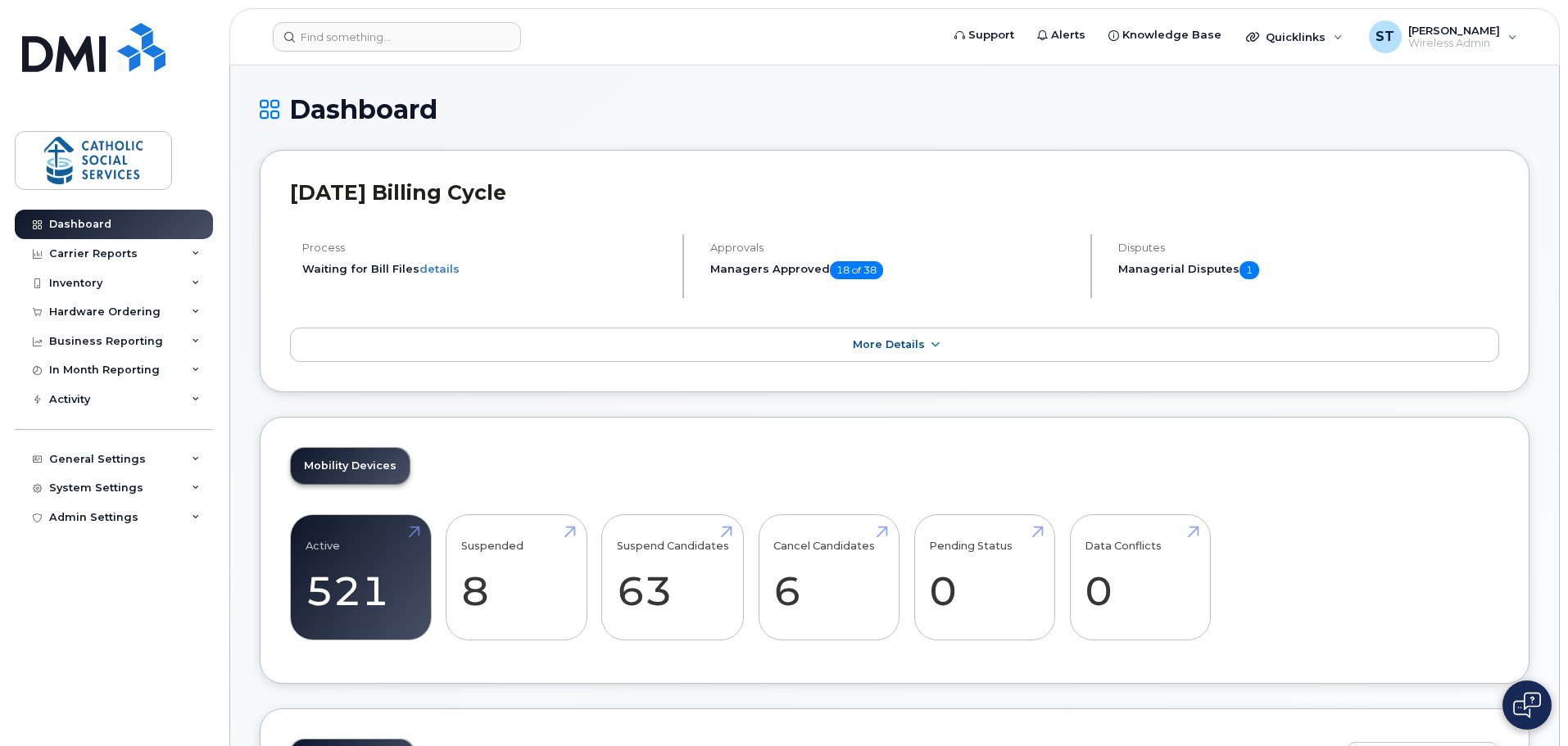
click at [386, 32] on input at bounding box center [396, 37] width 248 height 29
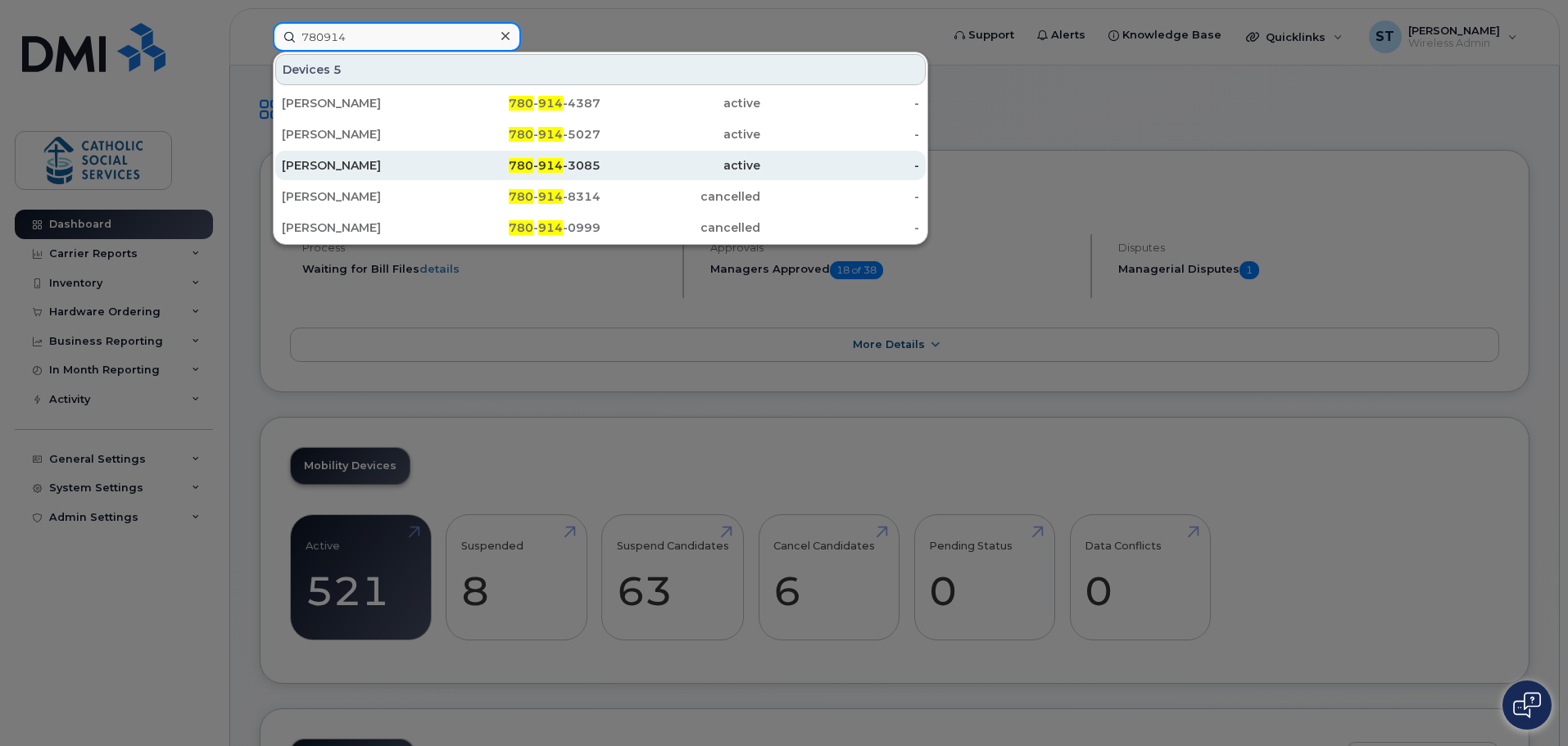
type input "780914"
click at [352, 162] on div "[PERSON_NAME]" at bounding box center [361, 165] width 160 height 17
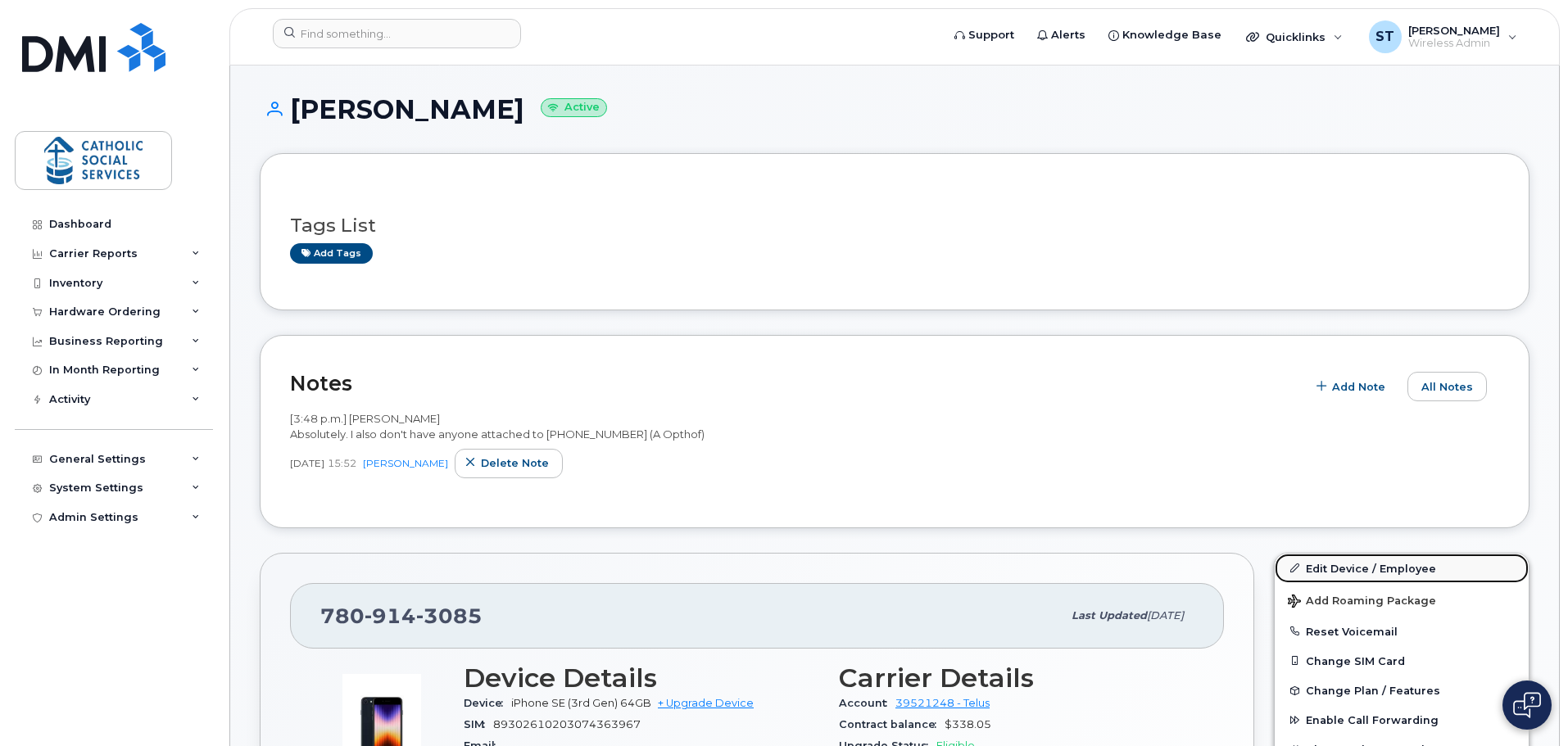
click at [1356, 565] on link "Edit Device / Employee" at bounding box center [1401, 569] width 254 height 29
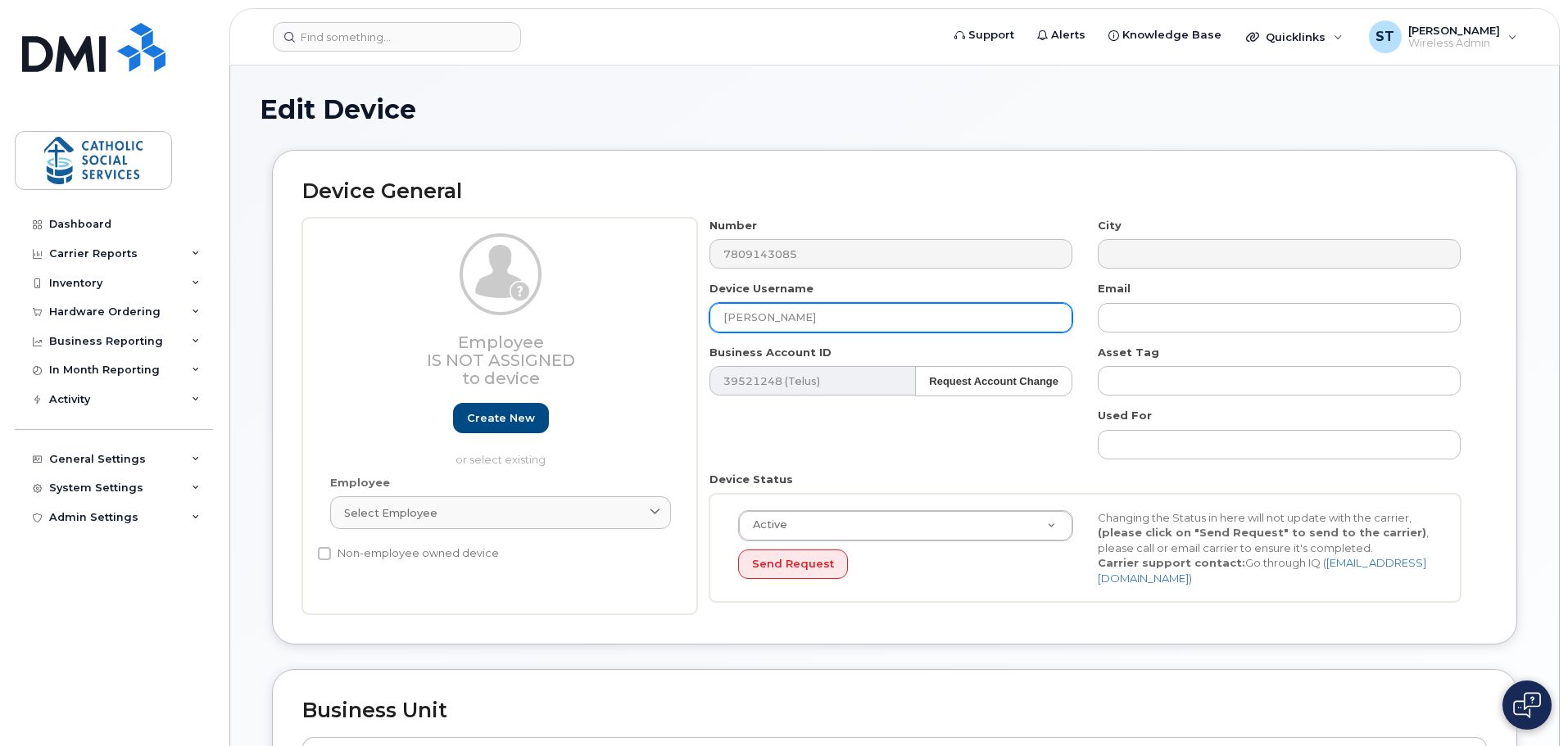
drag, startPoint x: 0, startPoint y: 0, endPoint x: 859, endPoint y: 323, distance: 917.7
click at [711, 324] on input "[PERSON_NAME]" at bounding box center [890, 318] width 363 height 29
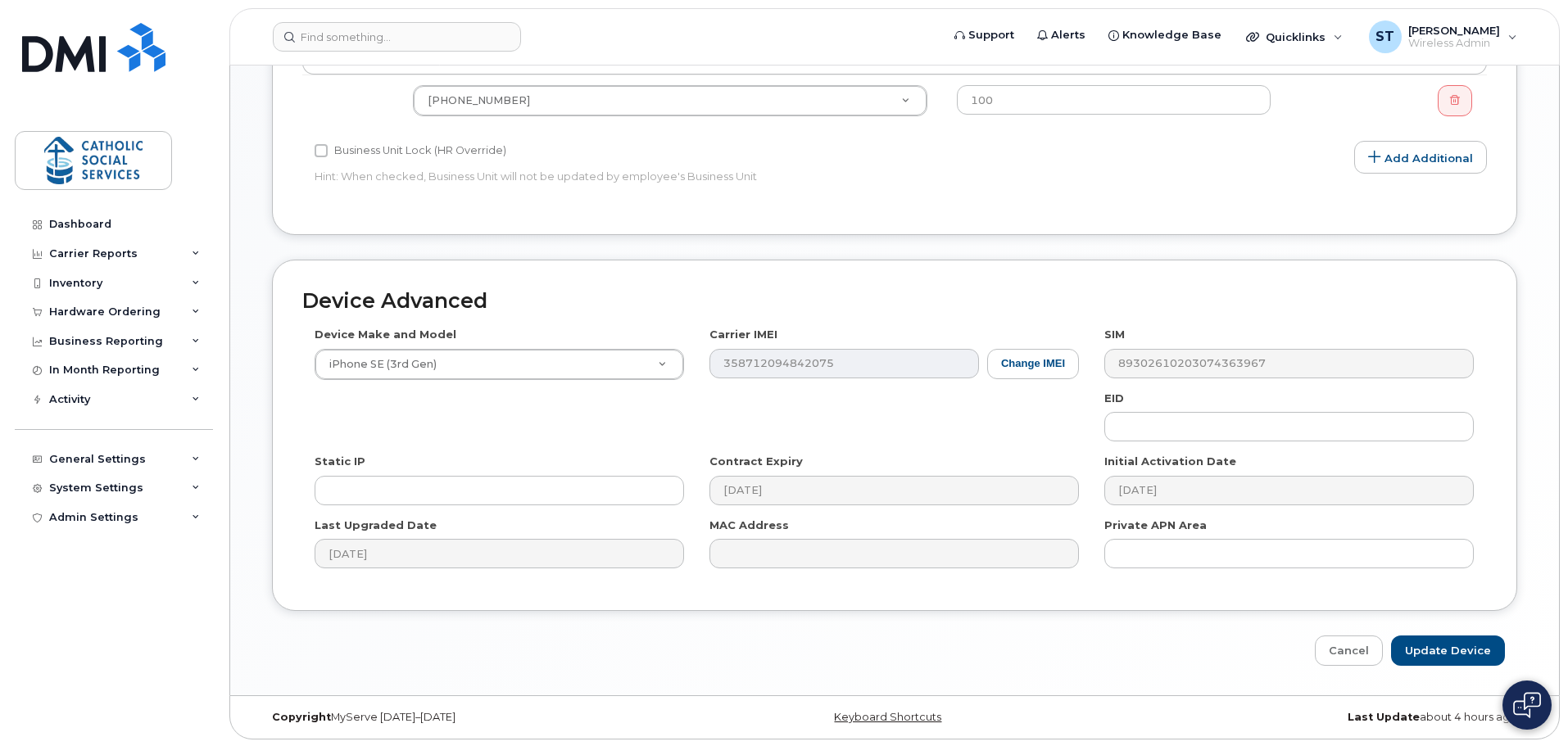
scroll to position [694, 0]
type input "[PERSON_NAME]"
click at [1442, 645] on input "Update Device" at bounding box center [1448, 649] width 114 height 30
type input "Saving..."
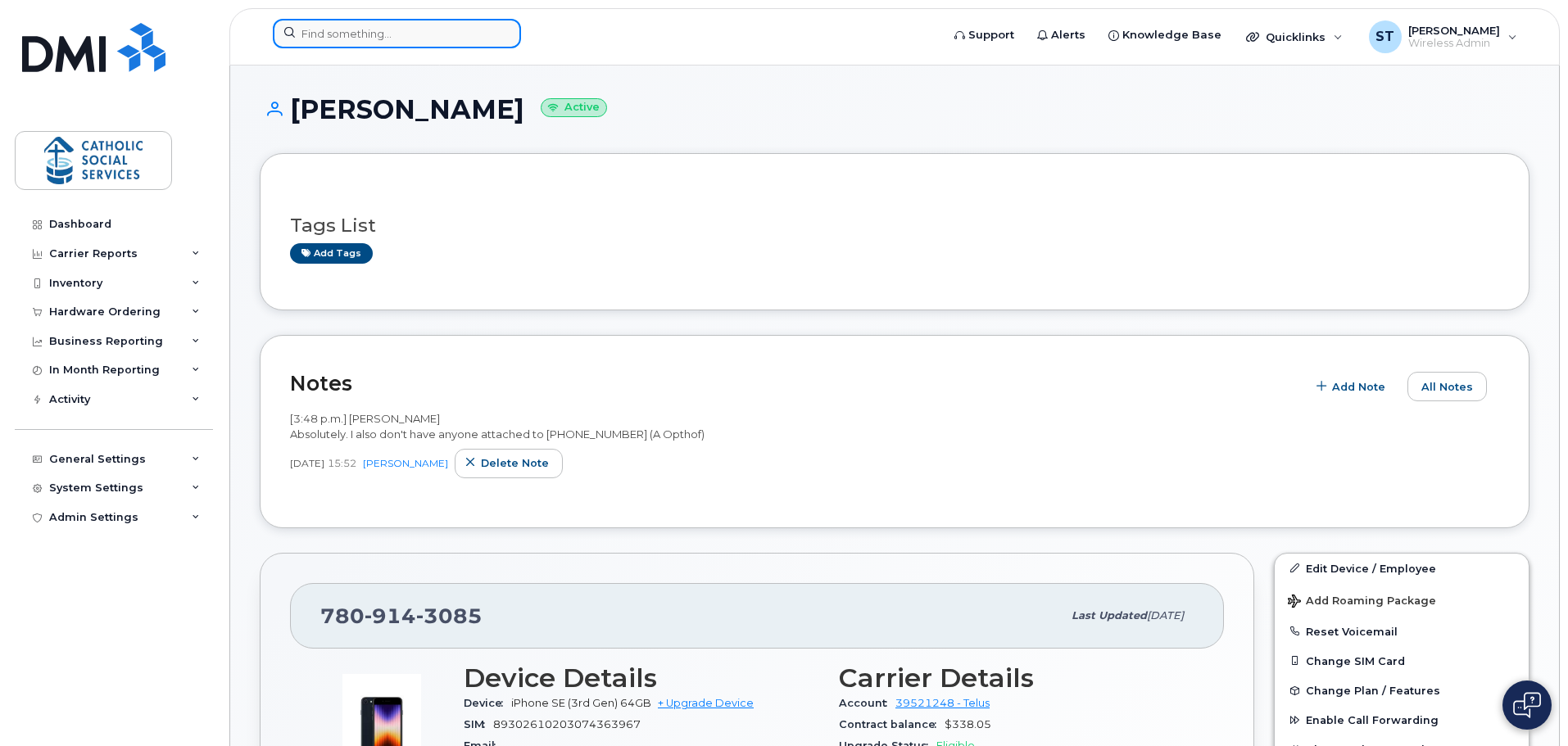
click at [373, 36] on input at bounding box center [396, 33] width 248 height 29
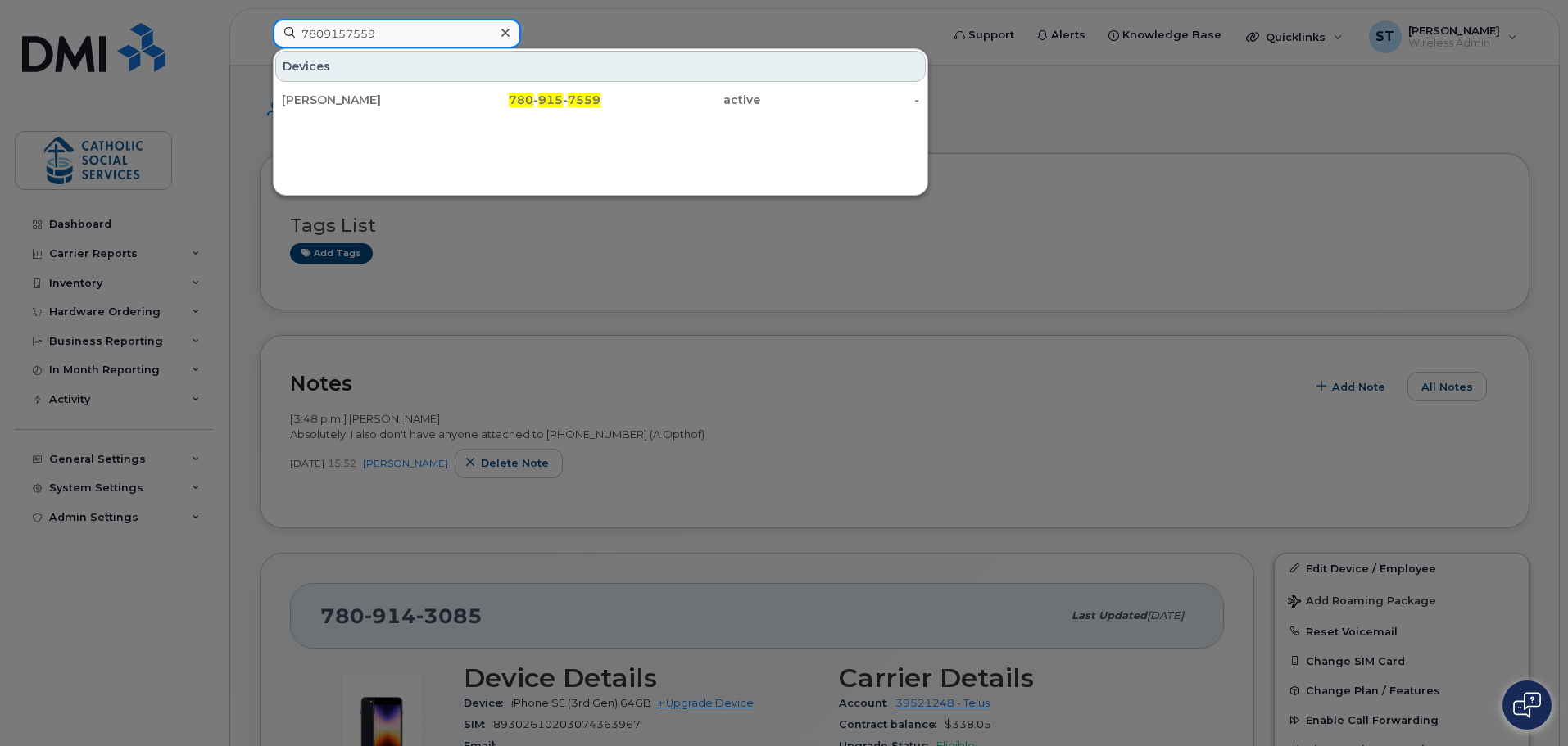
drag, startPoint x: 388, startPoint y: 32, endPoint x: 281, endPoint y: 29, distance: 107.0
click at [281, 29] on input "7809157559" at bounding box center [396, 33] width 248 height 29
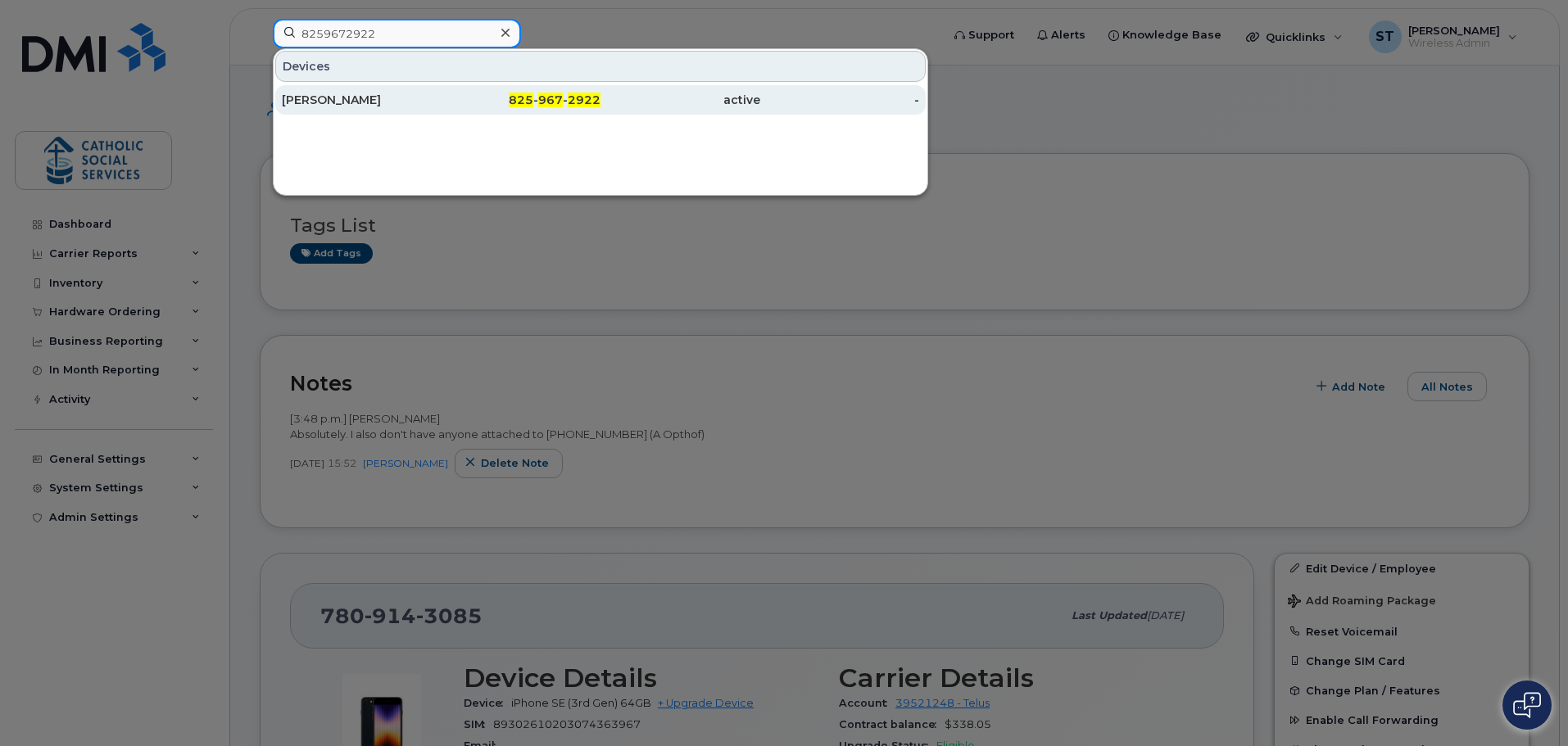
type input "8259672922"
click at [333, 99] on div "Karandeep Singh" at bounding box center [361, 100] width 160 height 17
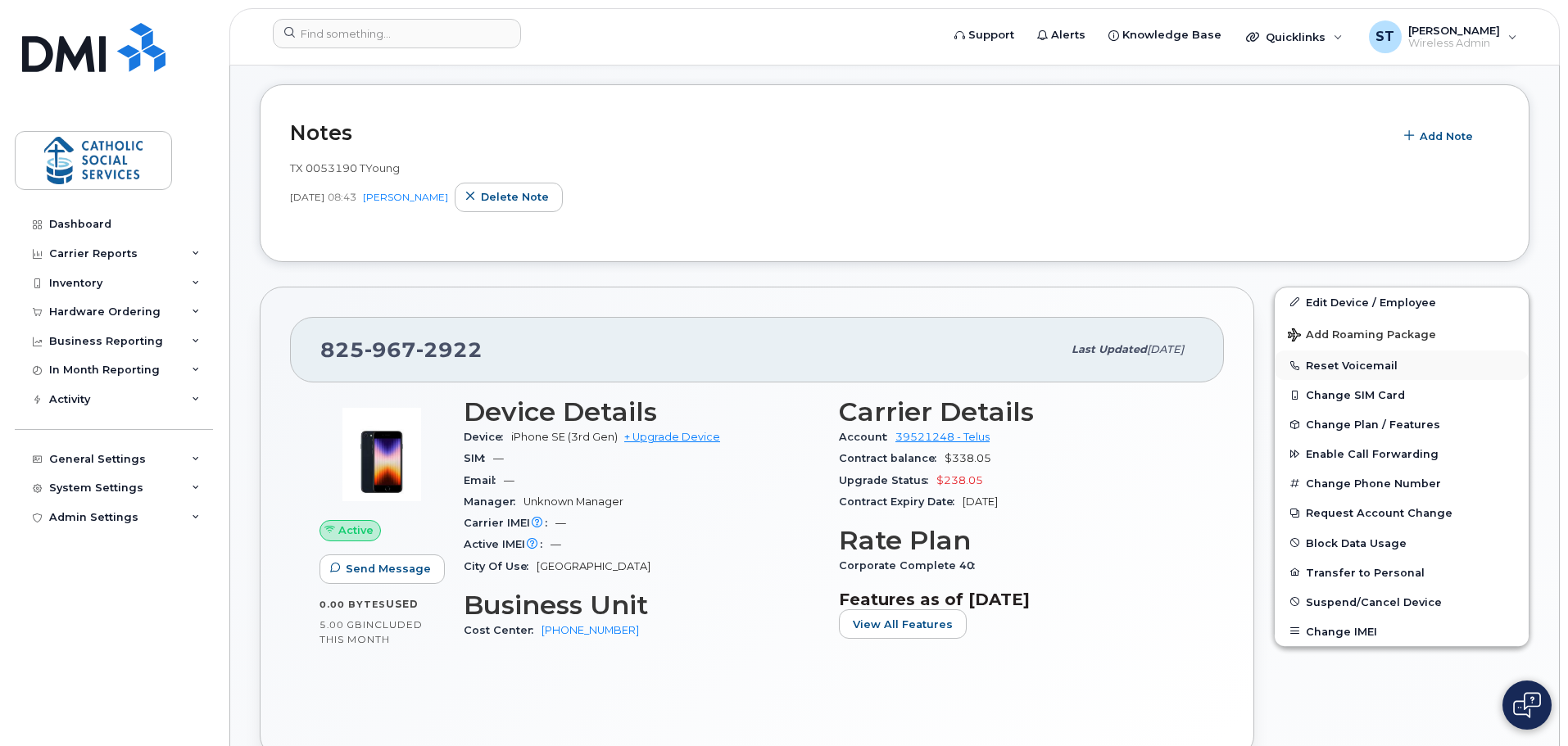
scroll to position [313, 0]
click at [1356, 301] on link "Edit Device / Employee" at bounding box center [1401, 303] width 254 height 29
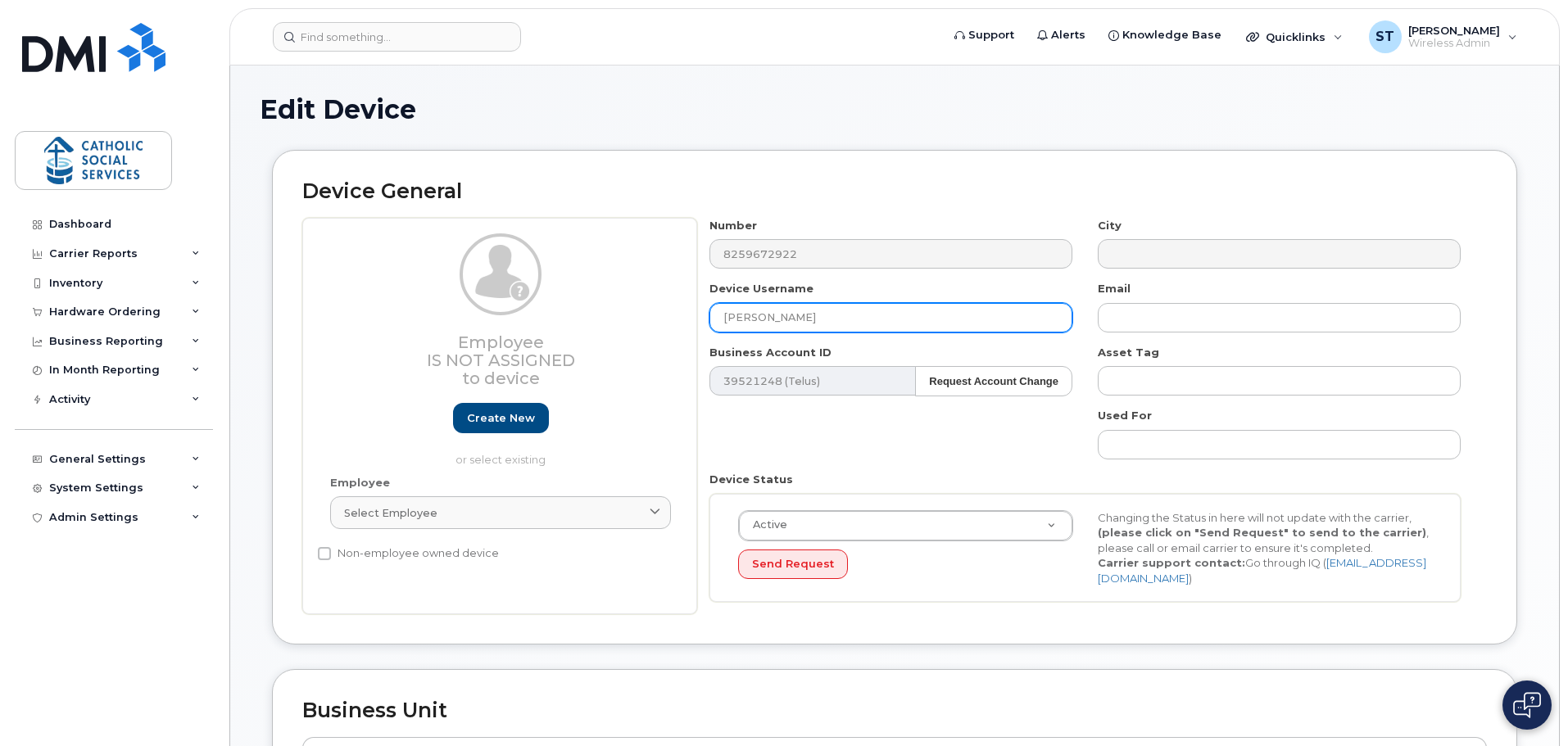
drag, startPoint x: 778, startPoint y: 314, endPoint x: 693, endPoint y: 309, distance: 85.1
click at [693, 309] on div "Employee Is not assigned to device Create new or select existing Employee Selec…" at bounding box center [894, 416] width 1185 height 397
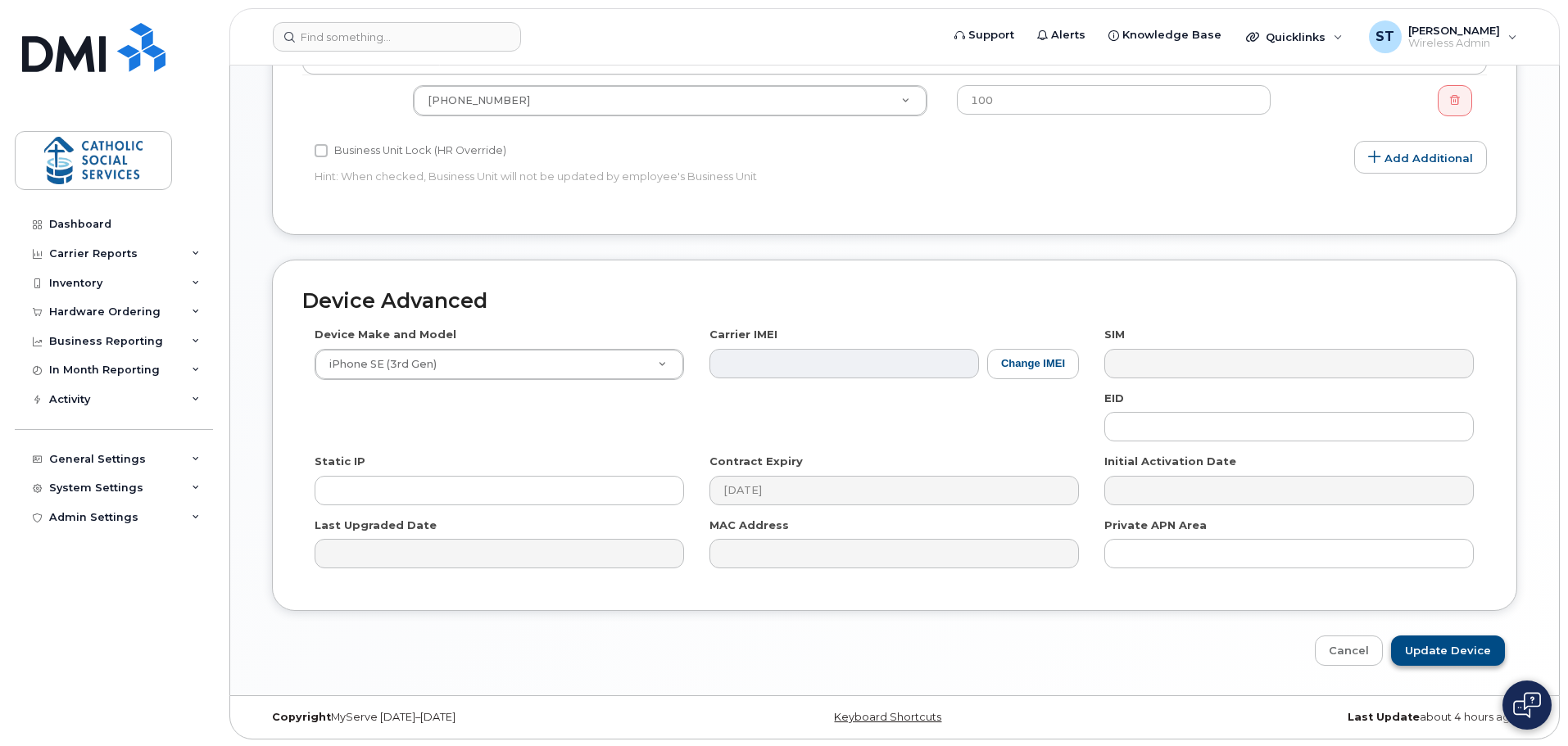
scroll to position [694, 0]
type input "[PERSON_NAME]"
click at [1430, 647] on input "Update Device" at bounding box center [1448, 649] width 114 height 30
type input "Saving..."
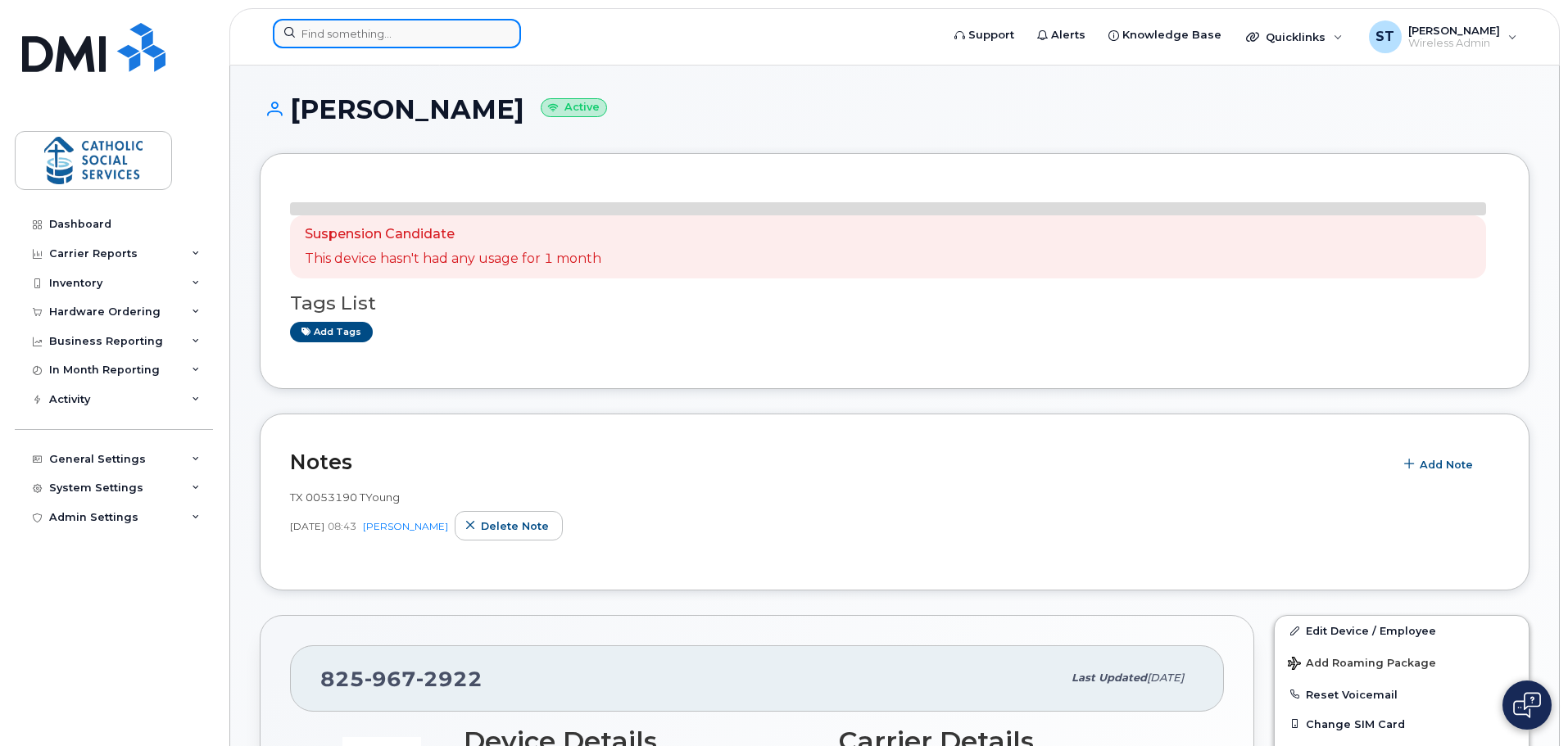
drag, startPoint x: 0, startPoint y: 0, endPoint x: 366, endPoint y: 32, distance: 367.4
click at [366, 32] on input at bounding box center [396, 33] width 248 height 29
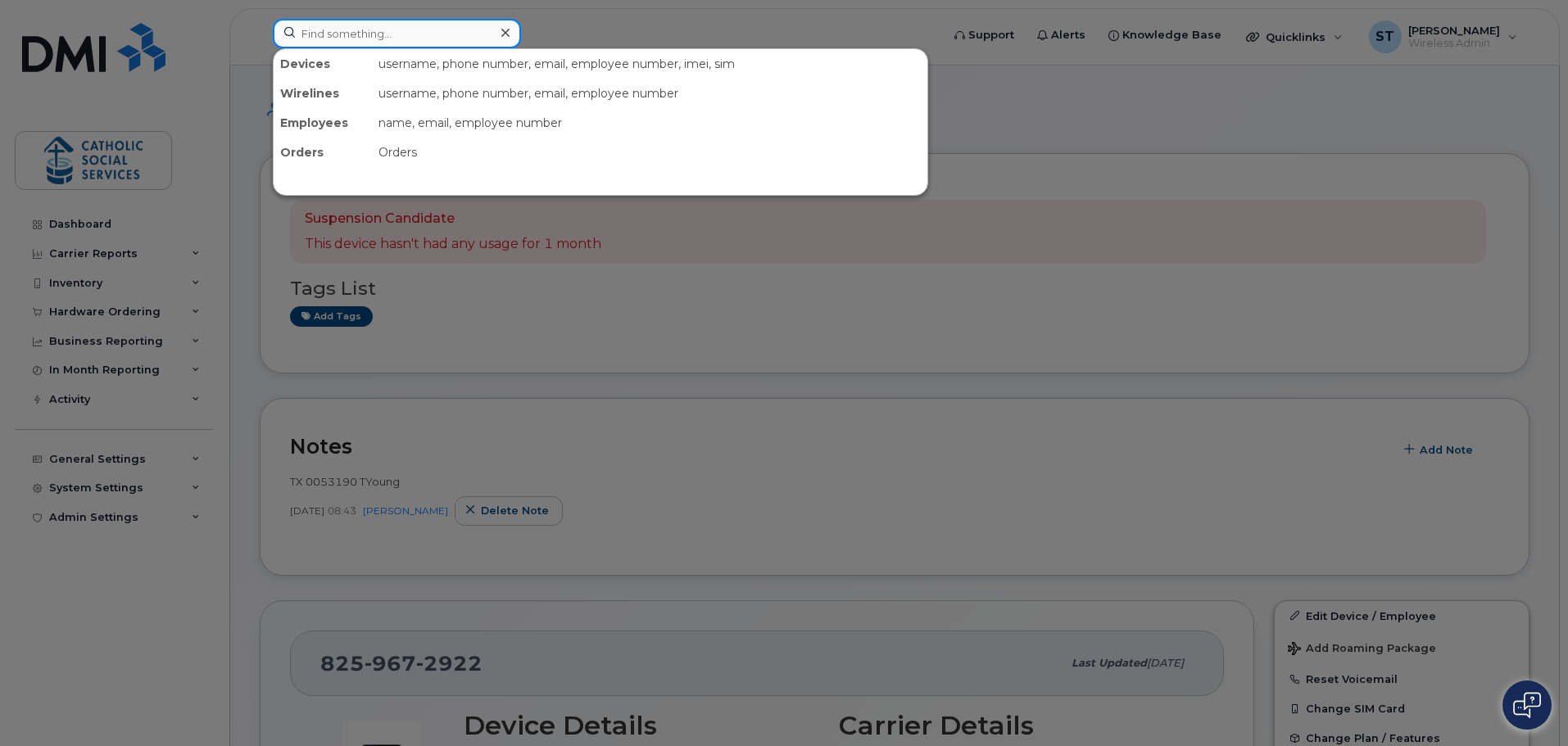
click at [356, 32] on input at bounding box center [396, 33] width 248 height 29
click at [410, 35] on input at bounding box center [396, 33] width 248 height 29
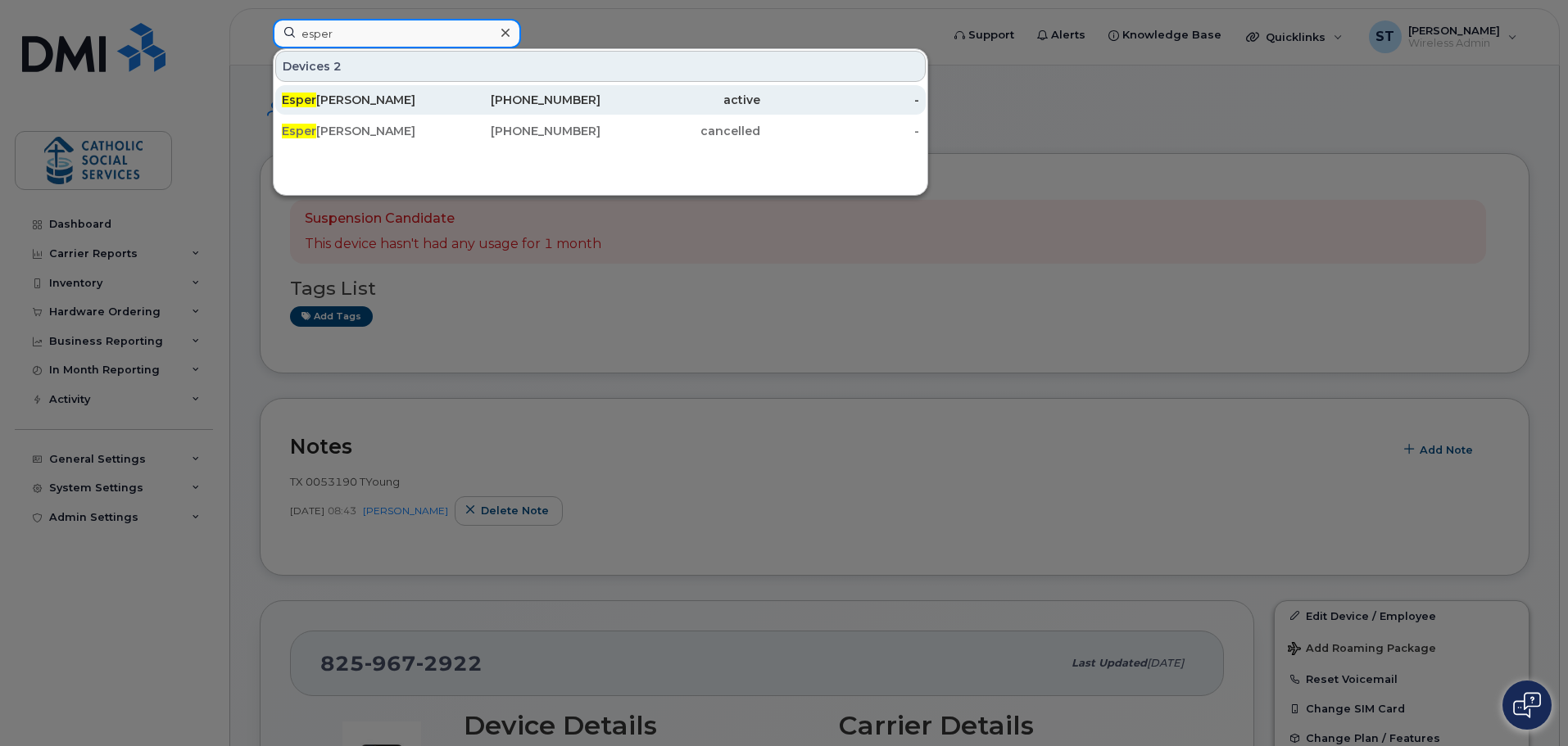
type input "esper"
click at [538, 94] on div "780-991-1607" at bounding box center [521, 100] width 160 height 17
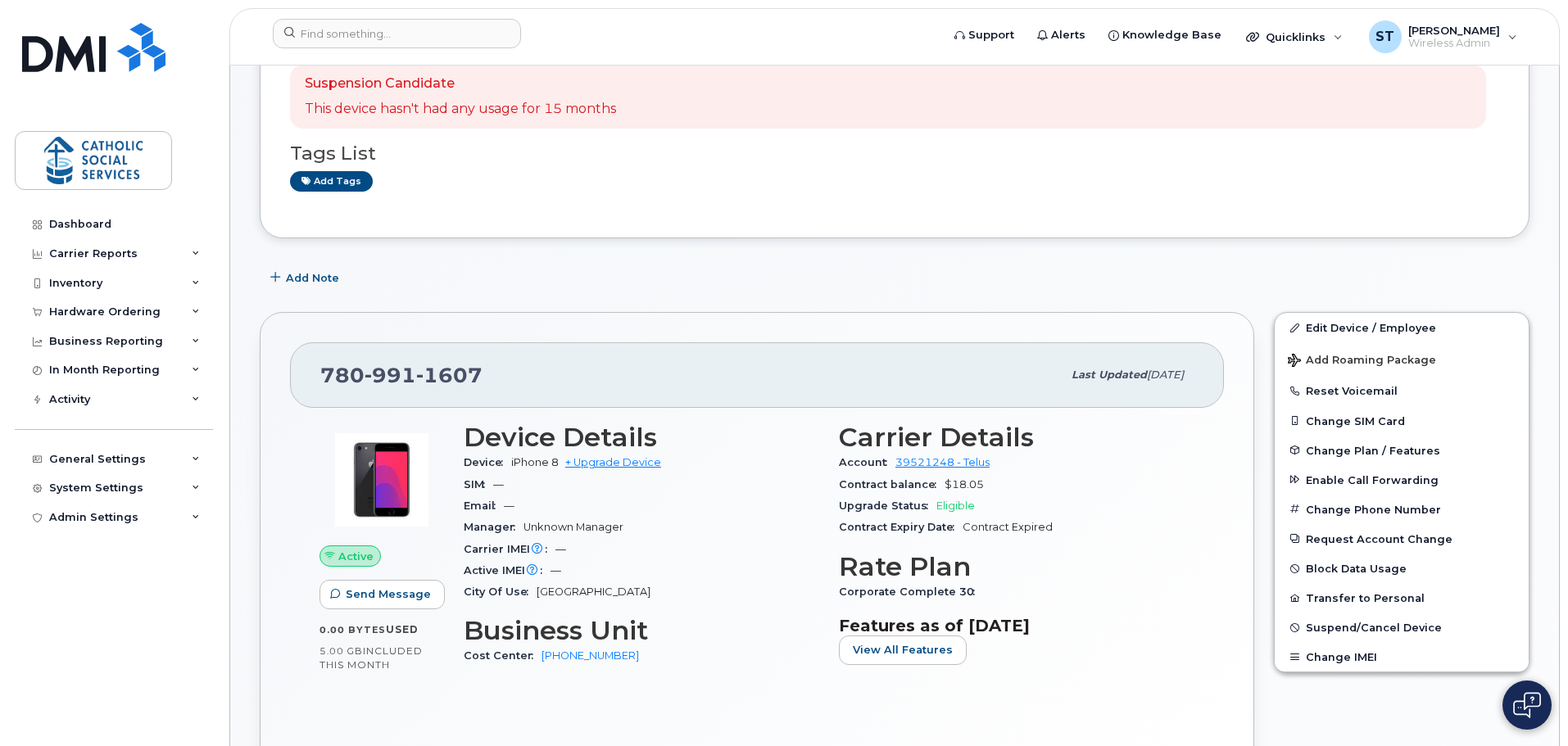
scroll to position [164, 0]
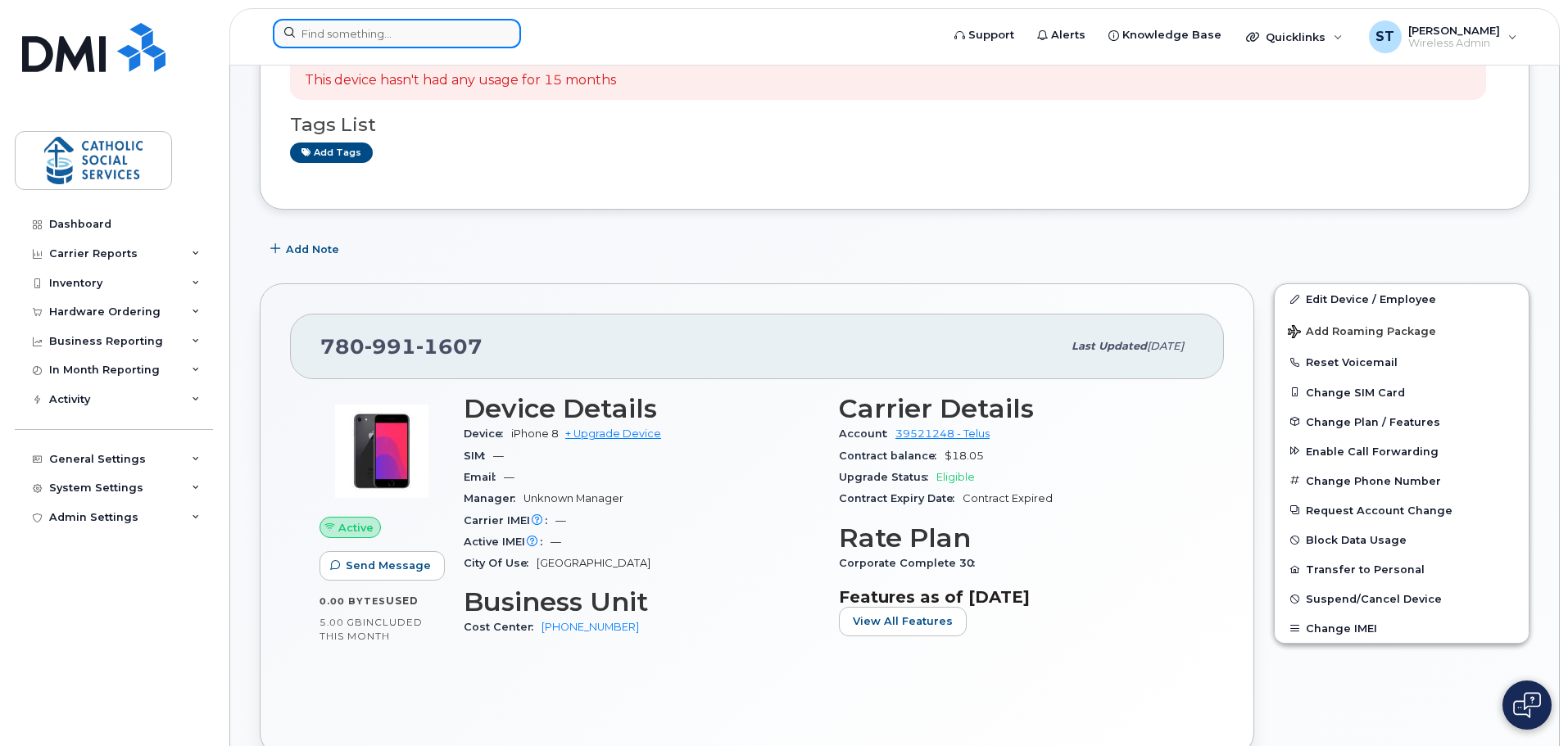
click at [375, 34] on input at bounding box center [396, 33] width 248 height 29
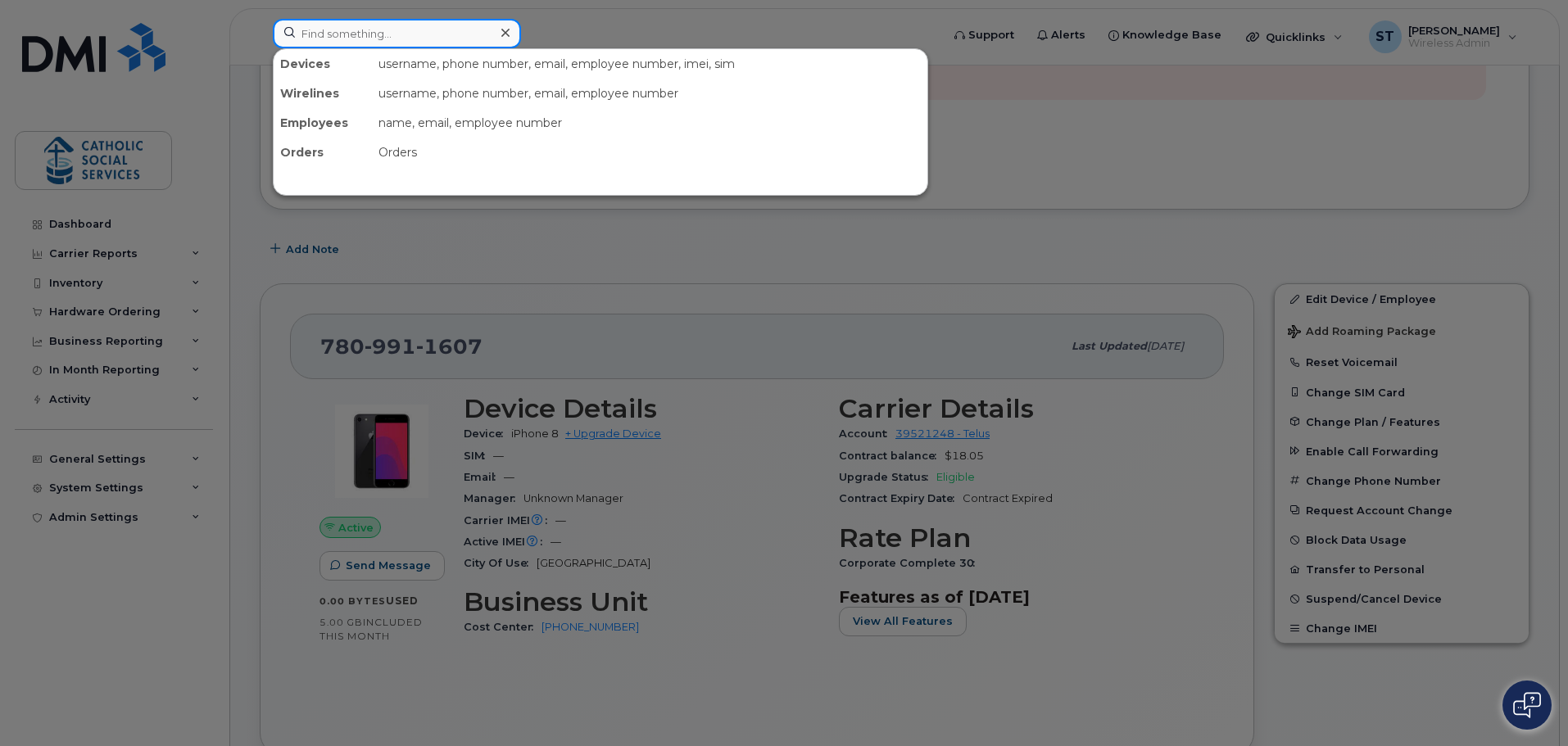
paste input "[PHONE_NUMBER]"
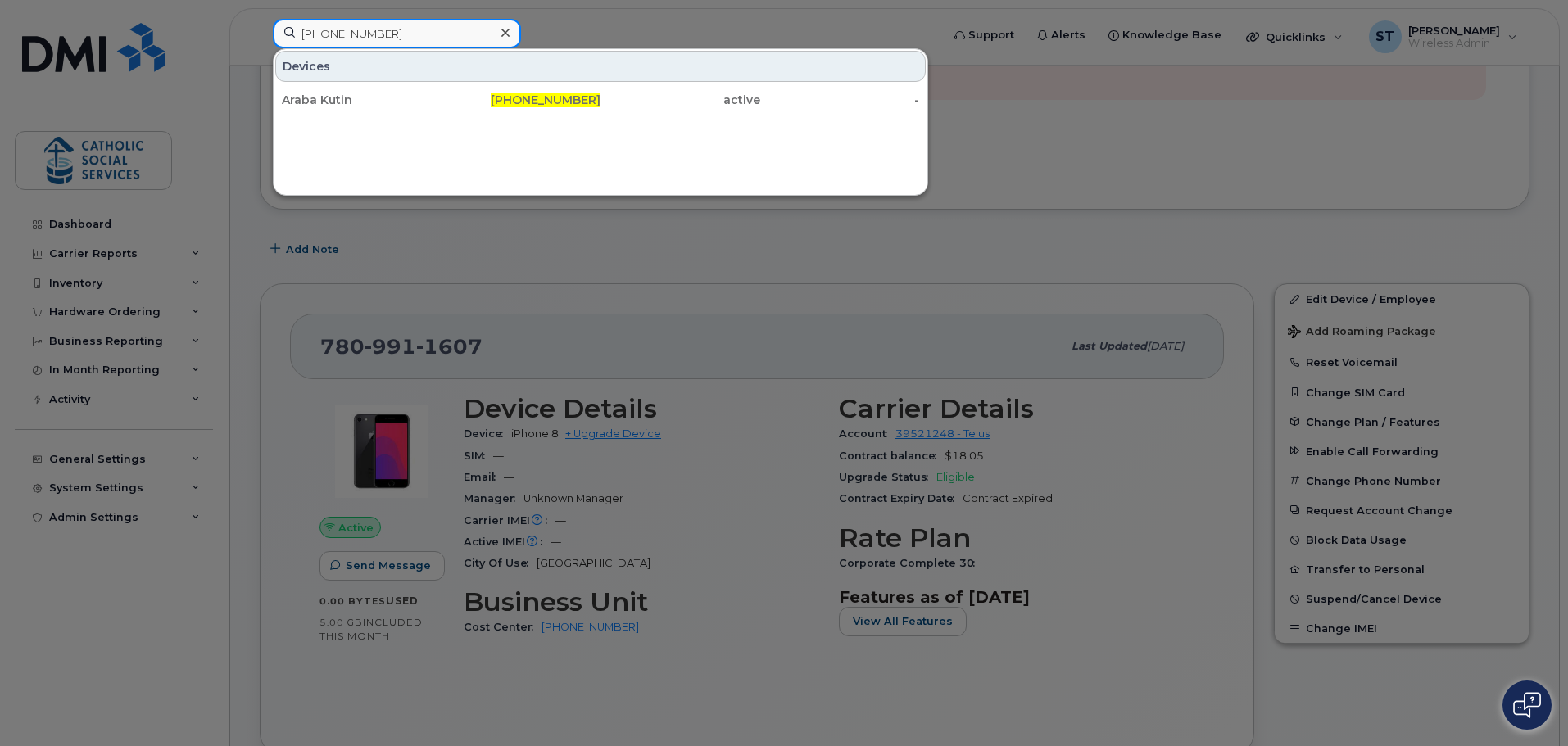
type input "[PHONE_NUMBER]"
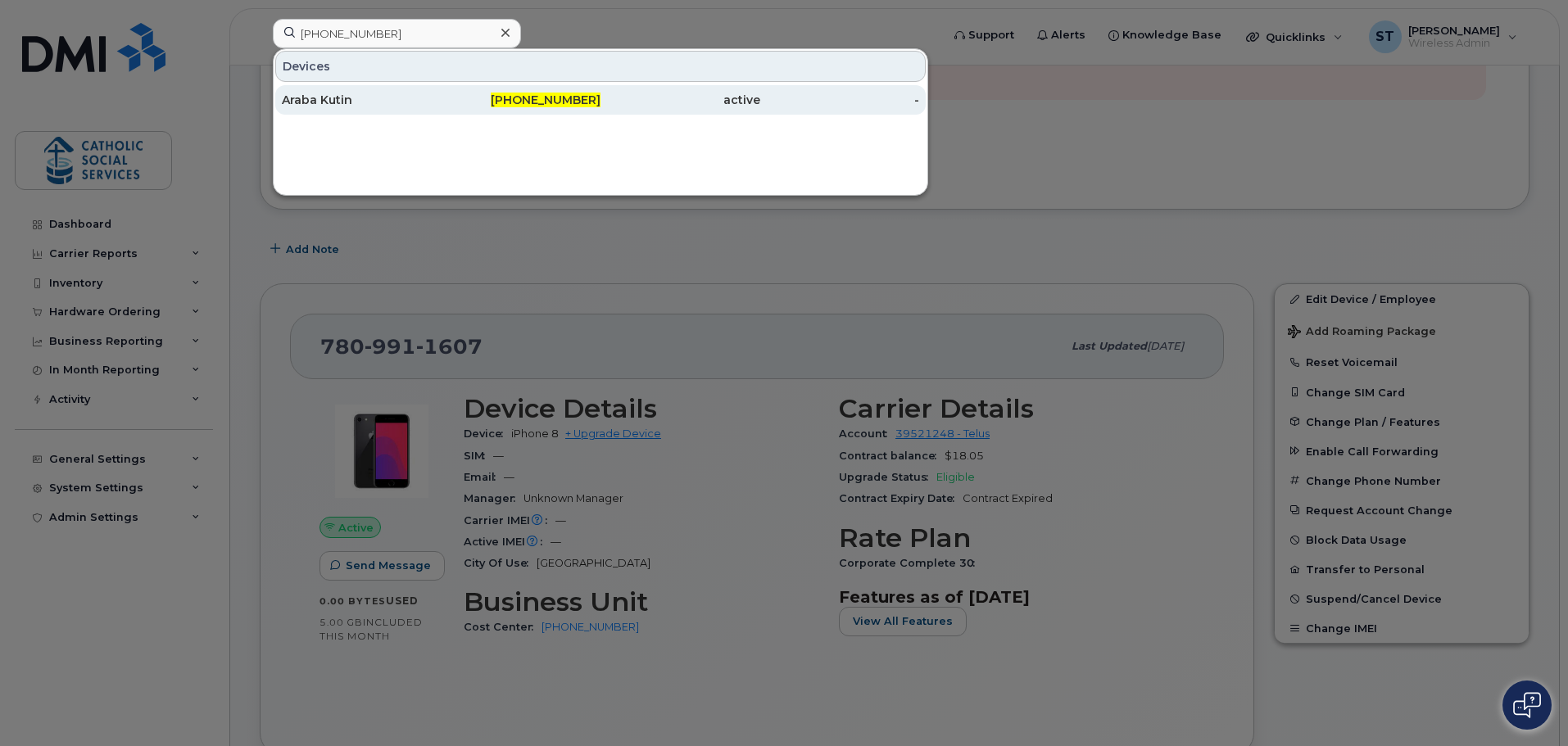
click at [341, 102] on div "Araba Kutin" at bounding box center [361, 100] width 160 height 17
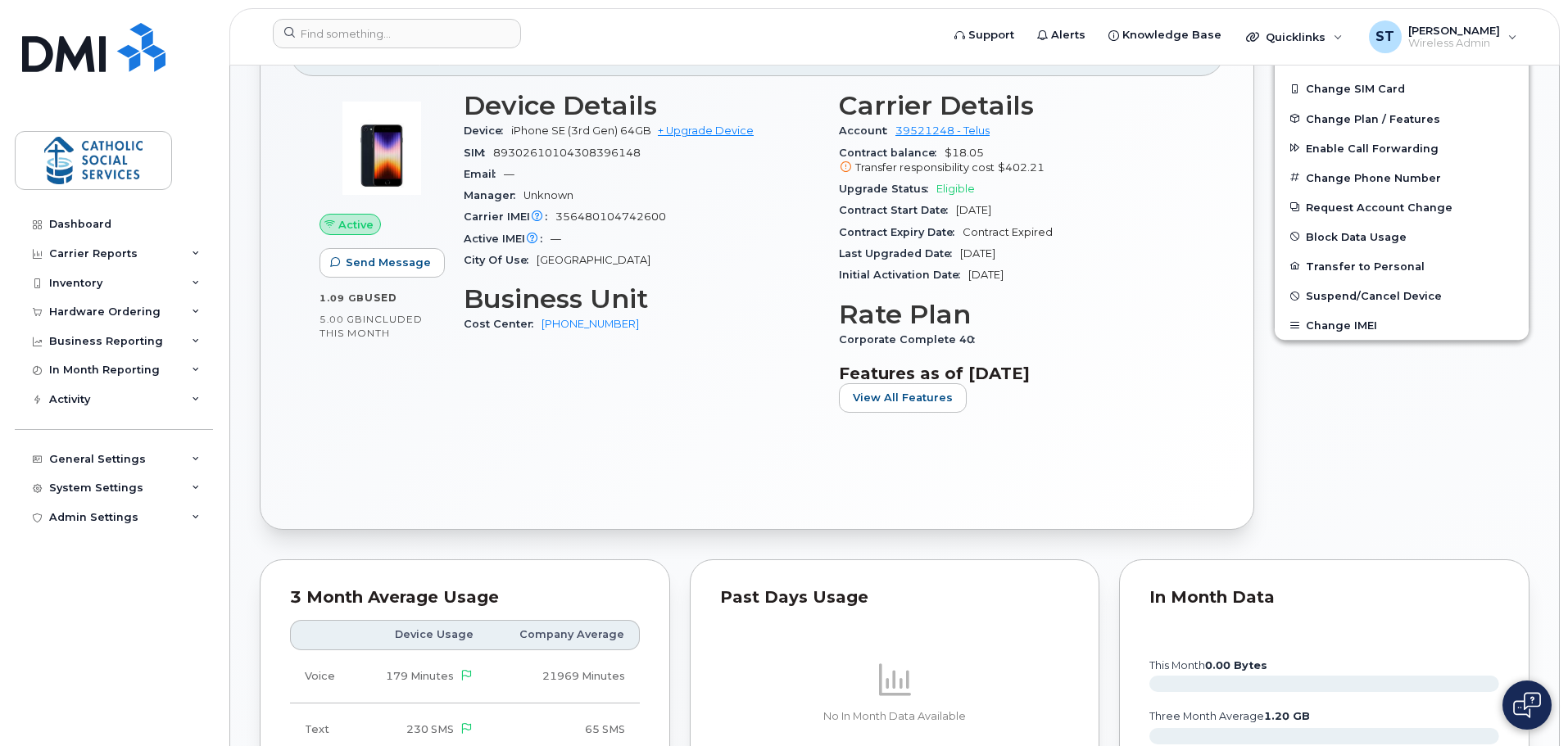
scroll to position [573, 0]
